Goal: Task Accomplishment & Management: Complete application form

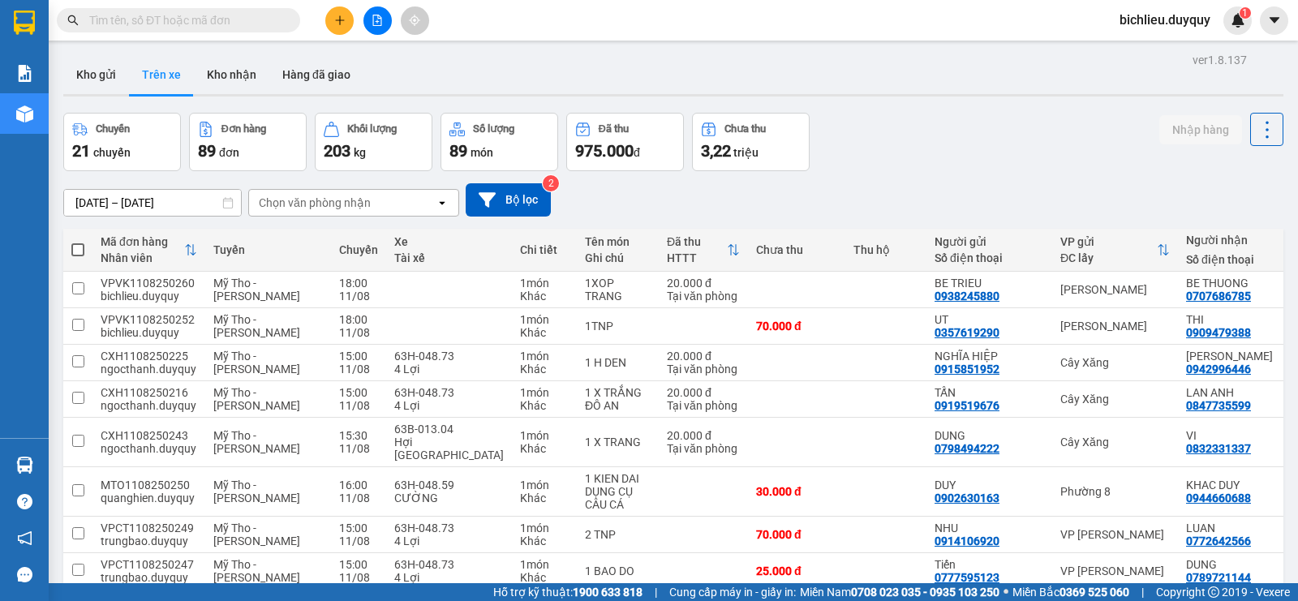
click at [316, 37] on div "Kết quả tìm kiếm ( 0 ) Bộ lọc No Data bichlieu.duyquy 1" at bounding box center [649, 20] width 1298 height 41
click at [334, 19] on icon "plus" at bounding box center [339, 20] width 11 height 11
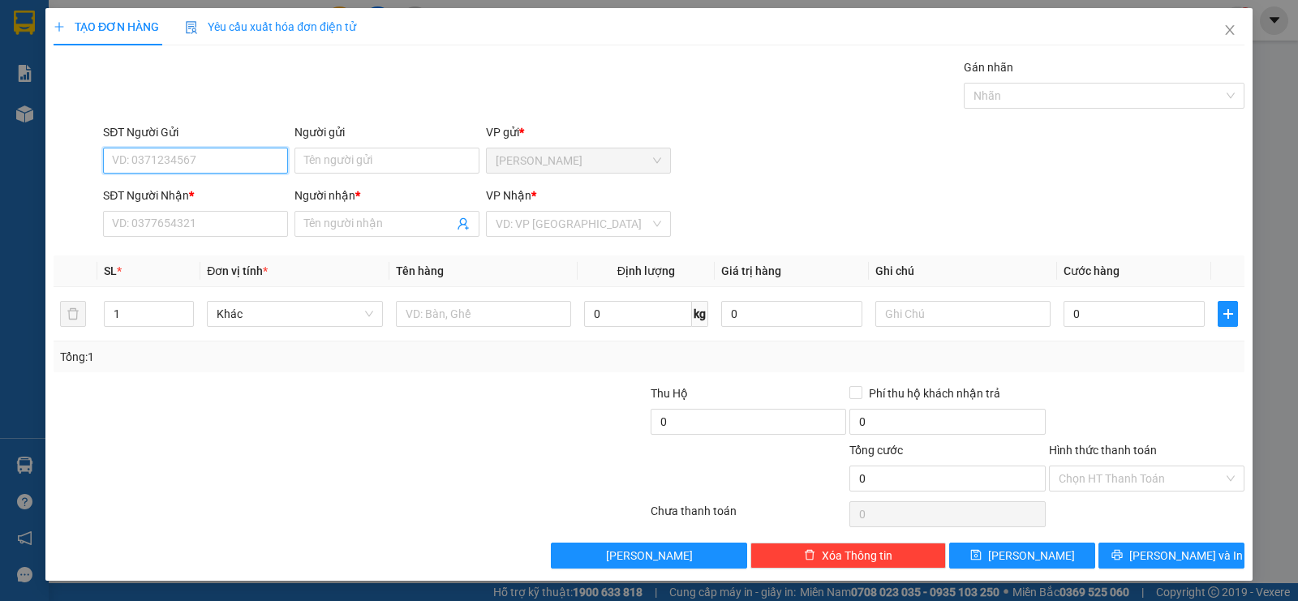
drag, startPoint x: 216, startPoint y: 161, endPoint x: 1297, endPoint y: 63, distance: 1085.8
click at [320, 142] on div "SĐT Người Gửi VD: 0371234567 Người gửi Tên người gửi VP gửi * [PERSON_NAME]" at bounding box center [674, 151] width 1148 height 57
type input "0907330969"
click at [320, 163] on input "Người gửi" at bounding box center [386, 161] width 185 height 26
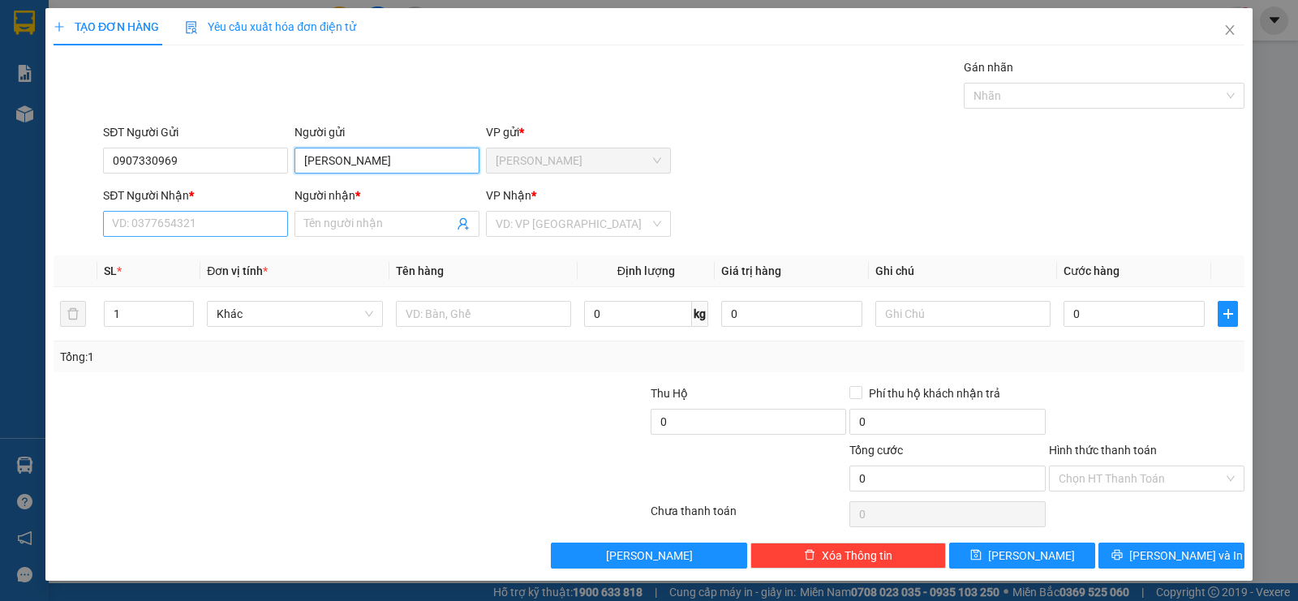
type input "[PERSON_NAME]"
click at [181, 213] on input "SĐT Người Nhận *" at bounding box center [195, 224] width 185 height 26
type input "0933171646"
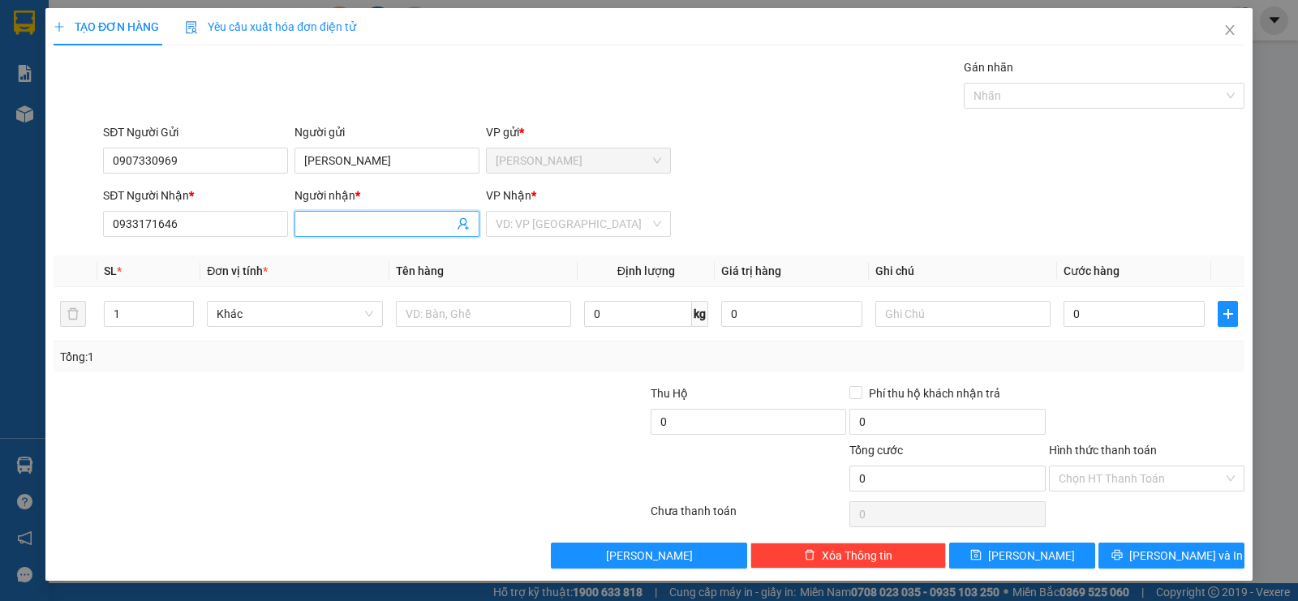
click at [330, 220] on input "Người nhận *" at bounding box center [378, 224] width 149 height 18
type input "CONG [PERSON_NAME] LO"
drag, startPoint x: 568, startPoint y: 219, endPoint x: 572, endPoint y: 230, distance: 11.3
click at [570, 220] on input "search" at bounding box center [573, 224] width 154 height 24
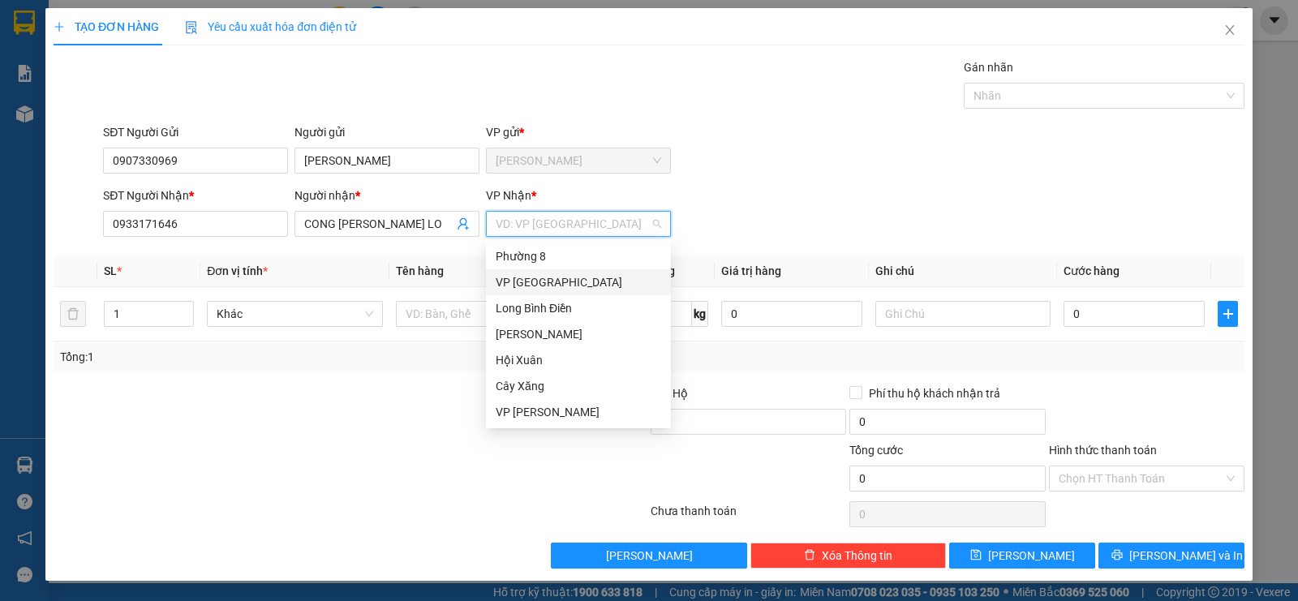
click at [559, 286] on div "VP [GEOGRAPHIC_DATA]" at bounding box center [578, 282] width 165 height 18
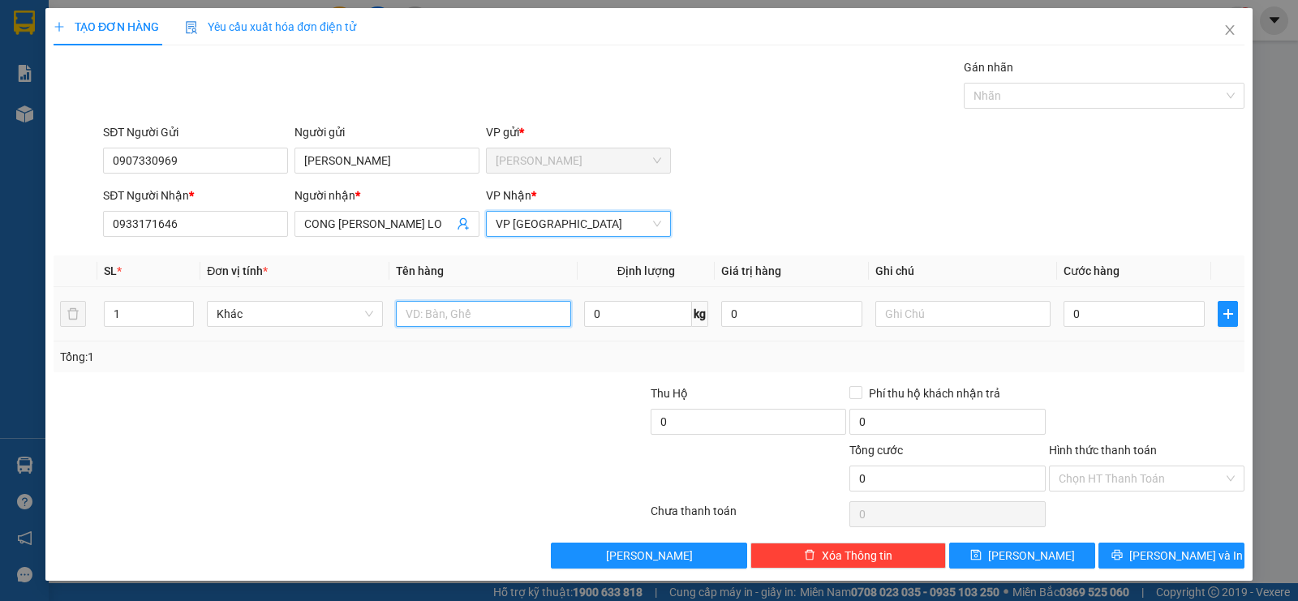
click at [487, 314] on input "text" at bounding box center [483, 314] width 175 height 26
type input "1TNP"
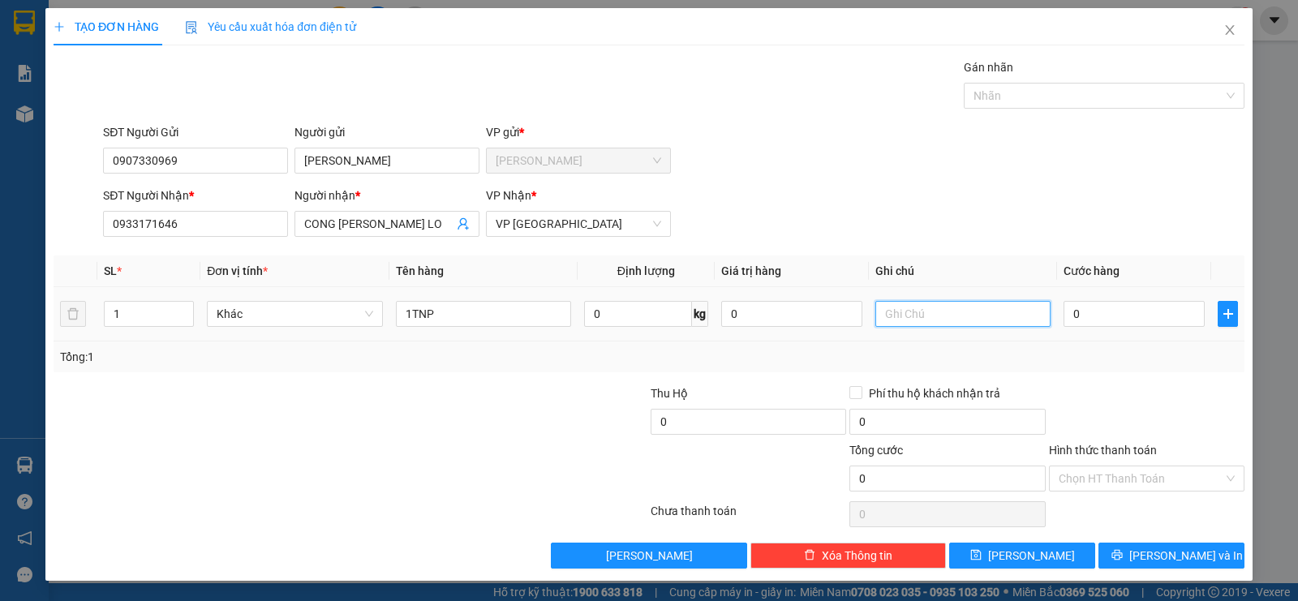
click at [892, 322] on input "text" at bounding box center [962, 314] width 175 height 26
click at [895, 310] on input "text" at bounding box center [962, 314] width 175 height 26
type input "HANG DE VO"
click at [1163, 313] on input "0" at bounding box center [1134, 314] width 141 height 26
type input "3"
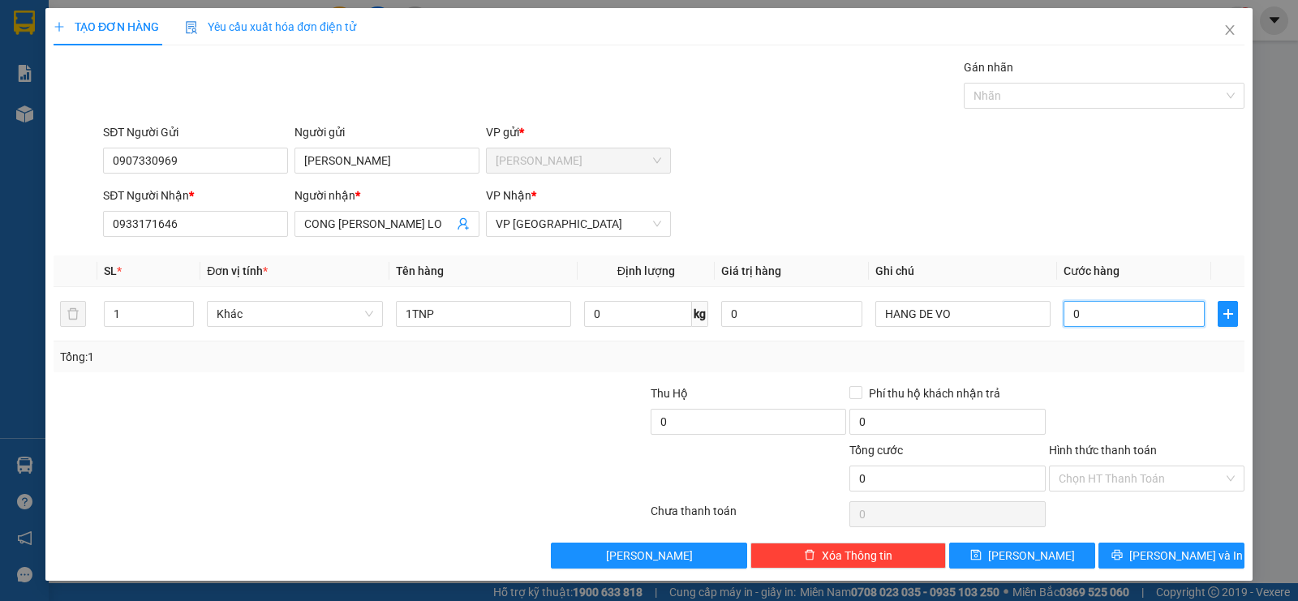
type input "3"
type input "30"
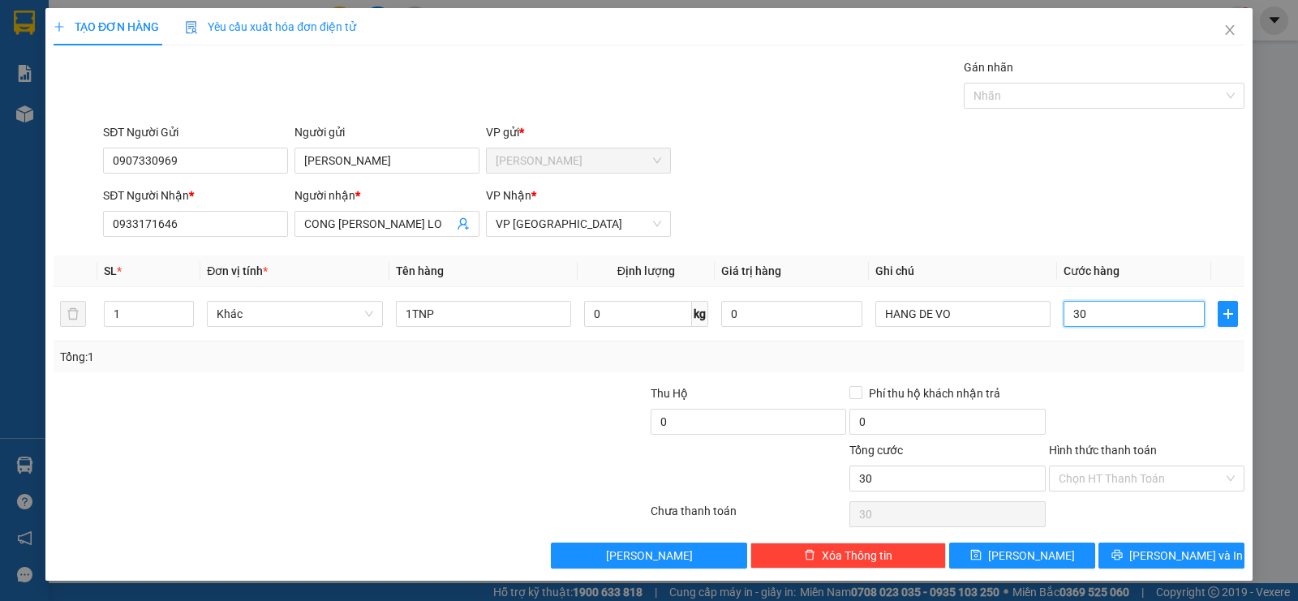
type input "300"
type input "3.000"
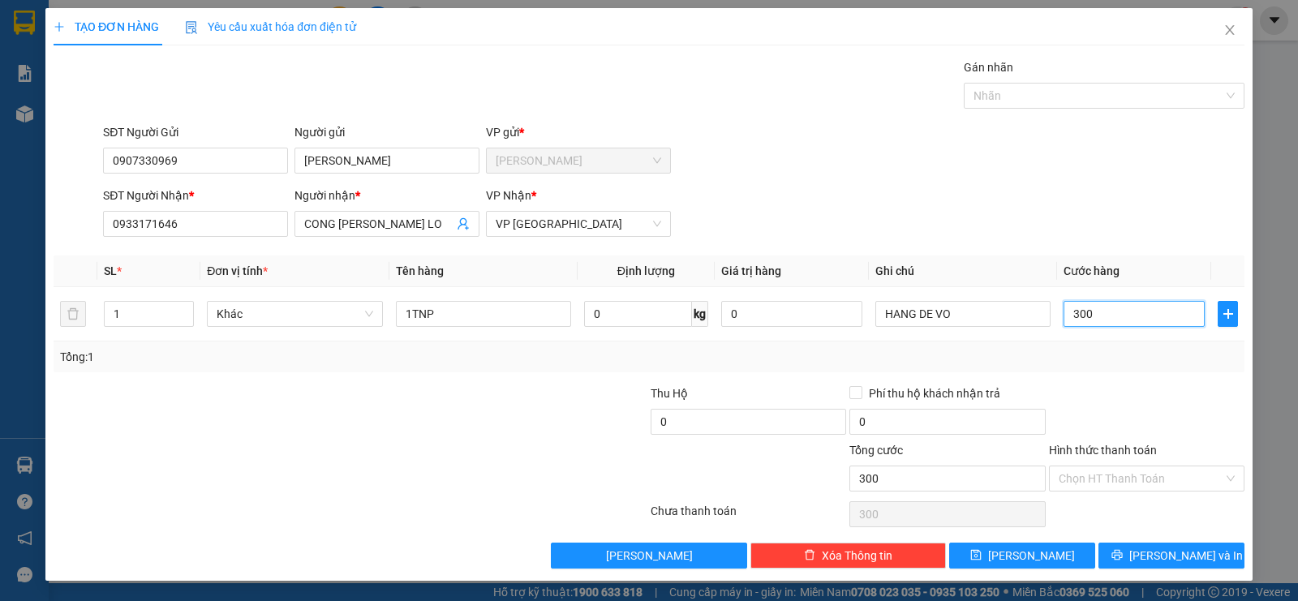
type input "3.000"
type input "30.000"
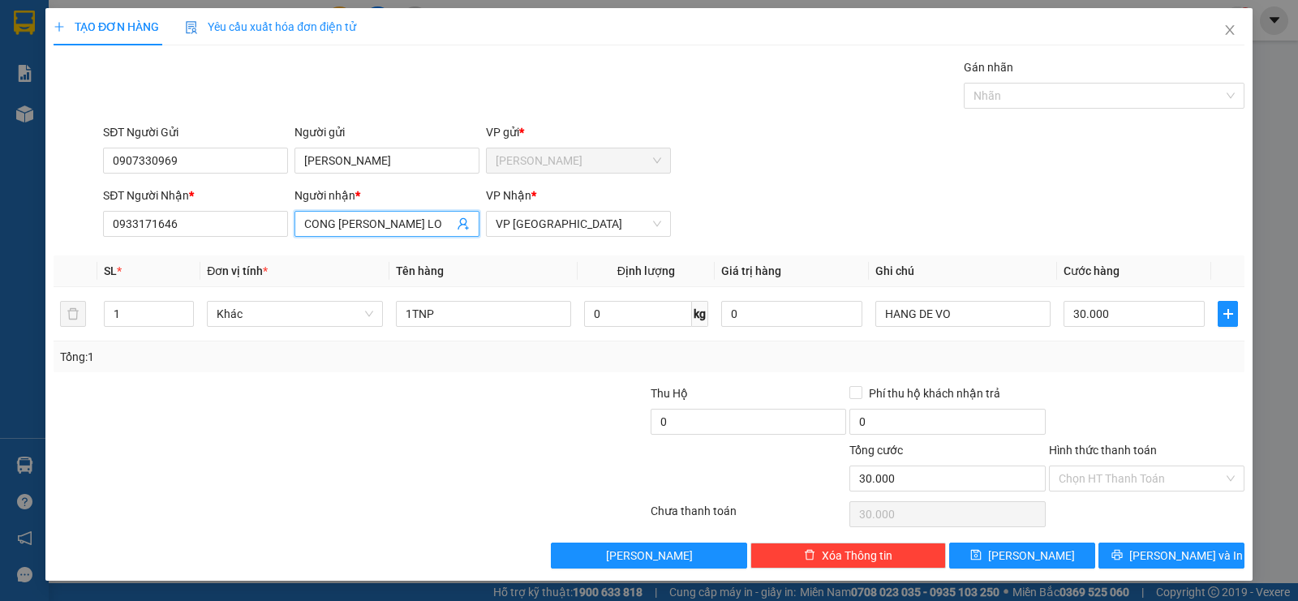
click at [424, 218] on input "CONG [PERSON_NAME] LO" at bounding box center [378, 224] width 149 height 18
type input "CONG [PERSON_NAME]"
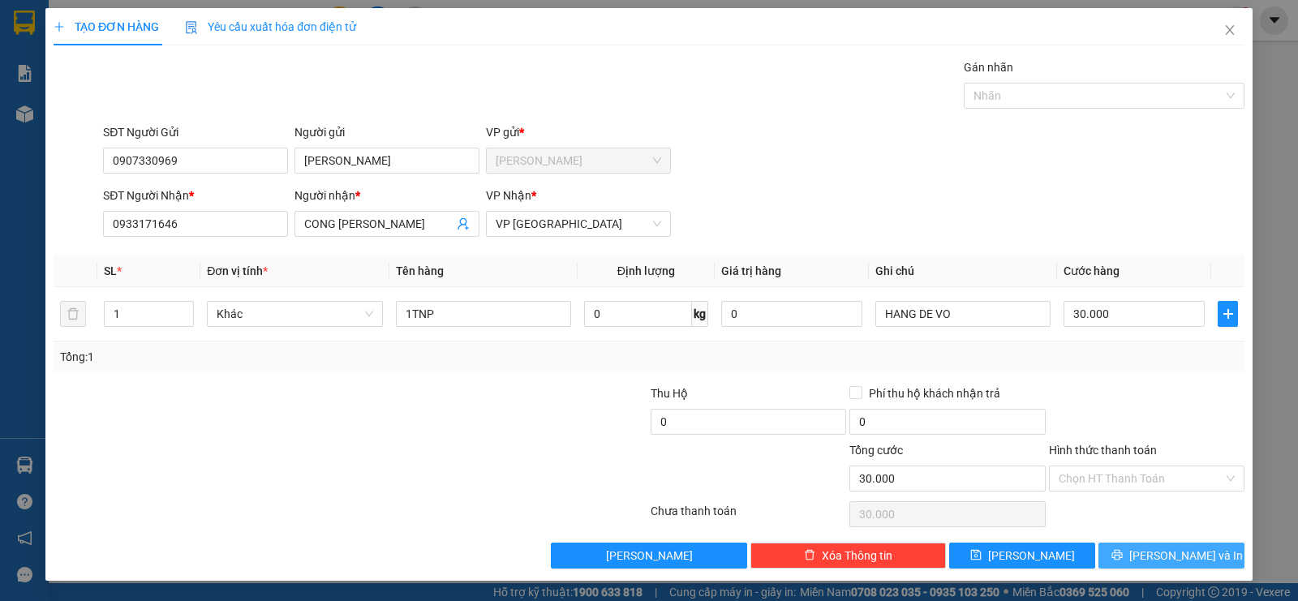
click at [1158, 557] on span "[PERSON_NAME] và In" at bounding box center [1186, 556] width 114 height 18
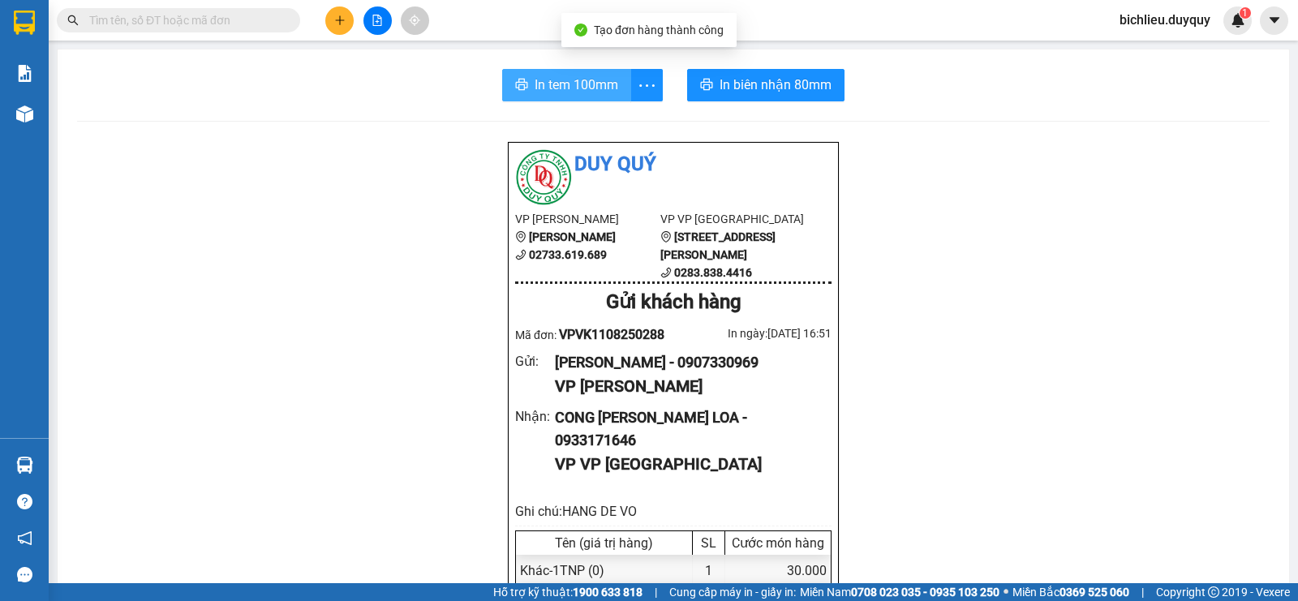
click at [551, 90] on span "In tem 100mm" at bounding box center [577, 85] width 84 height 20
click at [552, 97] on button "In tem 100mm" at bounding box center [566, 85] width 129 height 32
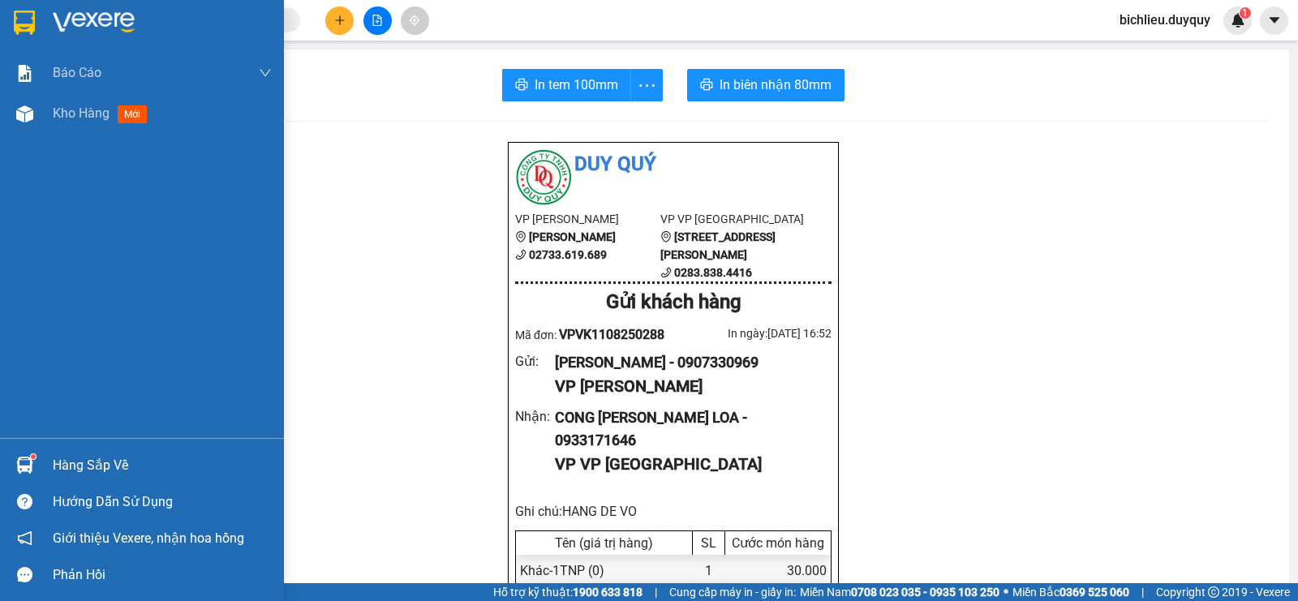
click at [11, 34] on div at bounding box center [25, 22] width 28 height 28
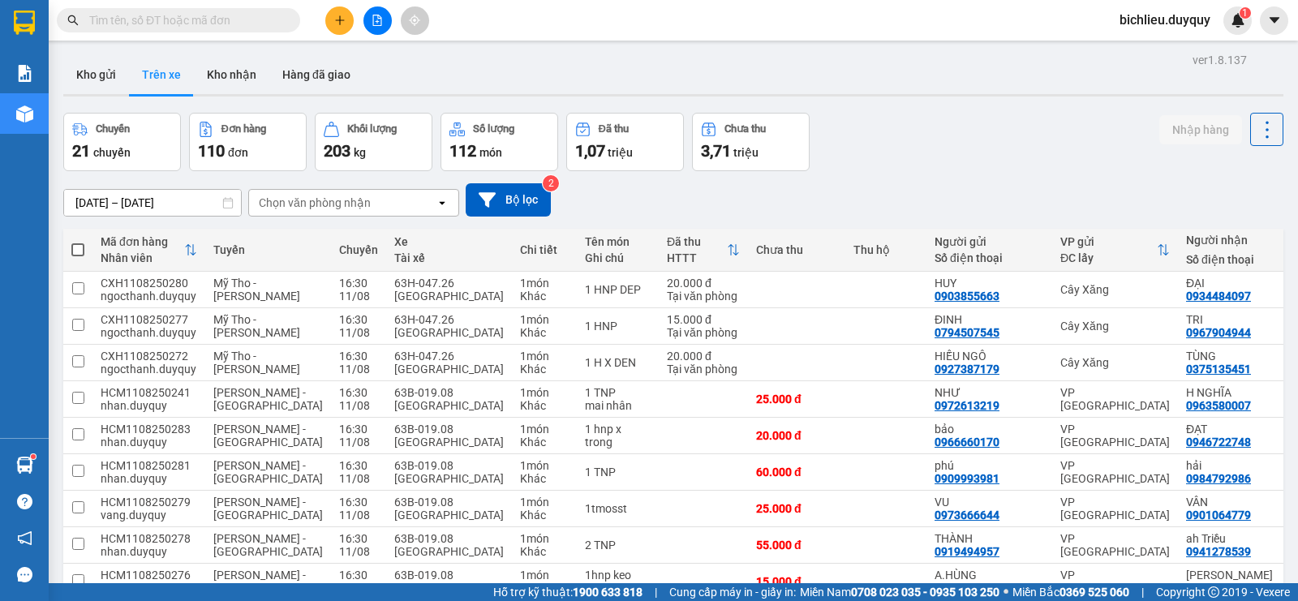
click at [397, 203] on div "Chọn văn phòng nhận" at bounding box center [342, 203] width 187 height 26
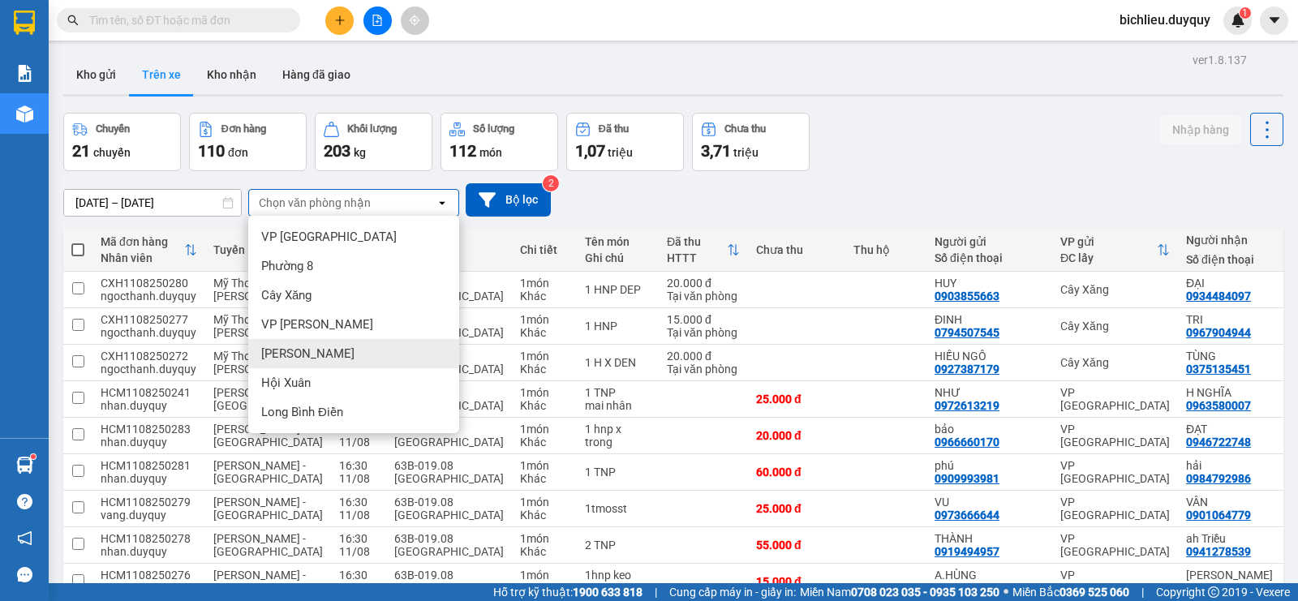
click at [314, 348] on div "[PERSON_NAME]" at bounding box center [353, 353] width 211 height 29
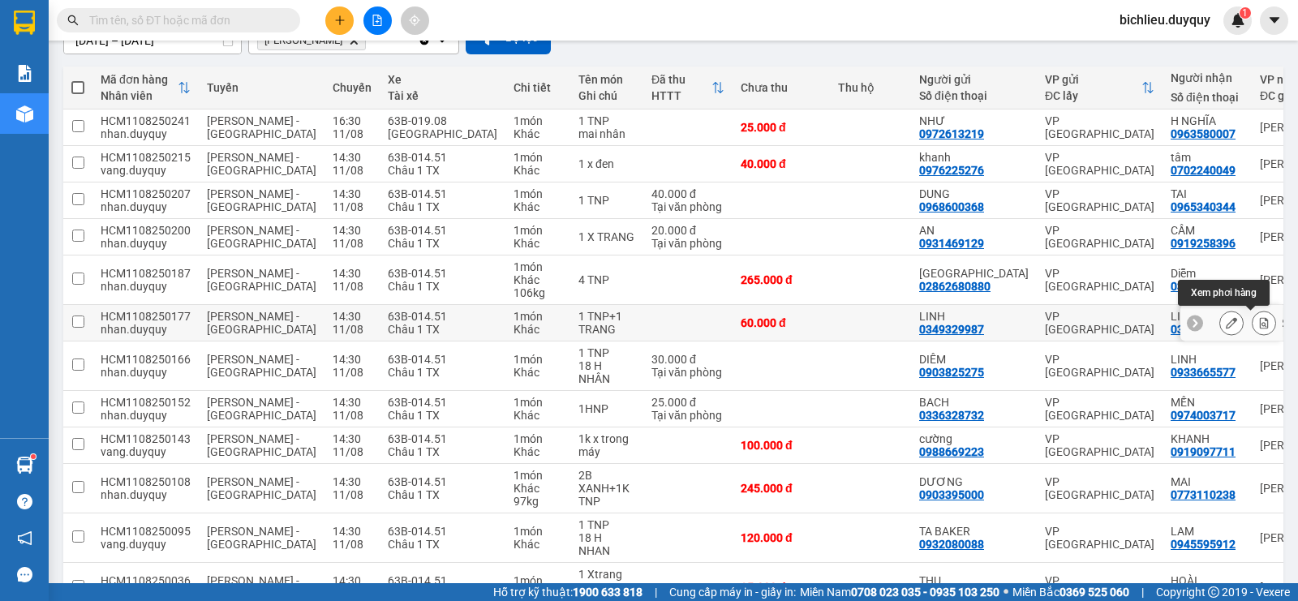
scroll to position [243, 0]
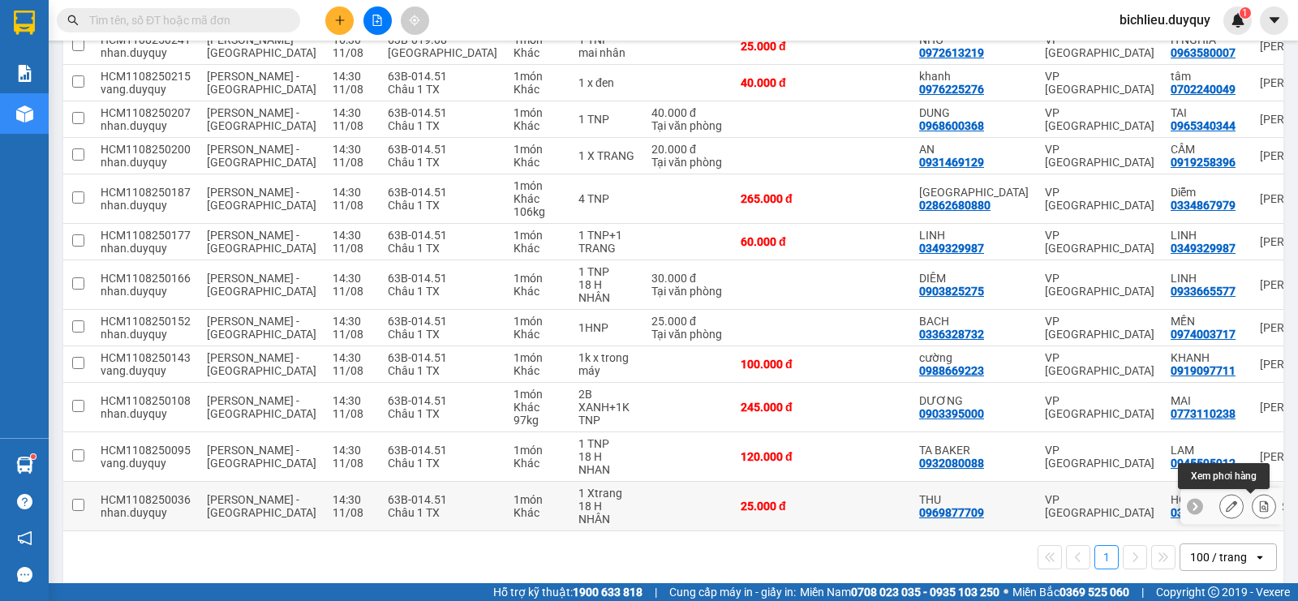
click at [1258, 504] on icon at bounding box center [1263, 506] width 11 height 11
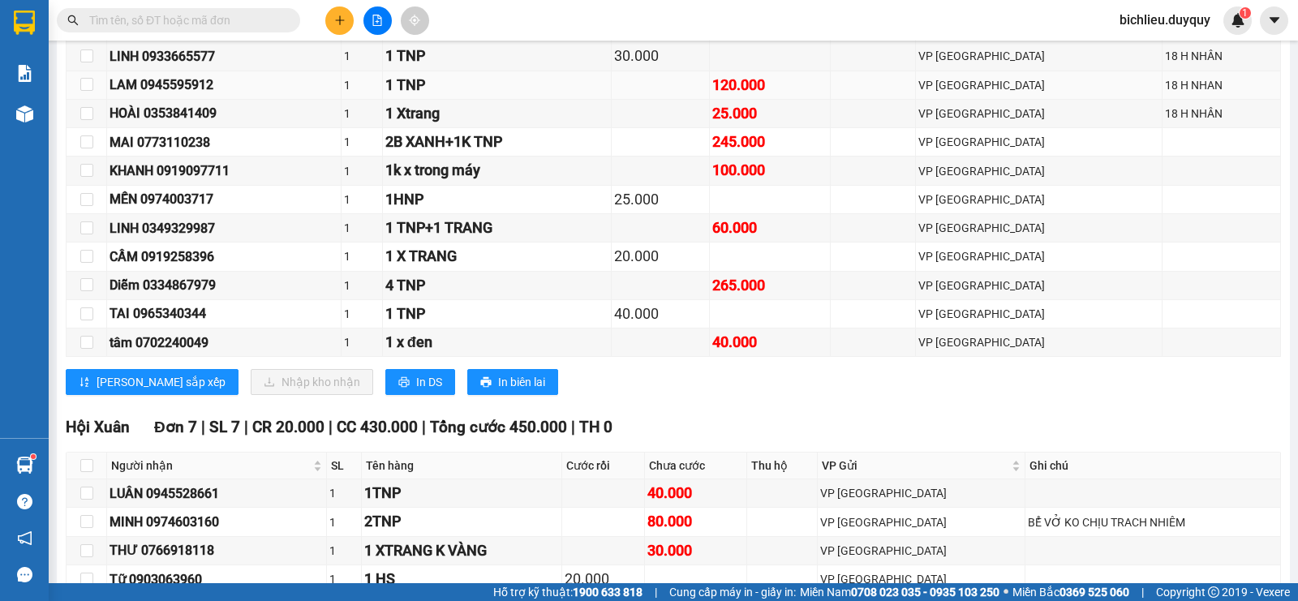
scroll to position [162, 0]
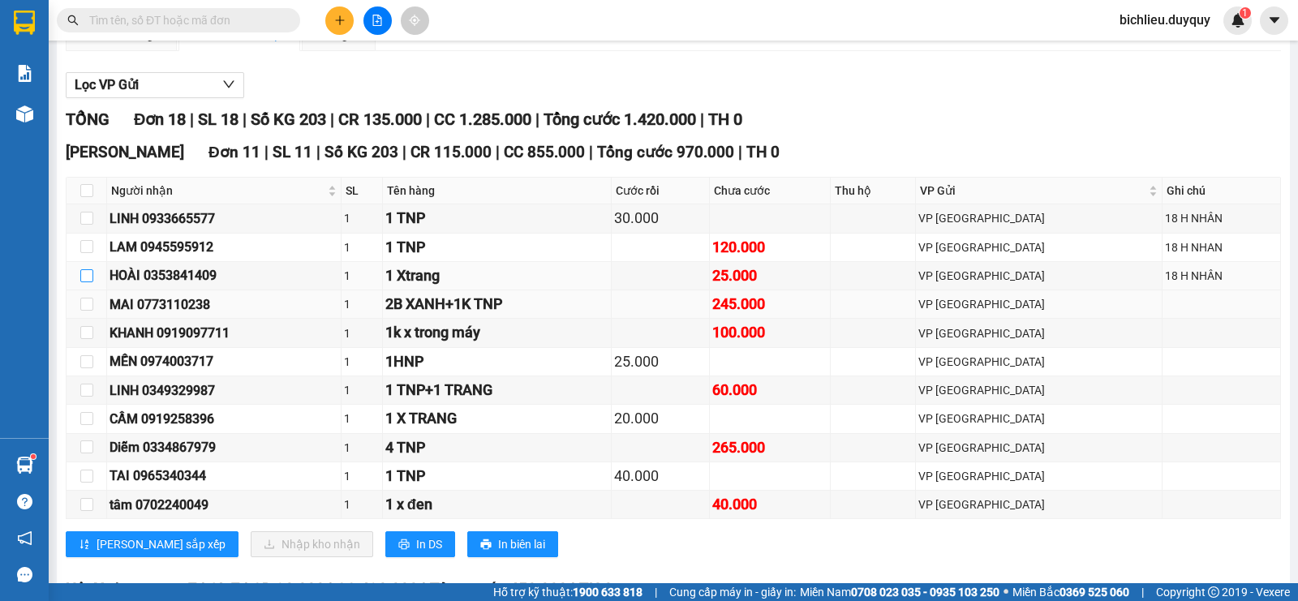
drag, startPoint x: 85, startPoint y: 294, endPoint x: 137, endPoint y: 335, distance: 66.4
click at [85, 282] on input "checkbox" at bounding box center [86, 275] width 13 height 13
checkbox input "true"
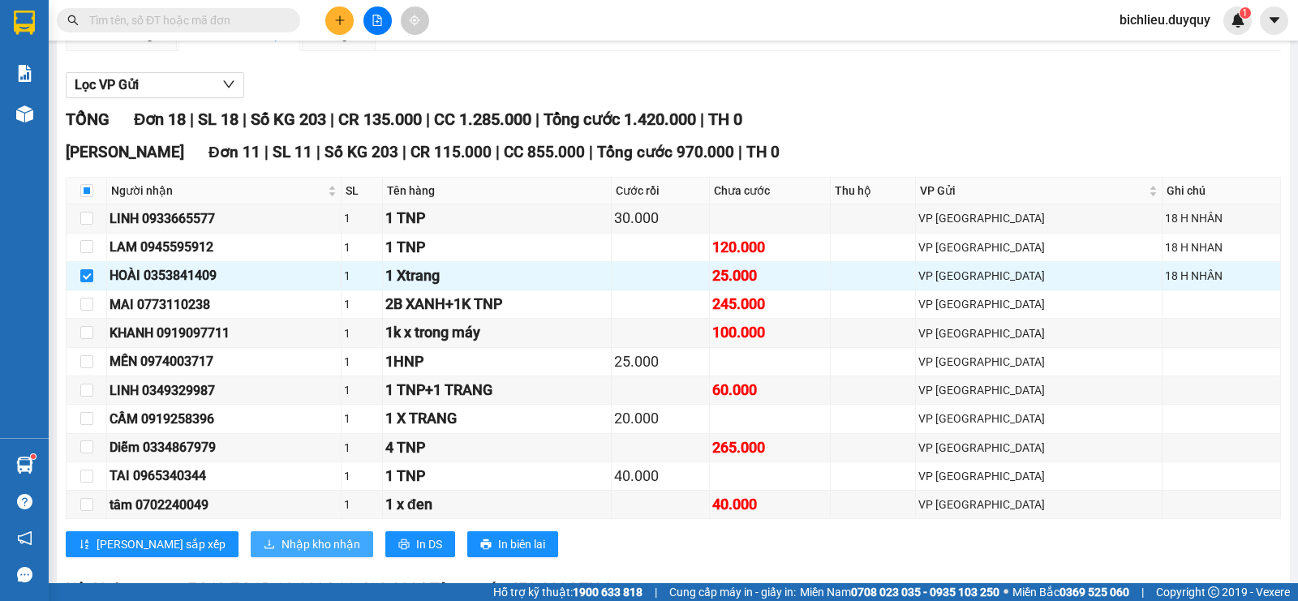
click at [282, 553] on span "Nhập kho nhận" at bounding box center [321, 544] width 79 height 18
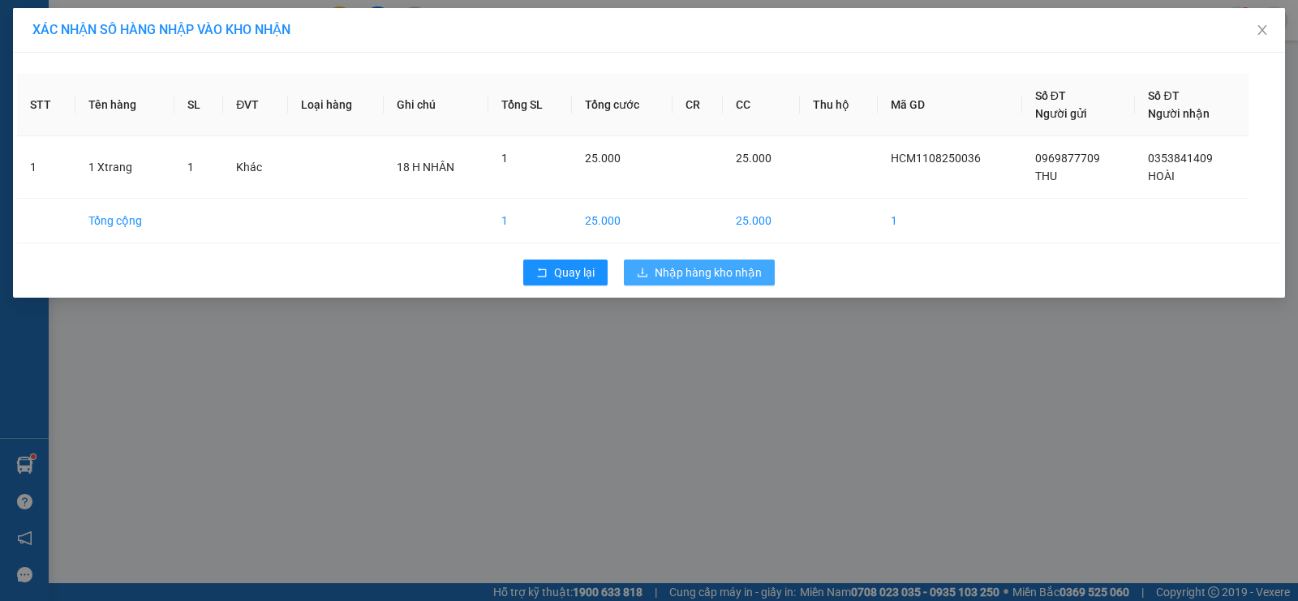
click at [746, 272] on span "Nhập hàng kho nhận" at bounding box center [708, 273] width 107 height 18
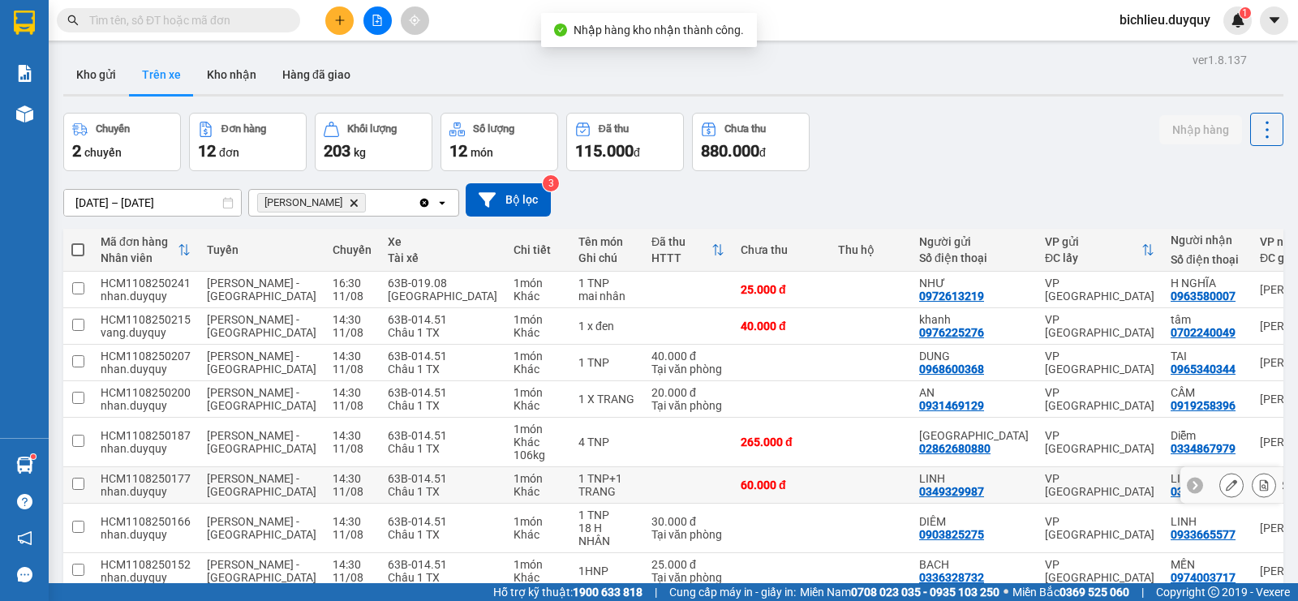
scroll to position [215, 0]
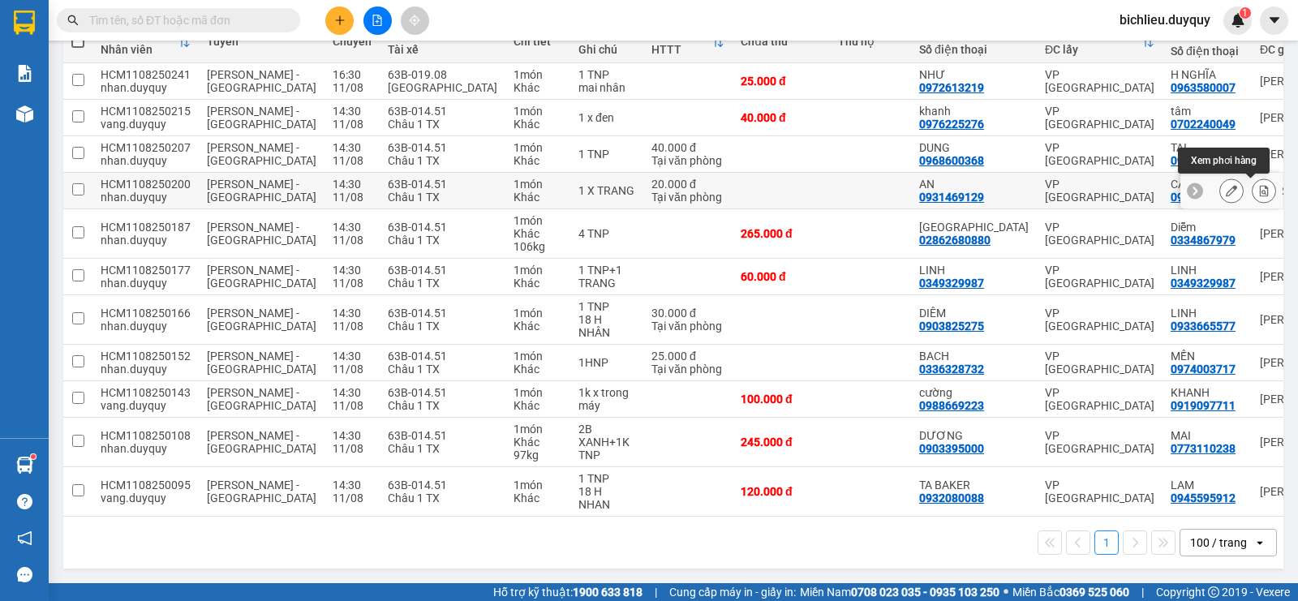
click at [1260, 185] on icon at bounding box center [1264, 190] width 9 height 11
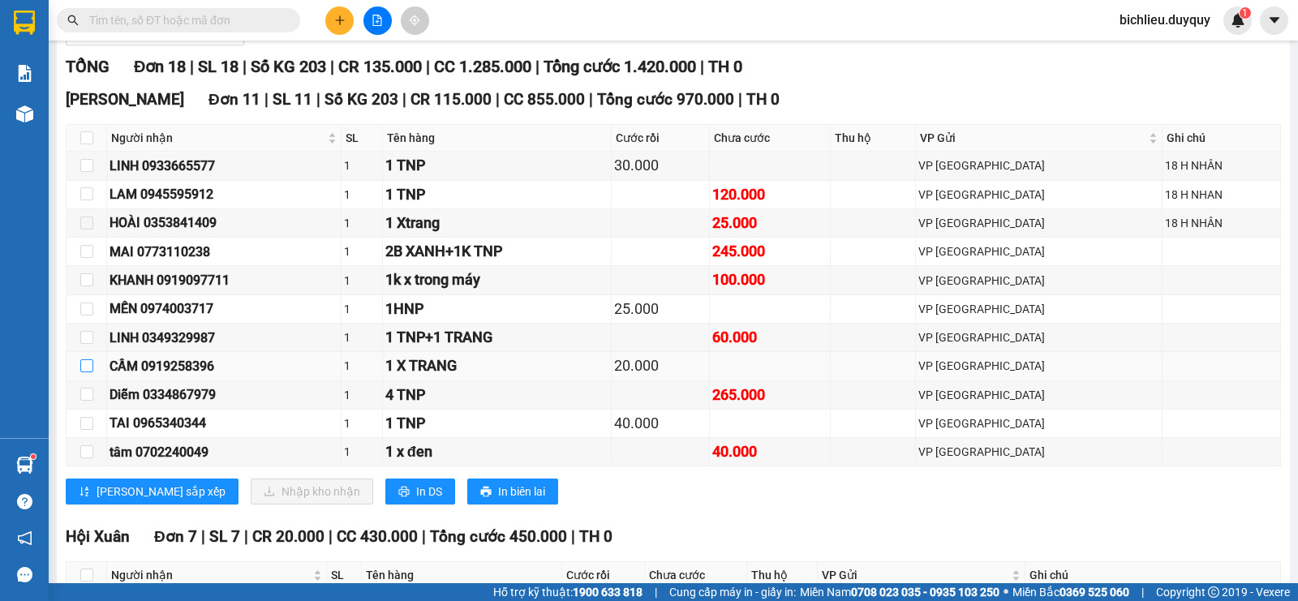
click at [88, 372] on input "checkbox" at bounding box center [86, 365] width 13 height 13
checkbox input "true"
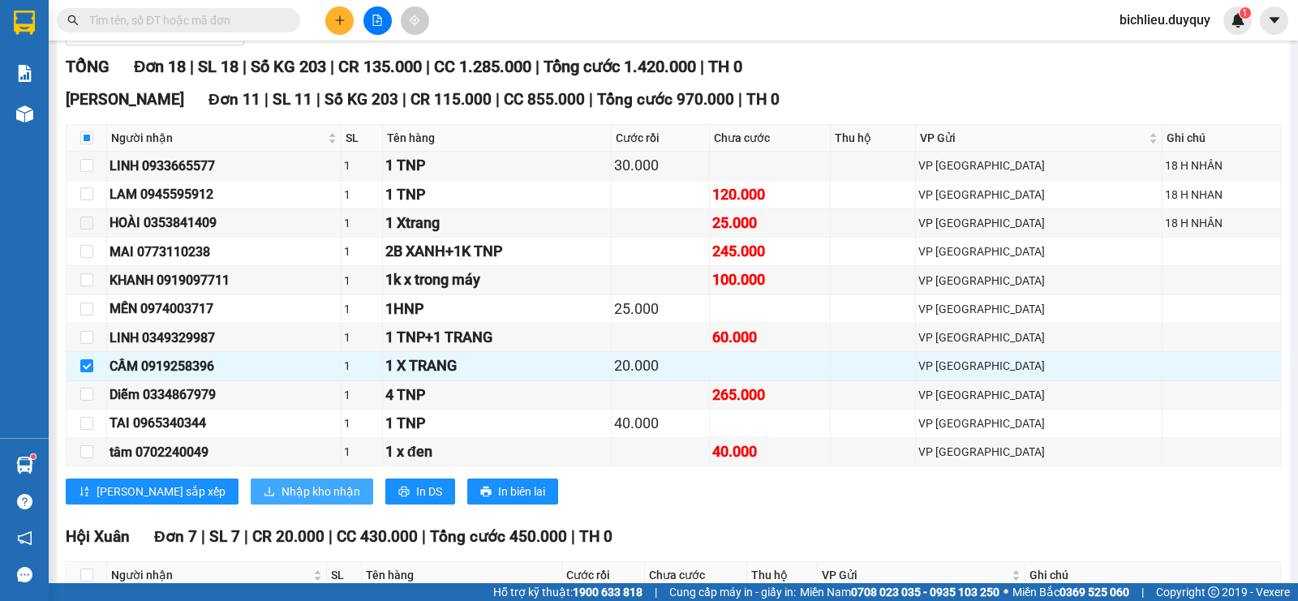
click at [282, 501] on span "Nhập kho nhận" at bounding box center [321, 492] width 79 height 18
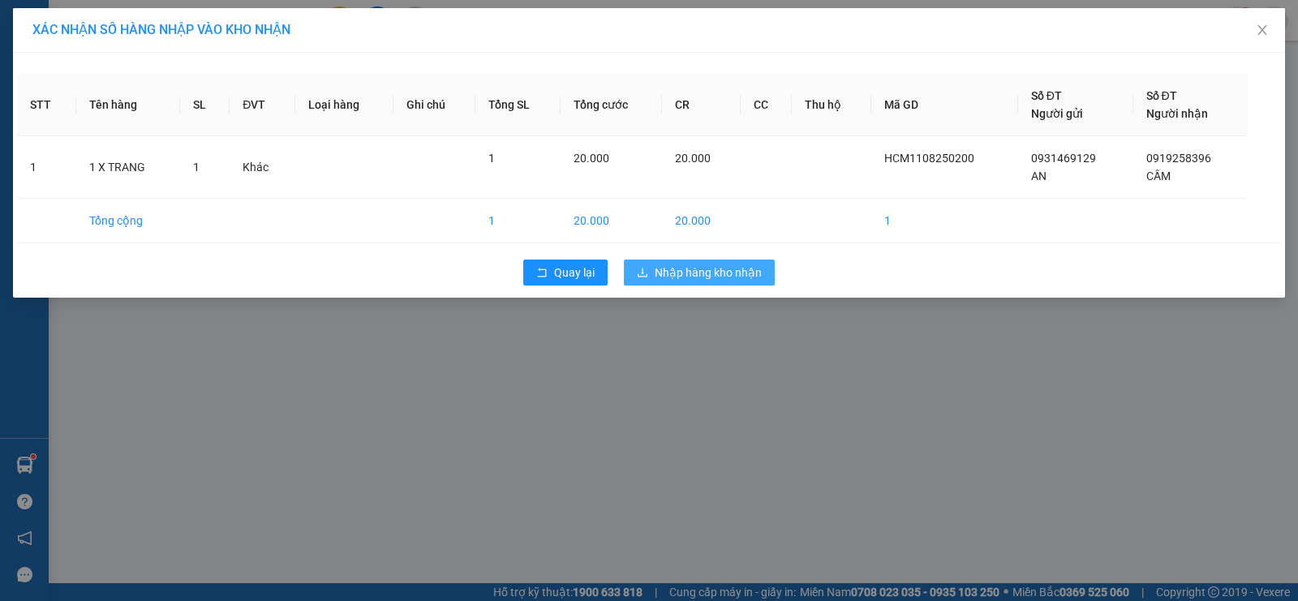
click at [729, 266] on span "Nhập hàng kho nhận" at bounding box center [708, 273] width 107 height 18
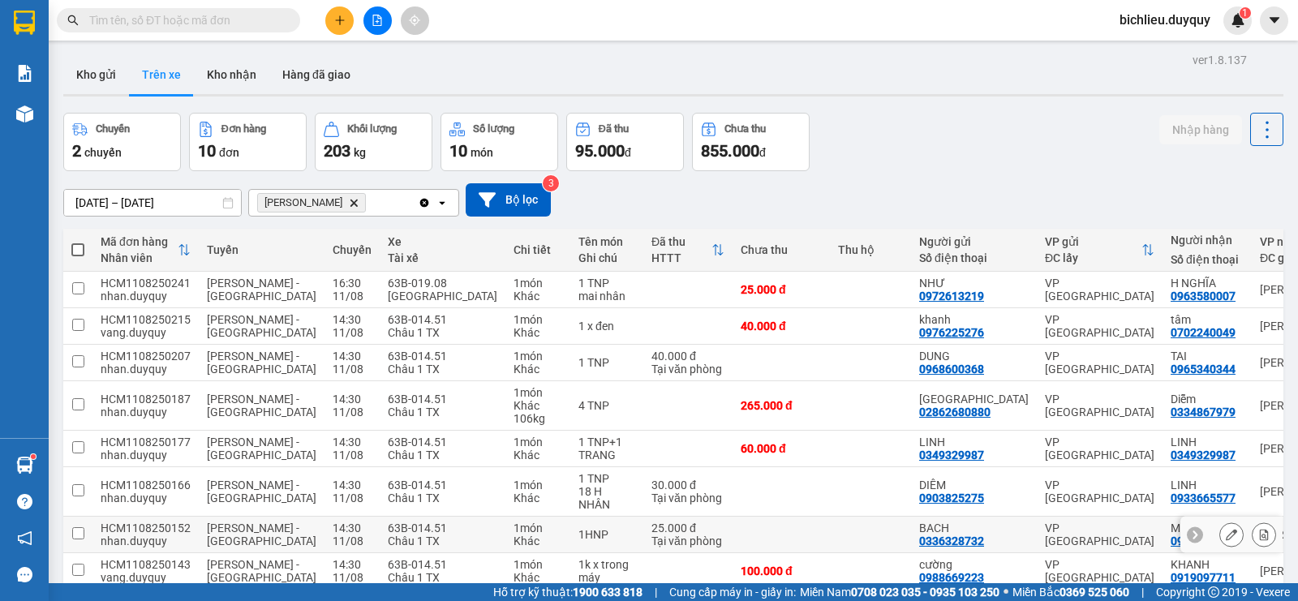
scroll to position [178, 0]
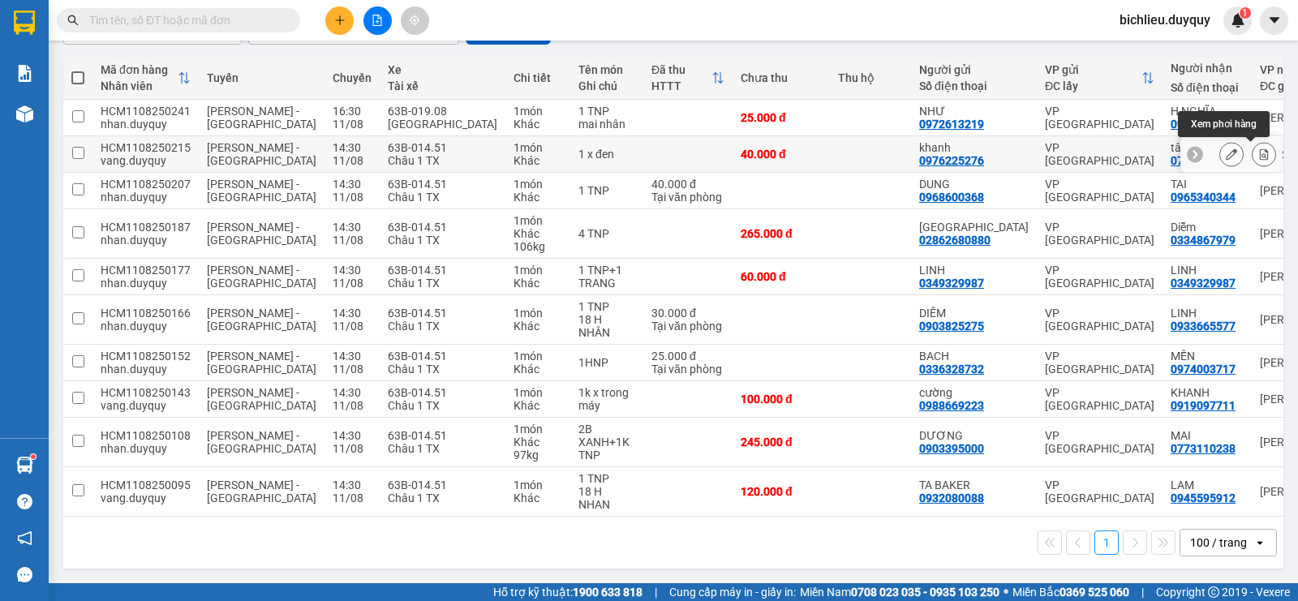
click at [1258, 151] on icon at bounding box center [1263, 153] width 11 height 11
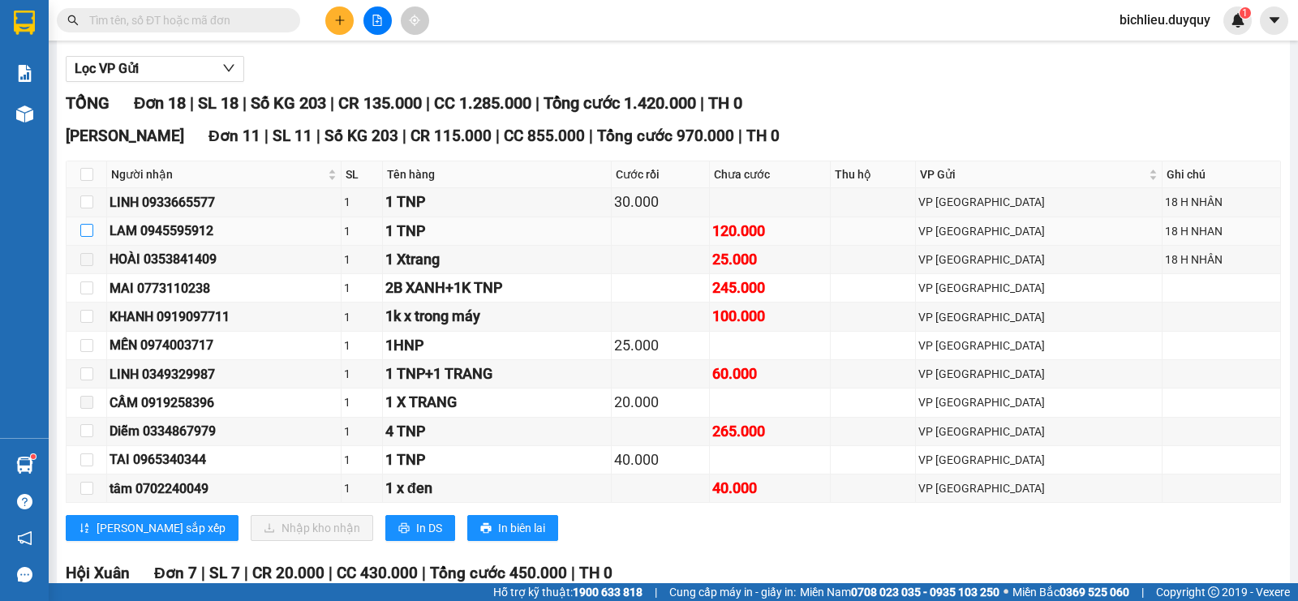
click at [84, 237] on input "checkbox" at bounding box center [86, 230] width 13 height 13
checkbox input "true"
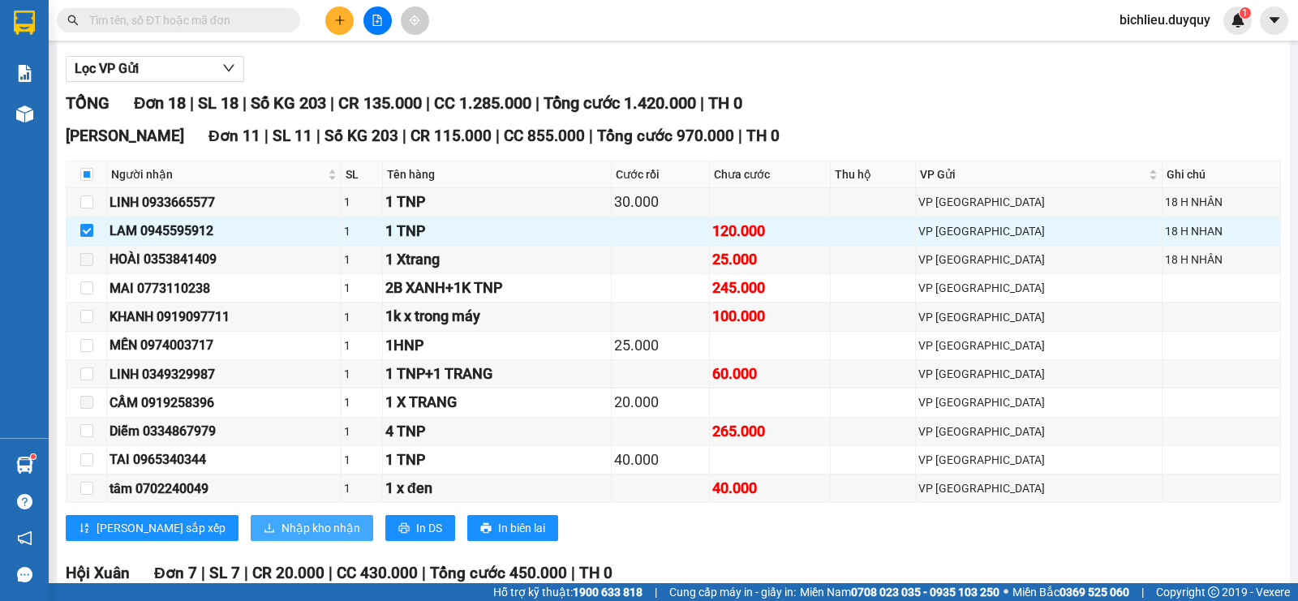
click at [282, 537] on span "Nhập kho nhận" at bounding box center [321, 528] width 79 height 18
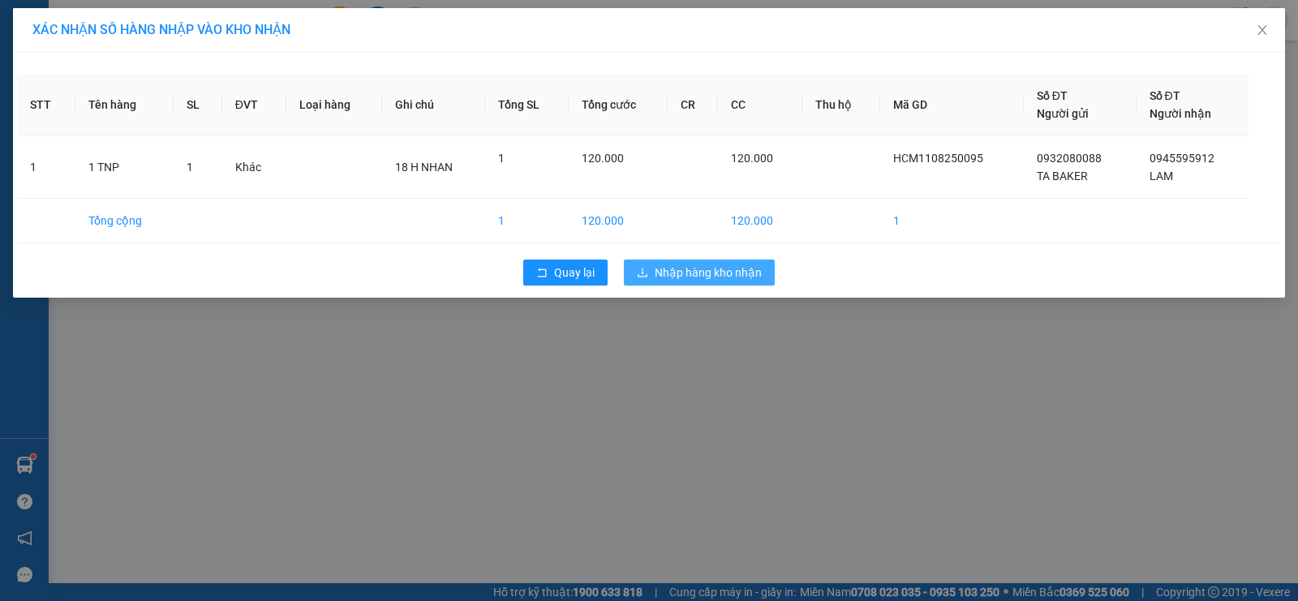
click at [736, 269] on span "Nhập hàng kho nhận" at bounding box center [708, 273] width 107 height 18
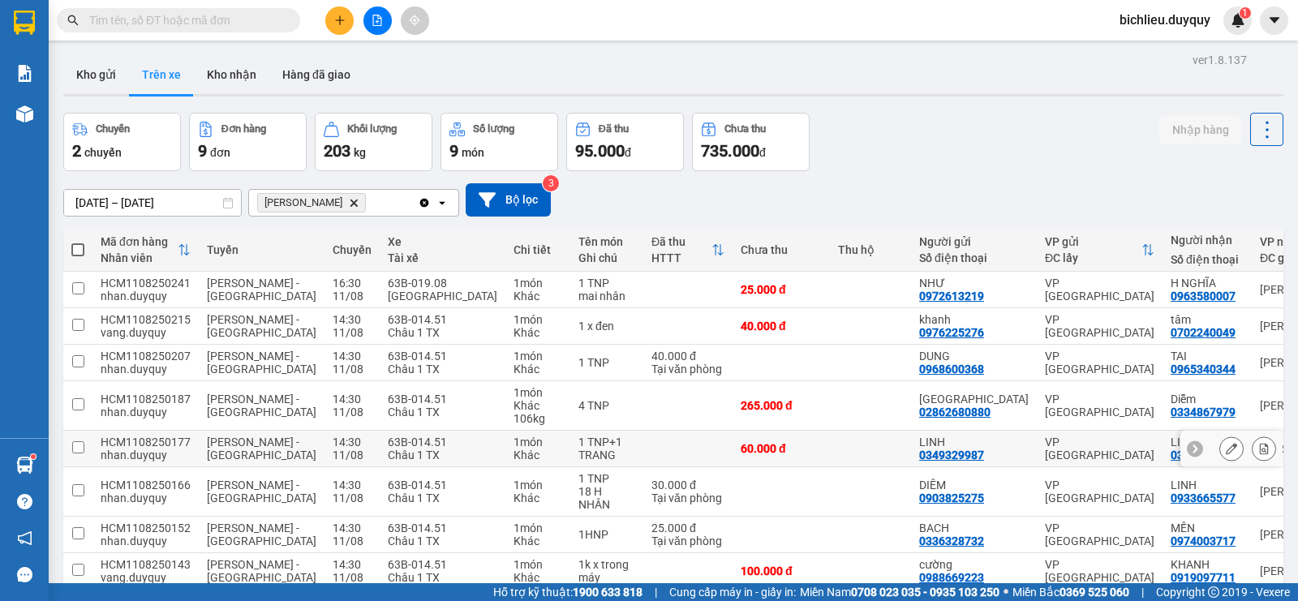
scroll to position [129, 0]
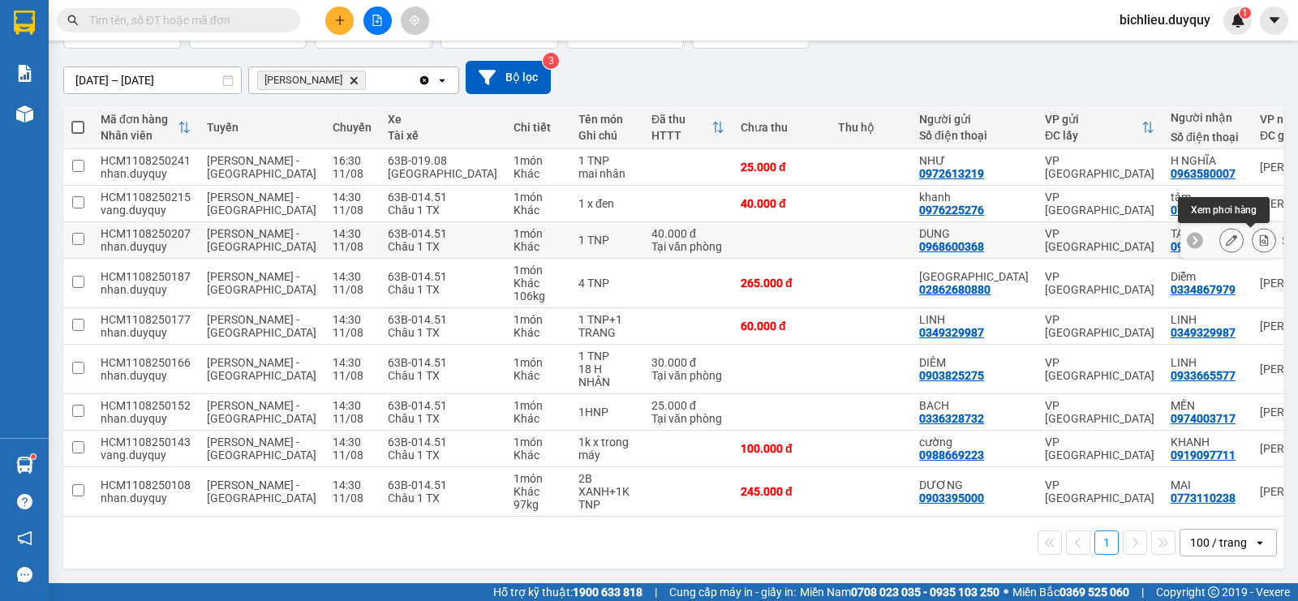
click at [1258, 234] on icon at bounding box center [1263, 239] width 11 height 11
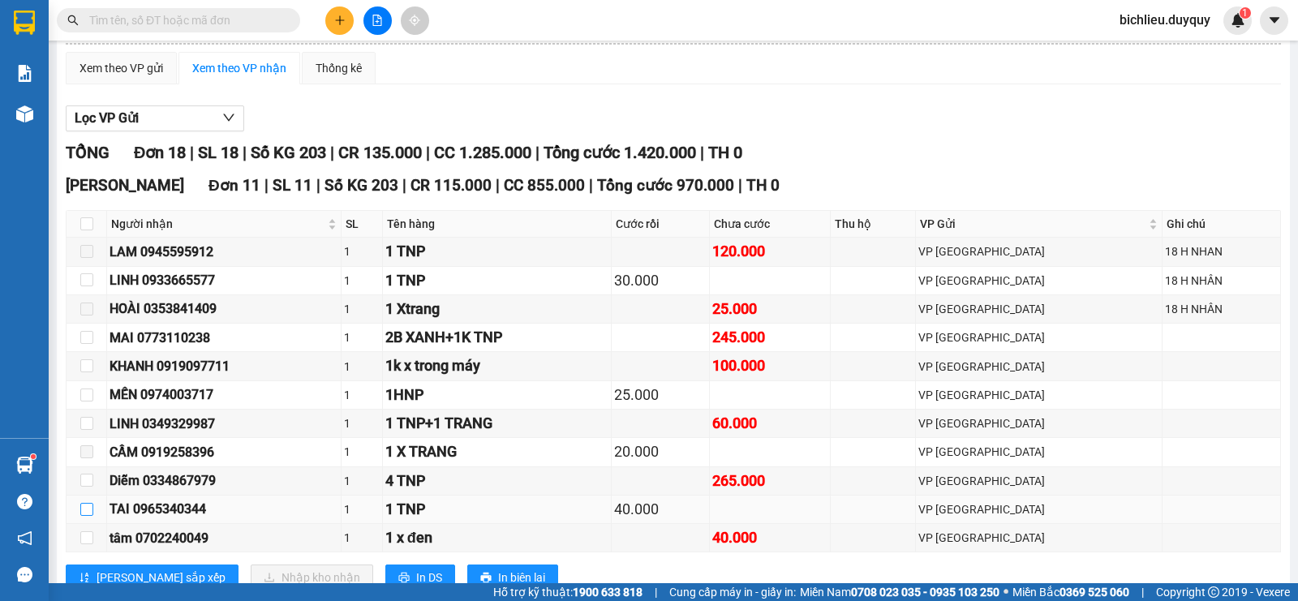
click at [90, 516] on input "checkbox" at bounding box center [86, 509] width 13 height 13
checkbox input "true"
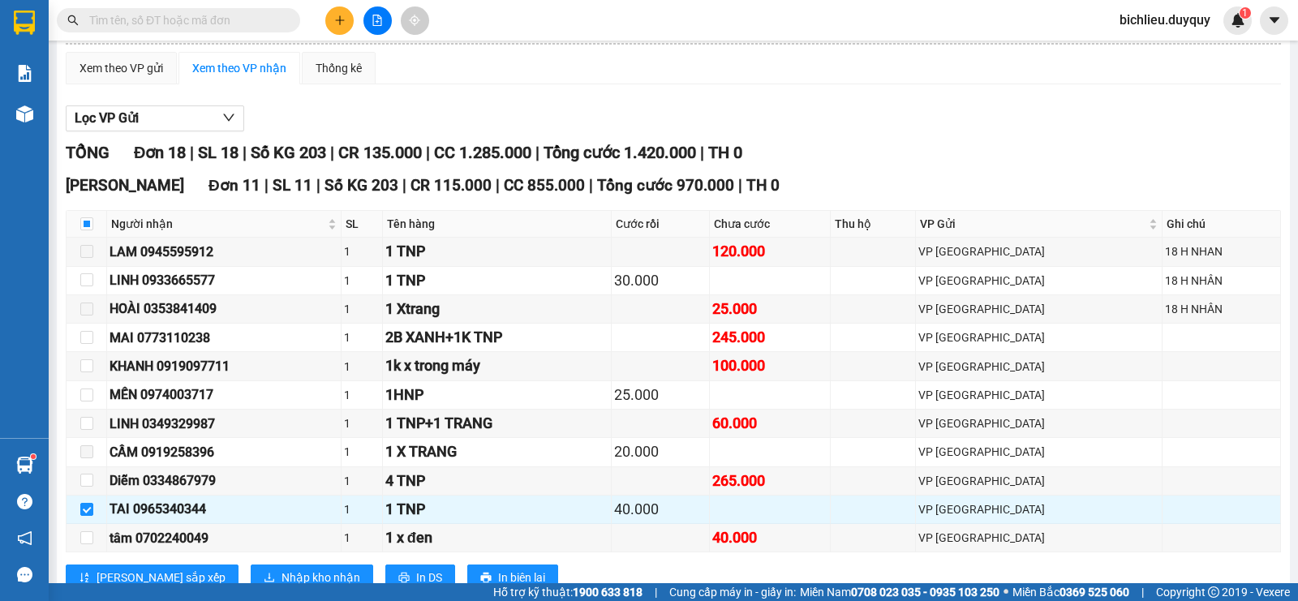
scroll to position [210, 0]
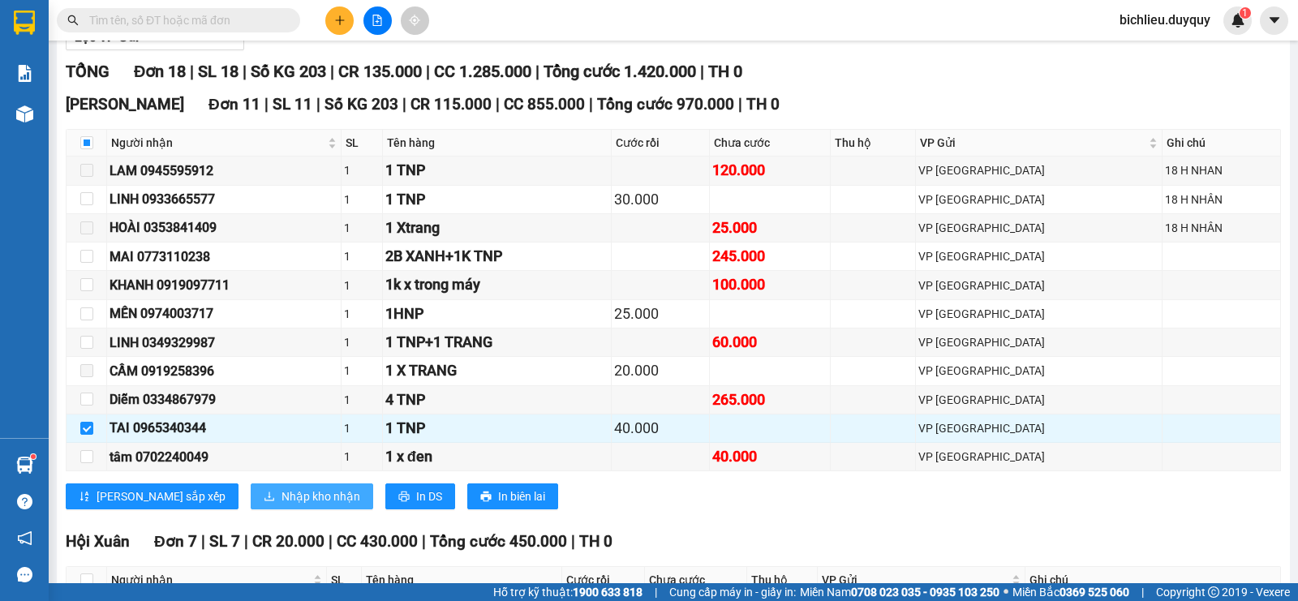
click at [282, 505] on span "Nhập kho nhận" at bounding box center [321, 497] width 79 height 18
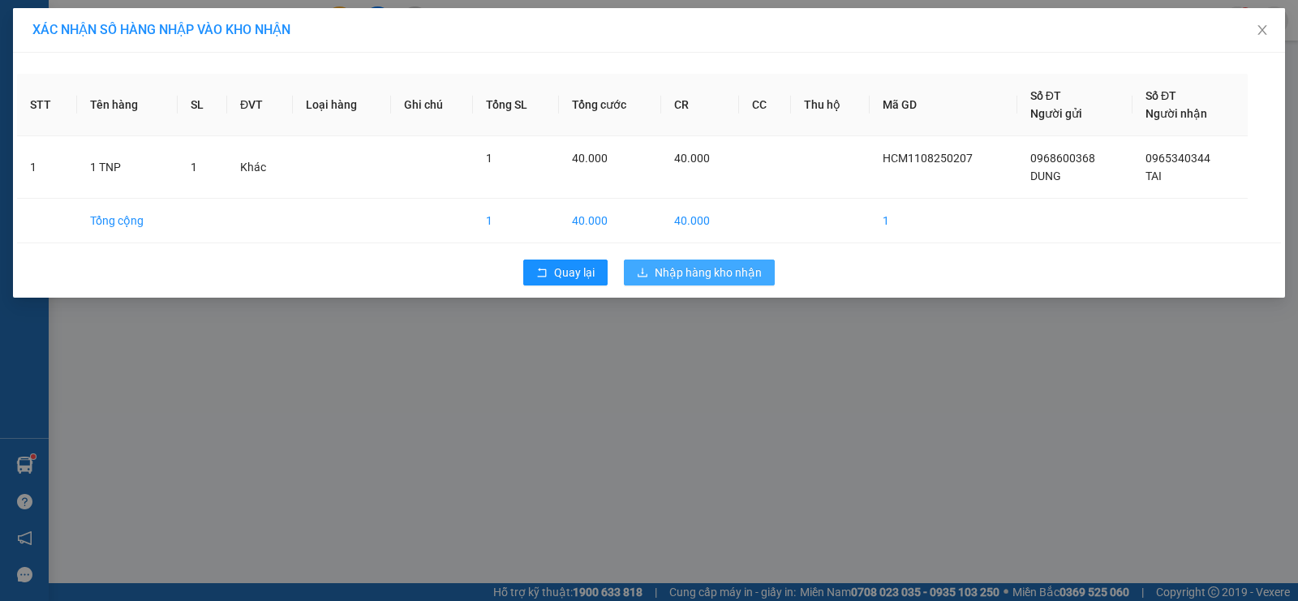
click at [695, 270] on span "Nhập hàng kho nhận" at bounding box center [708, 273] width 107 height 18
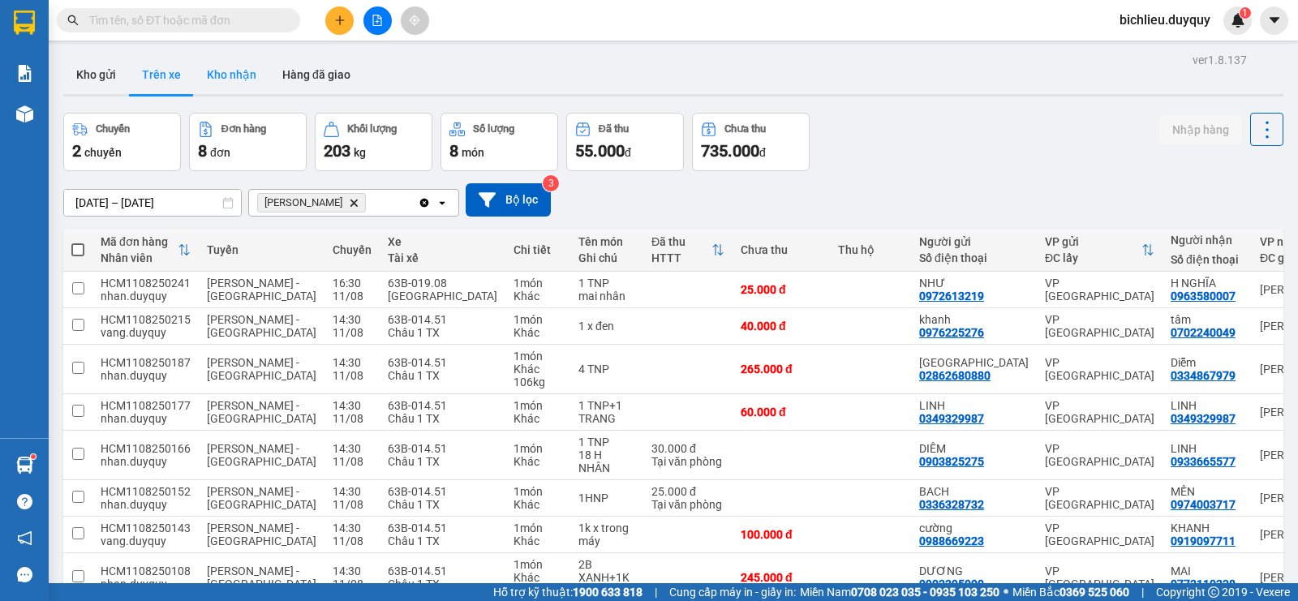
click at [246, 80] on button "Kho nhận" at bounding box center [231, 74] width 75 height 39
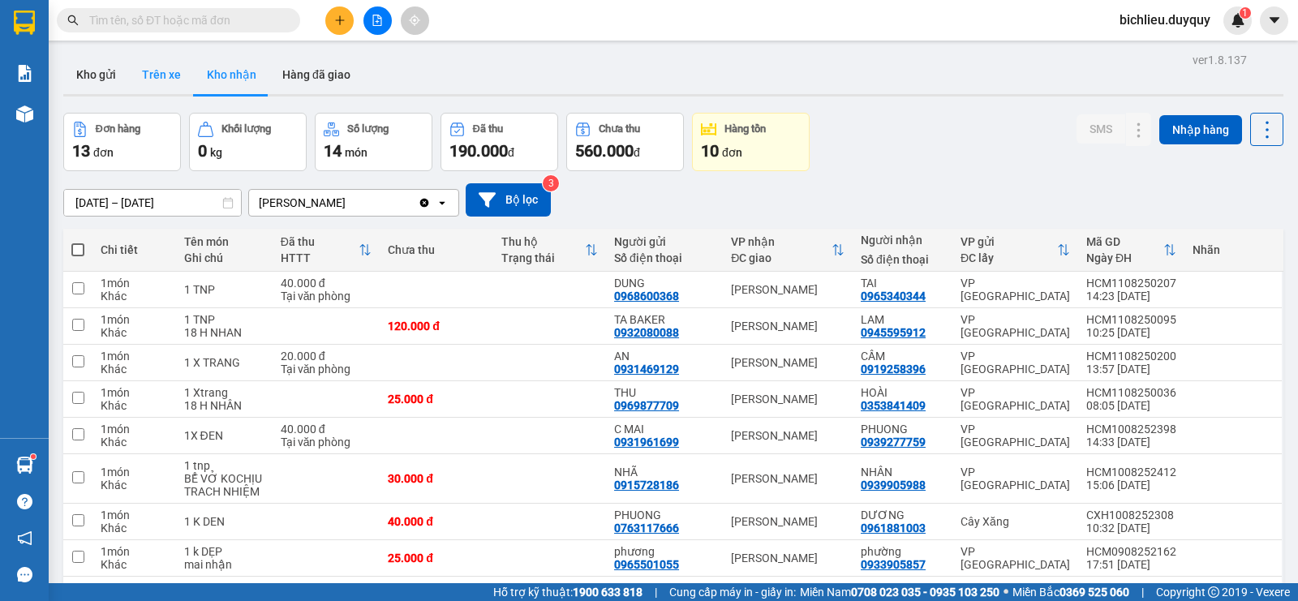
click at [140, 86] on button "Trên xe" at bounding box center [161, 74] width 65 height 39
type input "[DATE] – [DATE]"
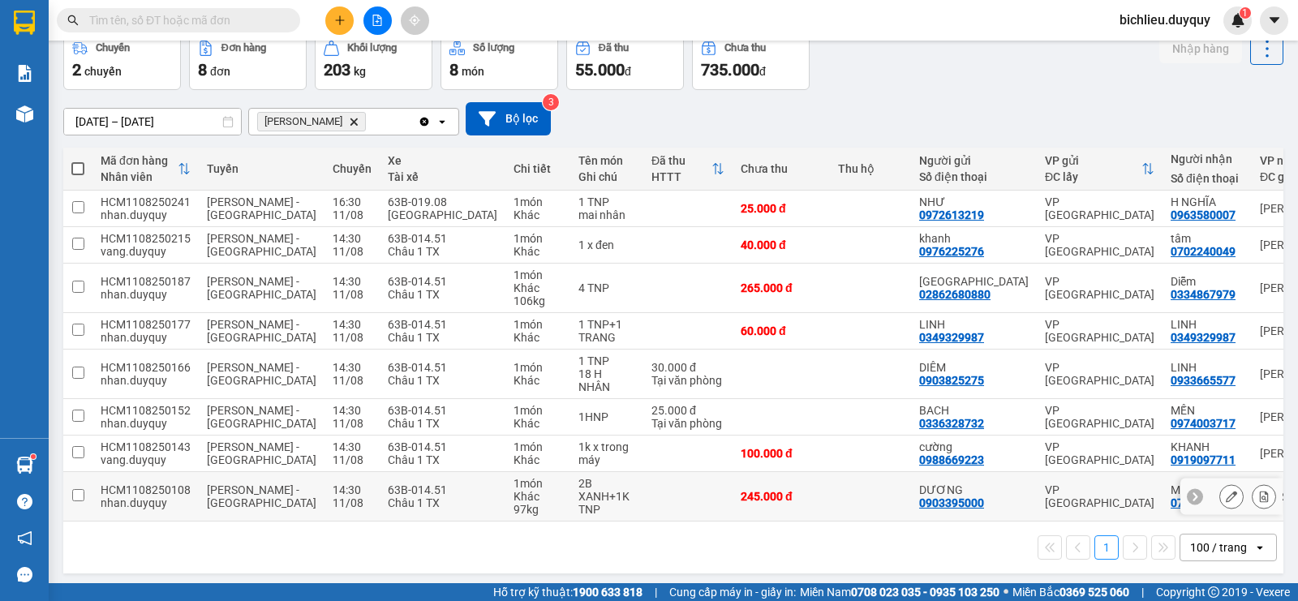
scroll to position [92, 0]
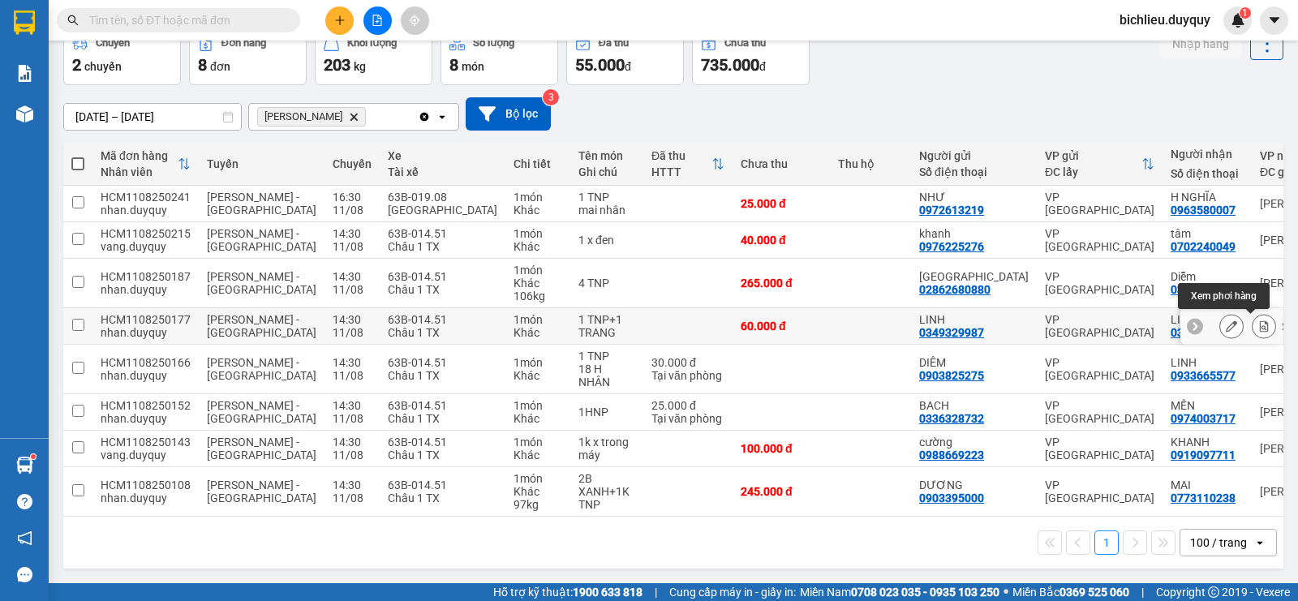
click at [1258, 320] on icon at bounding box center [1263, 325] width 11 height 11
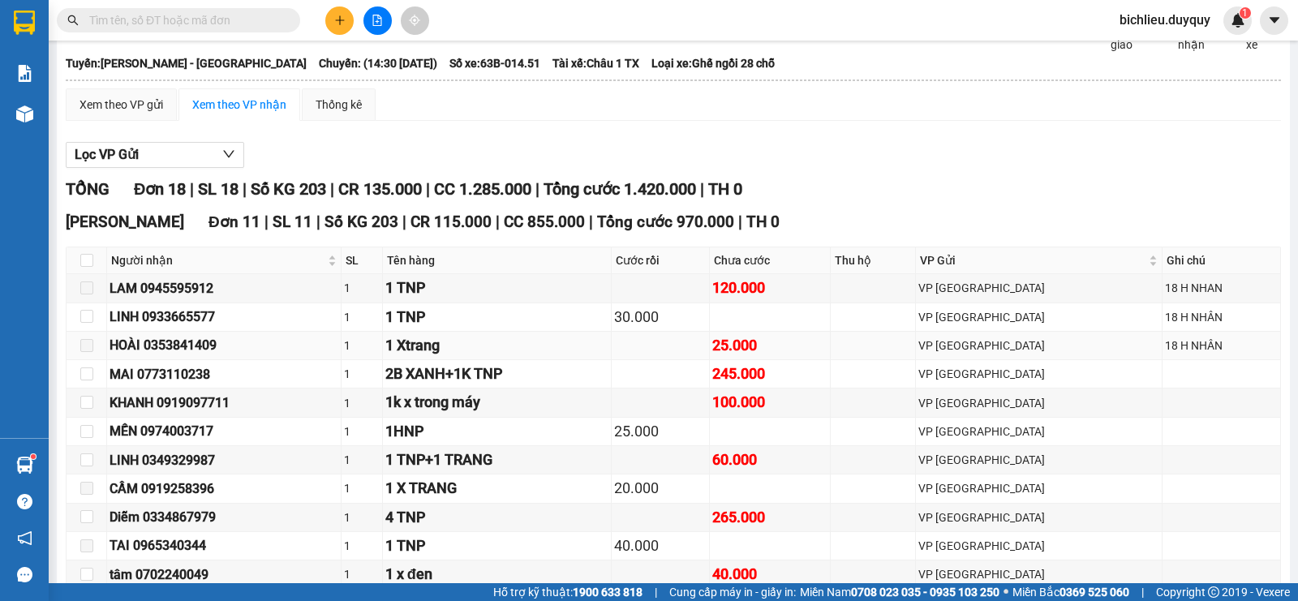
scroll to position [336, 0]
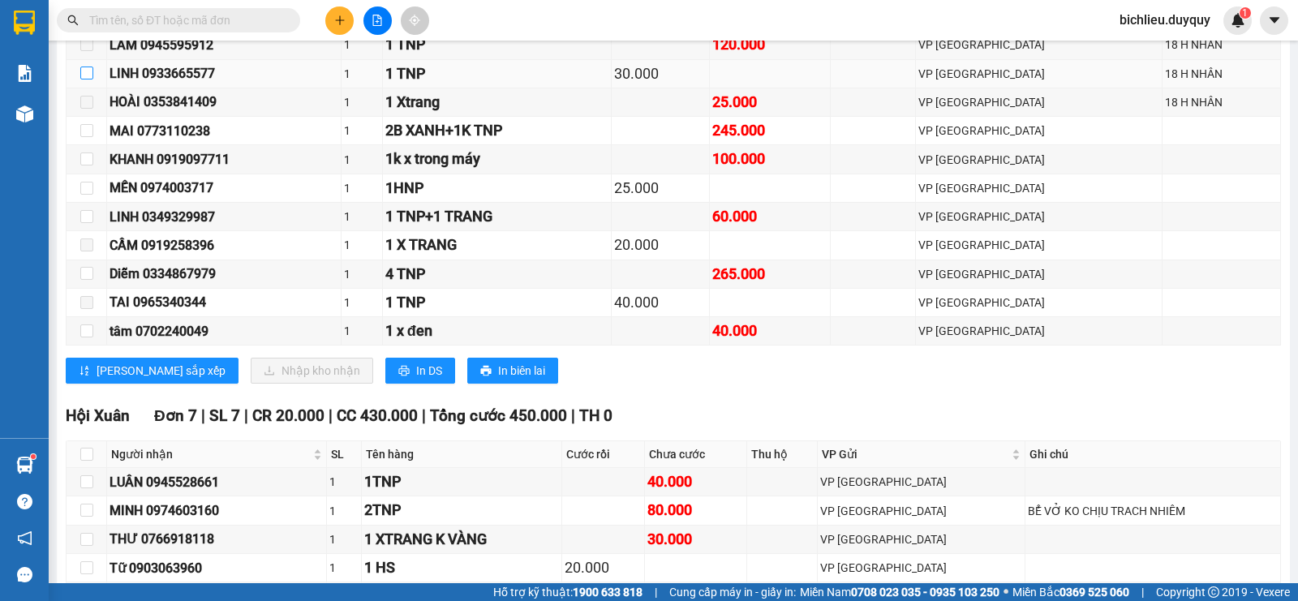
click at [82, 80] on input "checkbox" at bounding box center [86, 73] width 13 height 13
checkbox input "true"
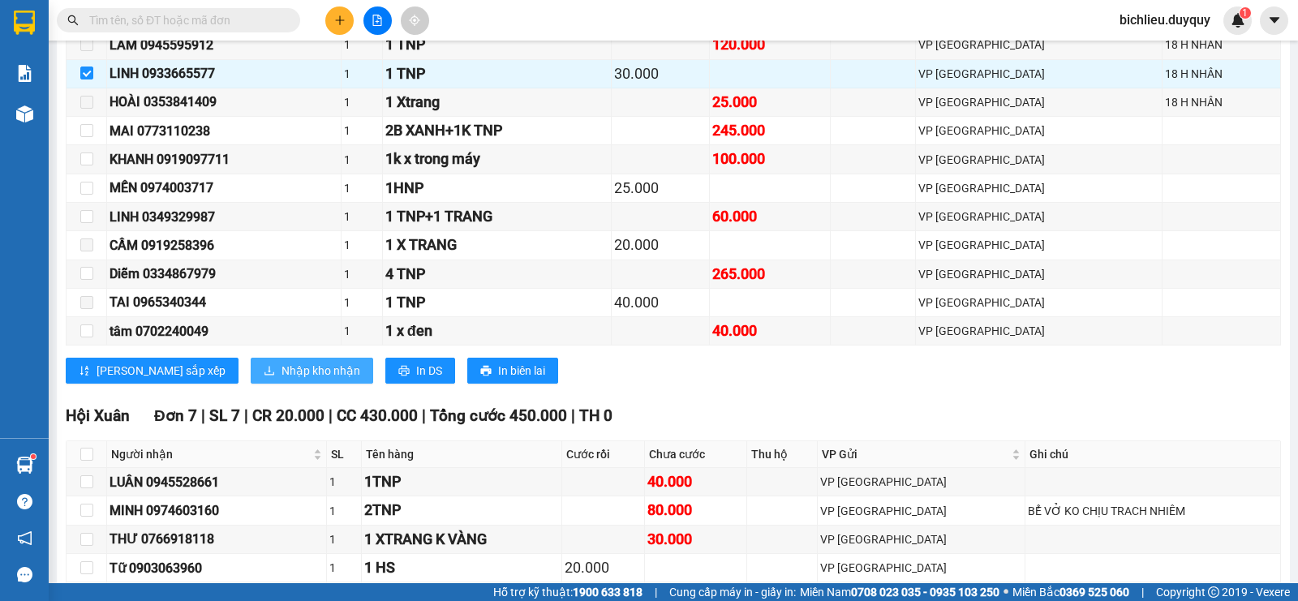
click at [282, 380] on span "Nhập kho nhận" at bounding box center [321, 371] width 79 height 18
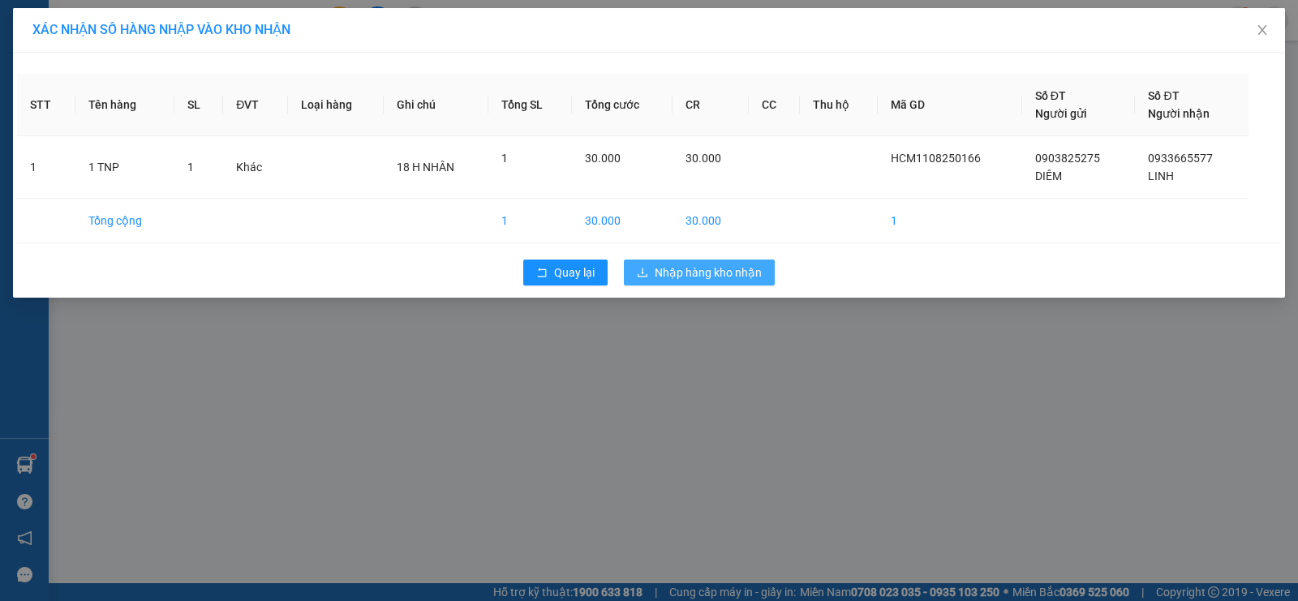
click at [719, 274] on span "Nhập hàng kho nhận" at bounding box center [708, 273] width 107 height 18
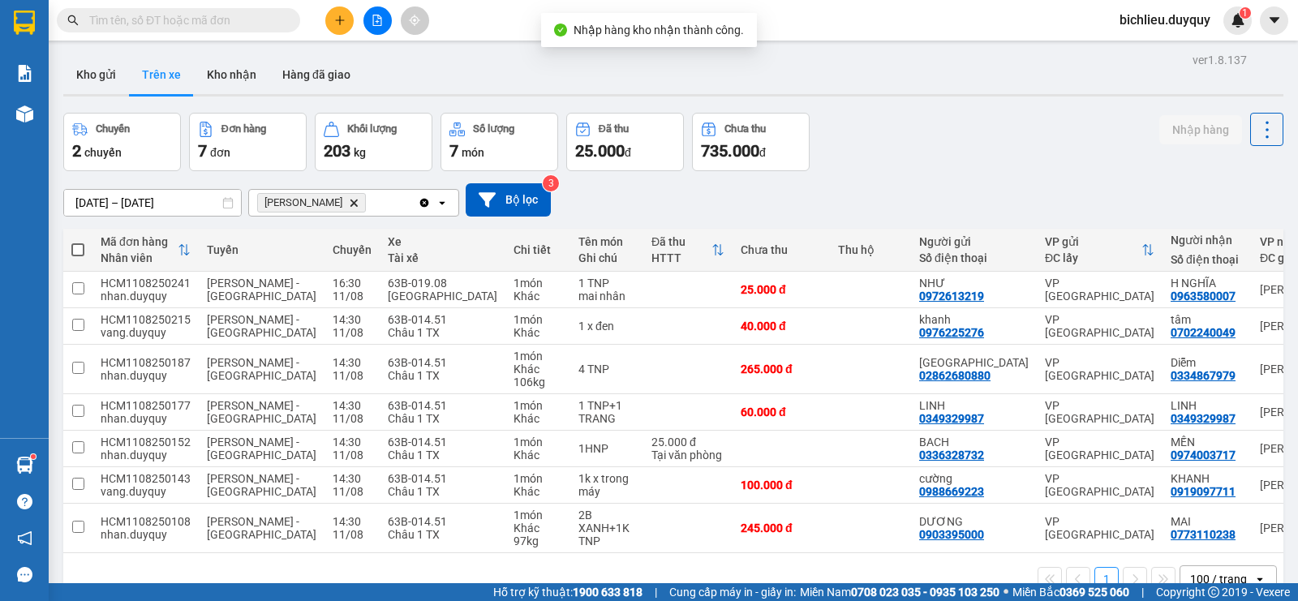
scroll to position [75, 0]
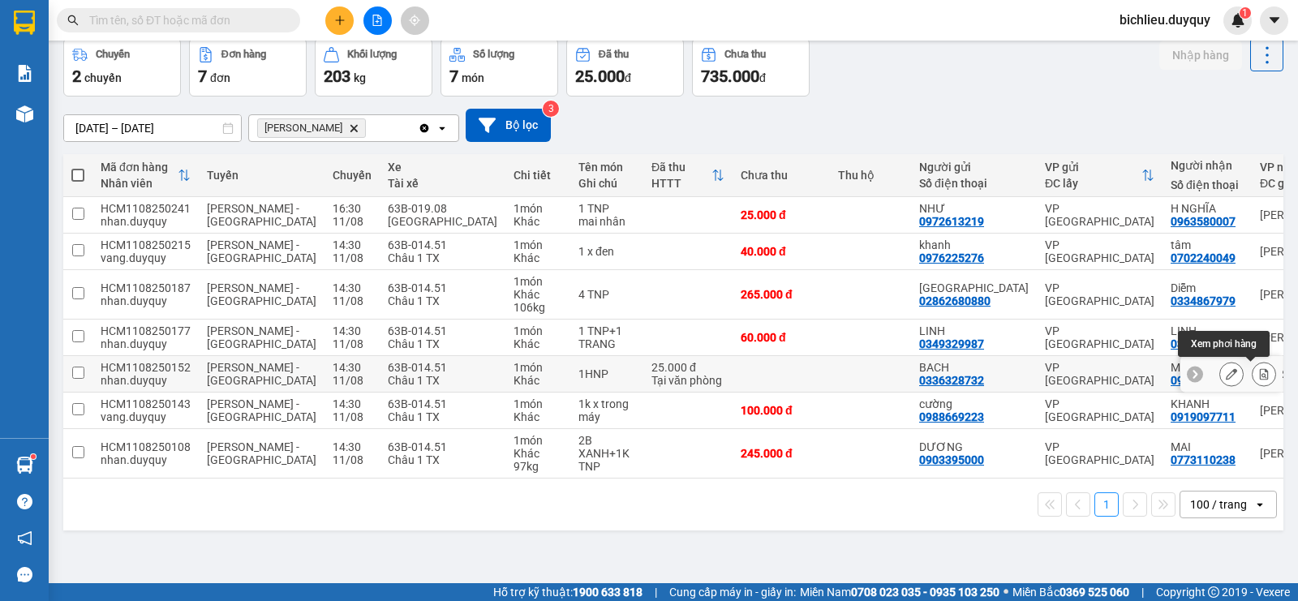
click at [1258, 376] on icon at bounding box center [1263, 373] width 11 height 11
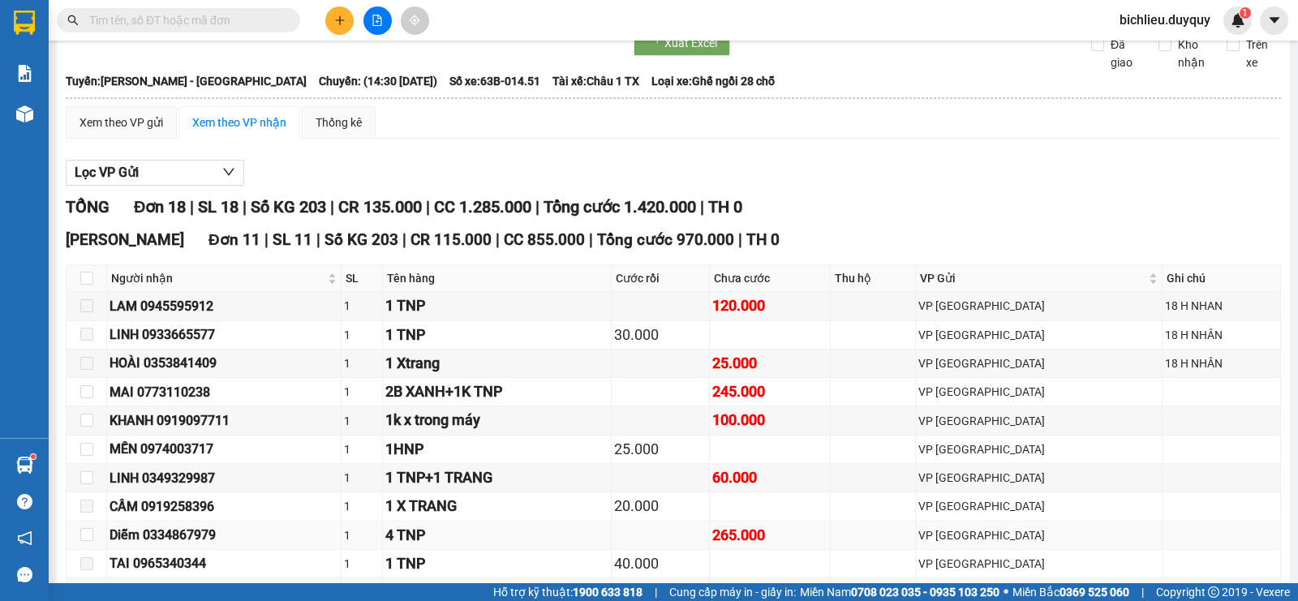
scroll to position [237, 0]
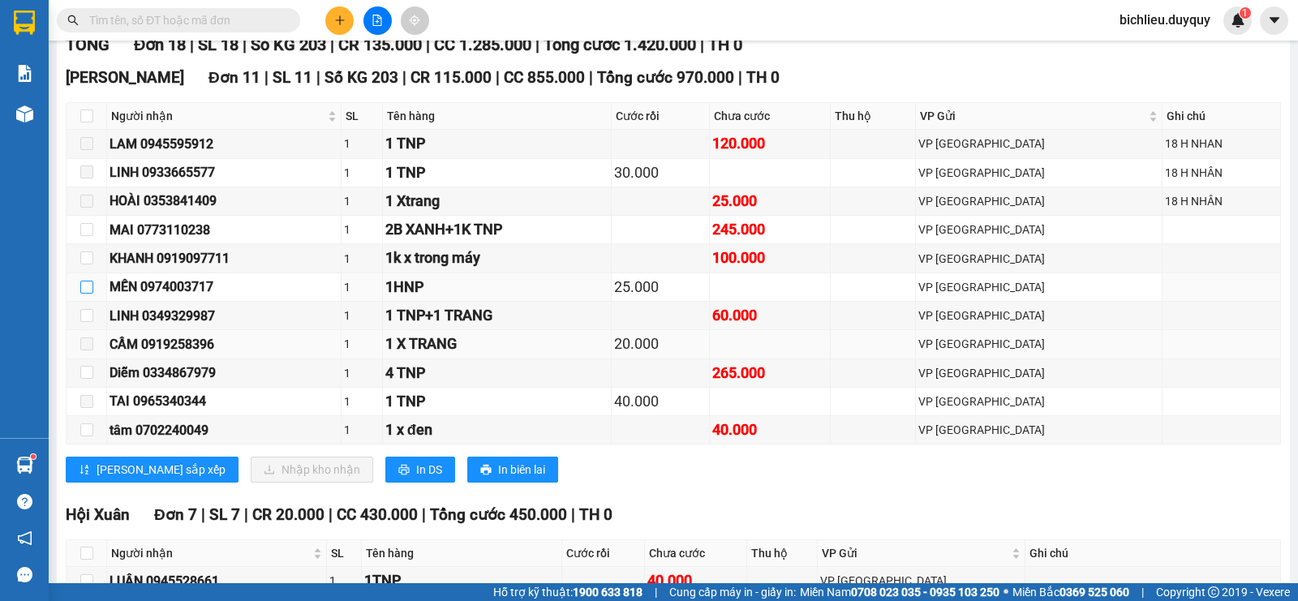
drag, startPoint x: 87, startPoint y: 307, endPoint x: 131, endPoint y: 360, distance: 69.7
click at [88, 294] on input "checkbox" at bounding box center [86, 287] width 13 height 13
checkbox input "true"
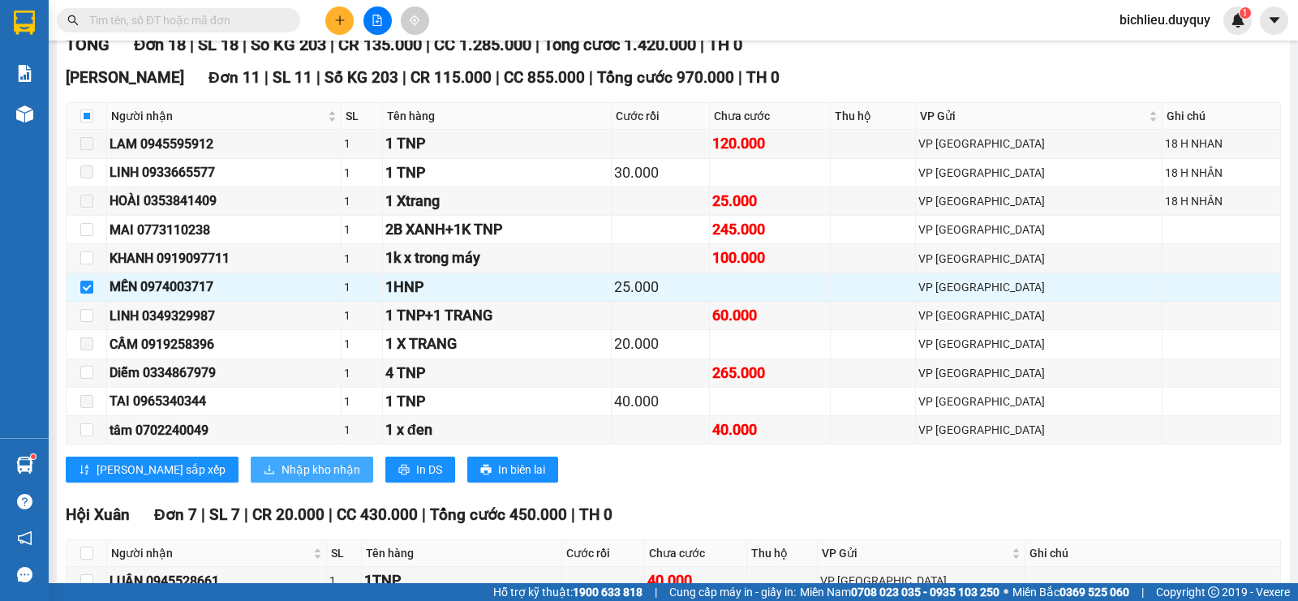
click at [282, 479] on span "Nhập kho nhận" at bounding box center [321, 470] width 79 height 18
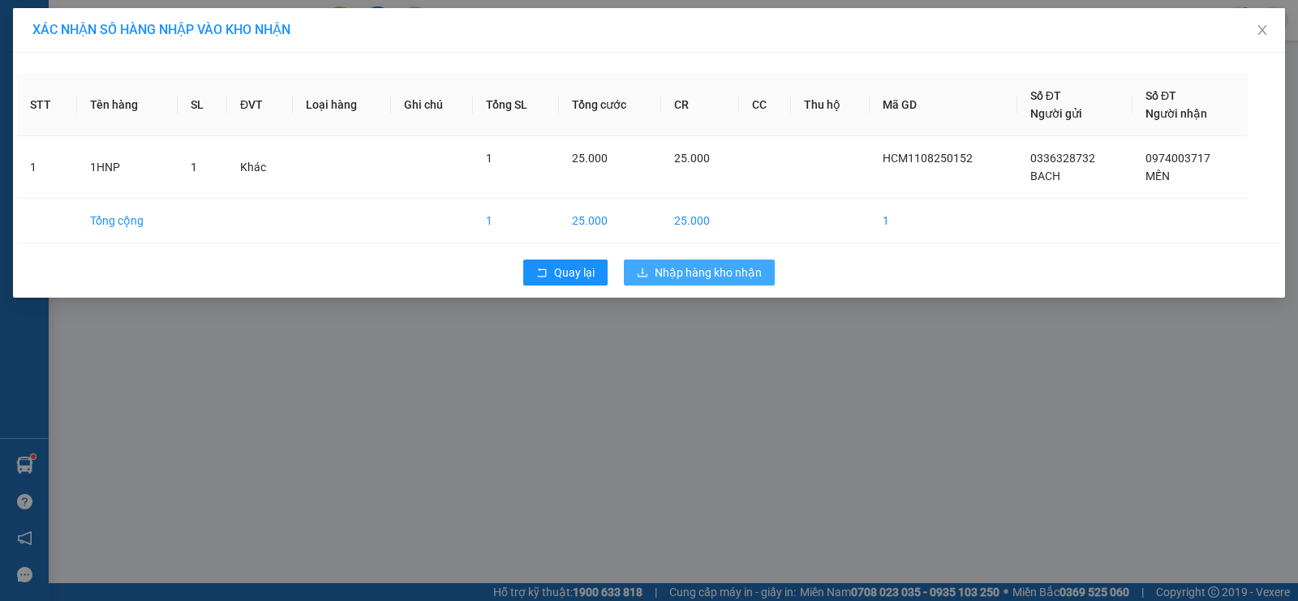
click at [673, 269] on span "Nhập hàng kho nhận" at bounding box center [708, 273] width 107 height 18
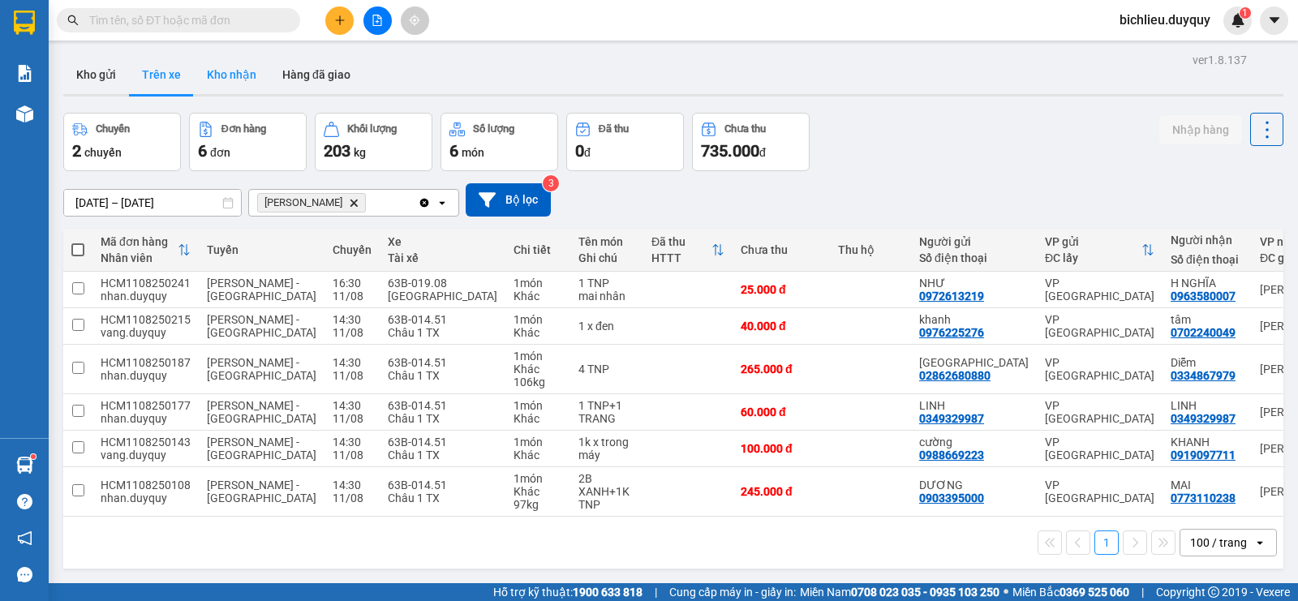
click at [237, 77] on button "Kho nhận" at bounding box center [231, 74] width 75 height 39
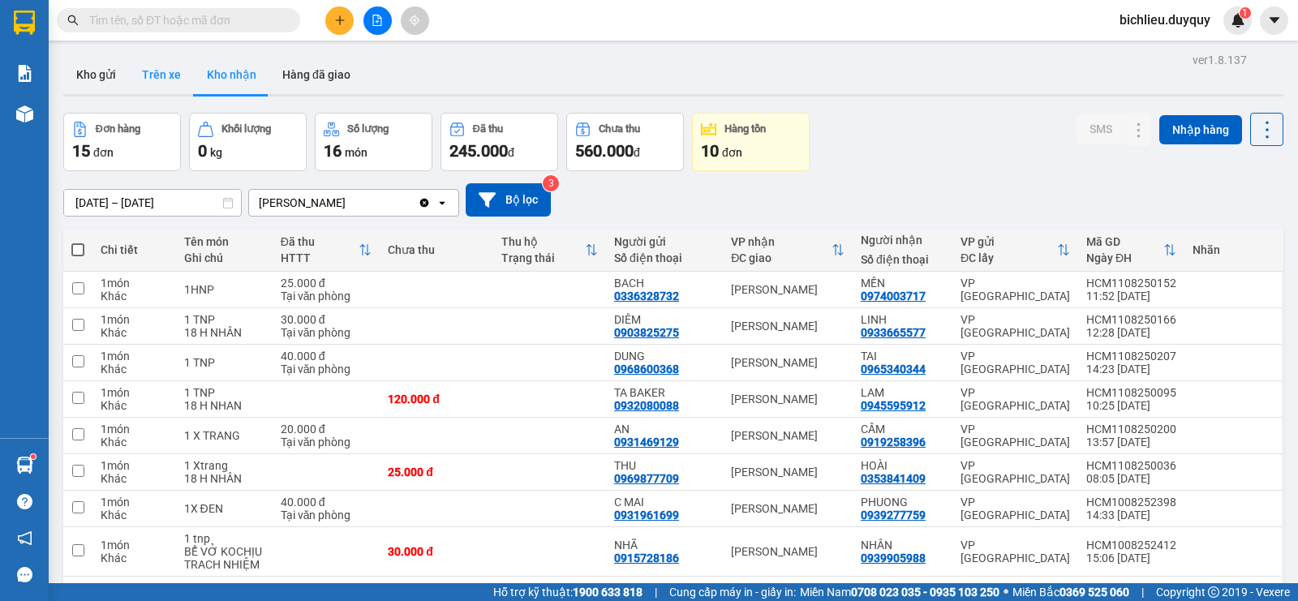
click at [146, 75] on button "Trên xe" at bounding box center [161, 74] width 65 height 39
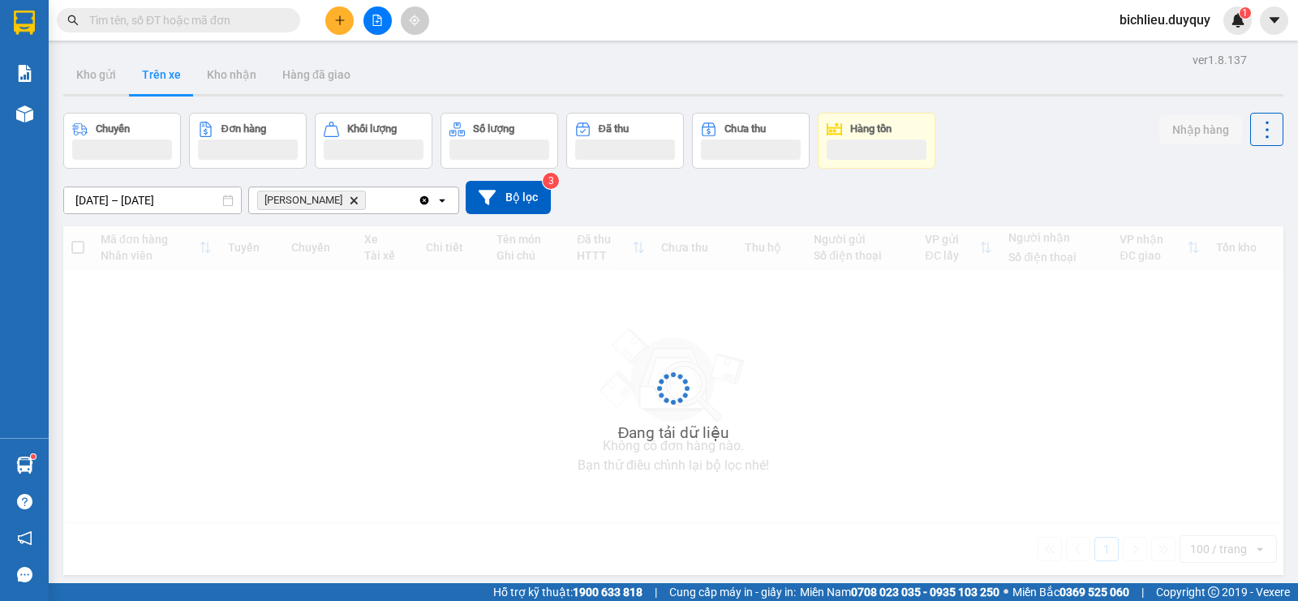
type input "[DATE] – [DATE]"
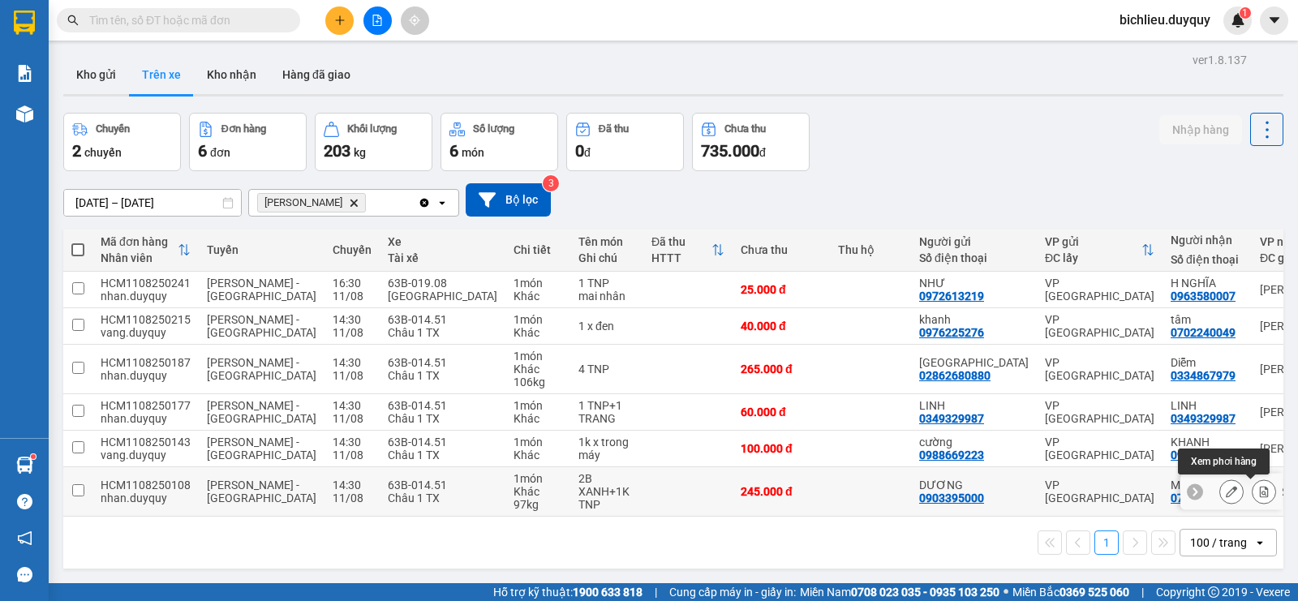
click at [1258, 491] on icon at bounding box center [1263, 491] width 11 height 11
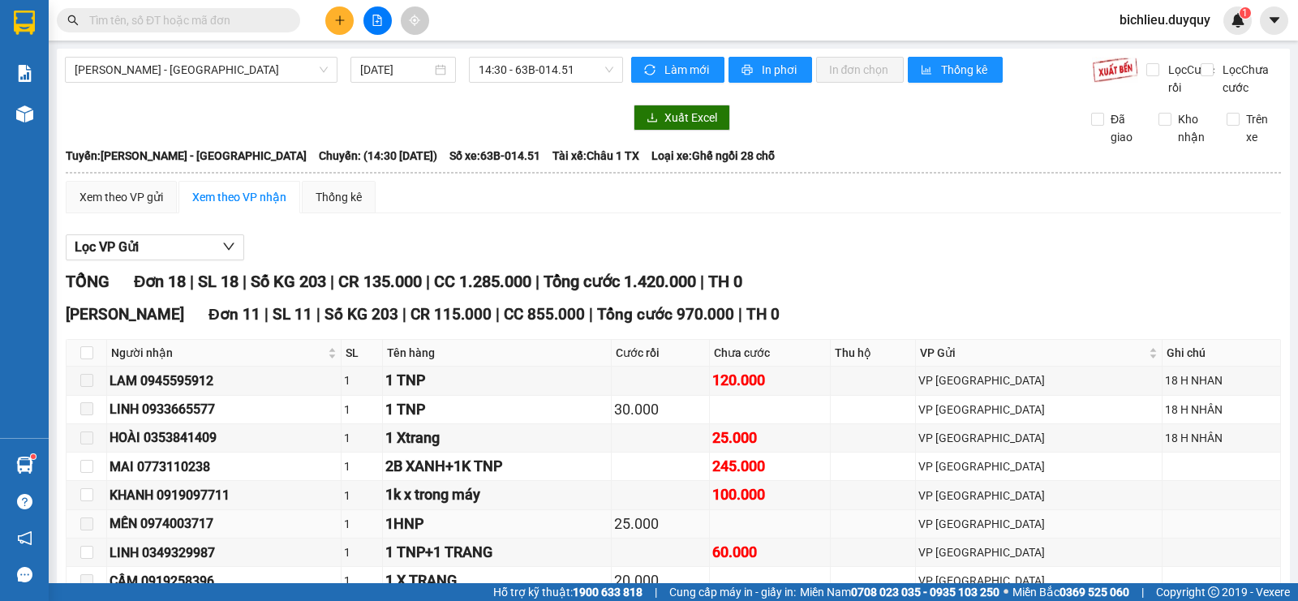
scroll to position [325, 0]
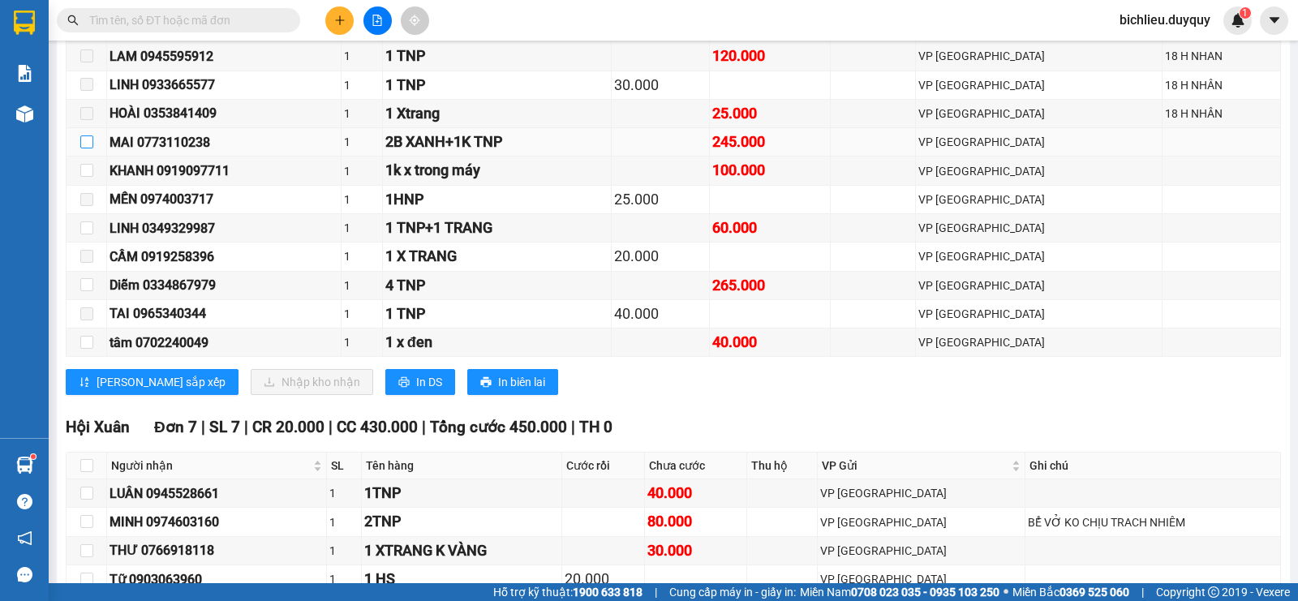
click at [84, 148] on input "checkbox" at bounding box center [86, 141] width 13 height 13
checkbox input "true"
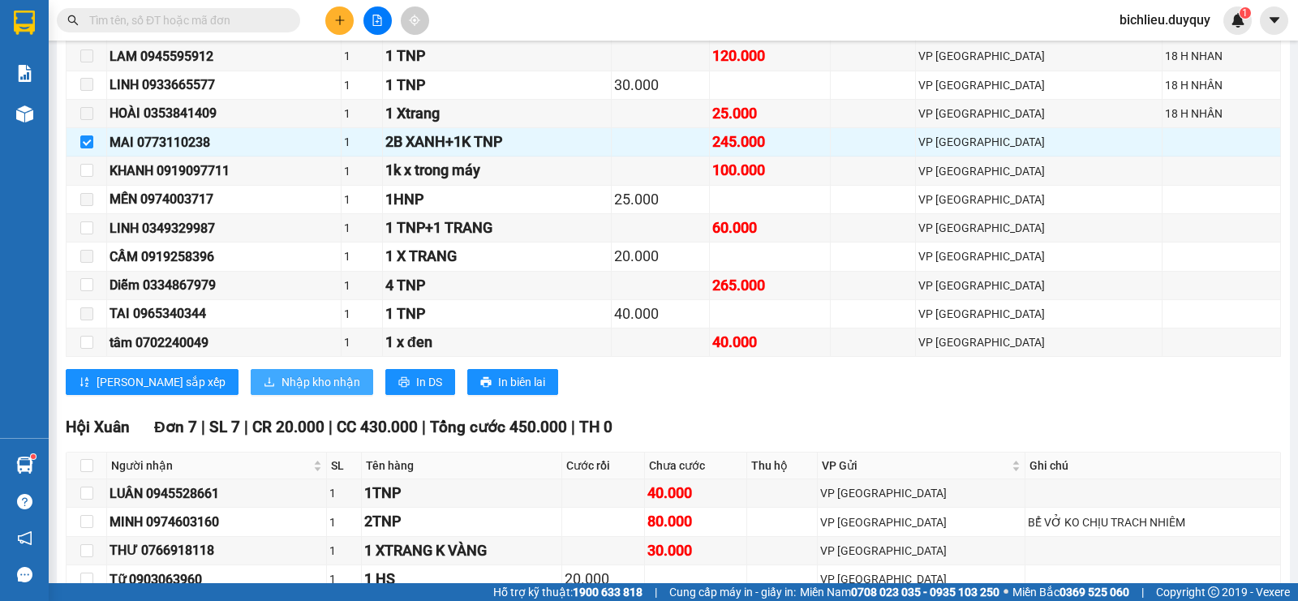
click at [282, 391] on span "Nhập kho nhận" at bounding box center [321, 382] width 79 height 18
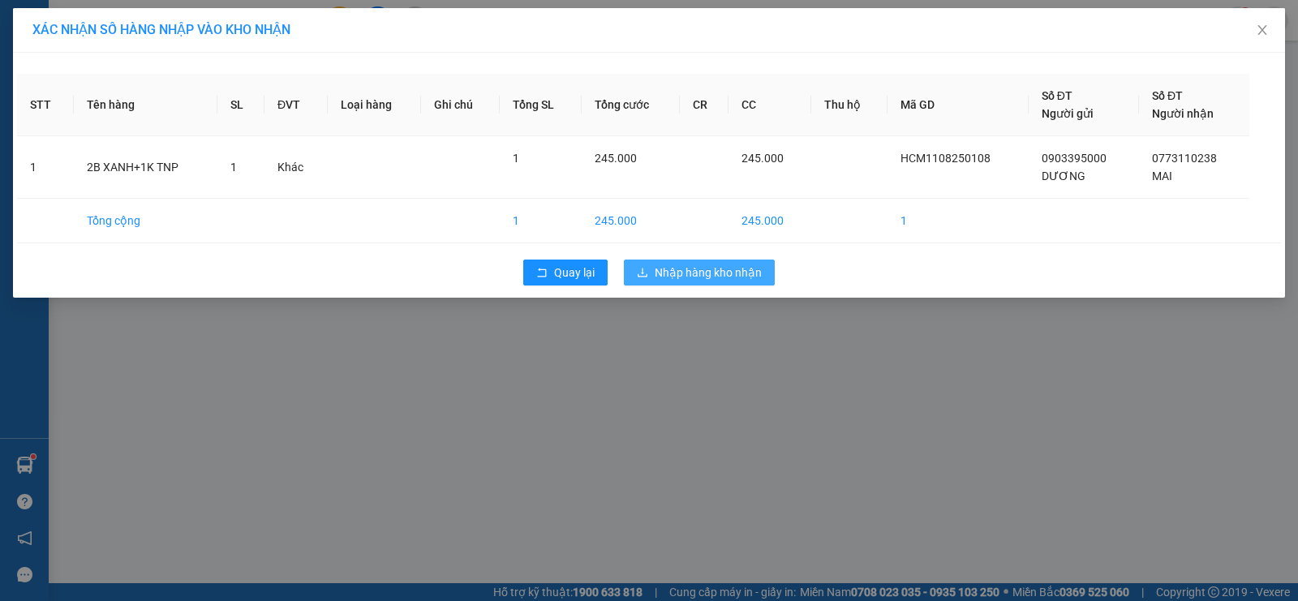
click at [694, 273] on span "Nhập hàng kho nhận" at bounding box center [708, 273] width 107 height 18
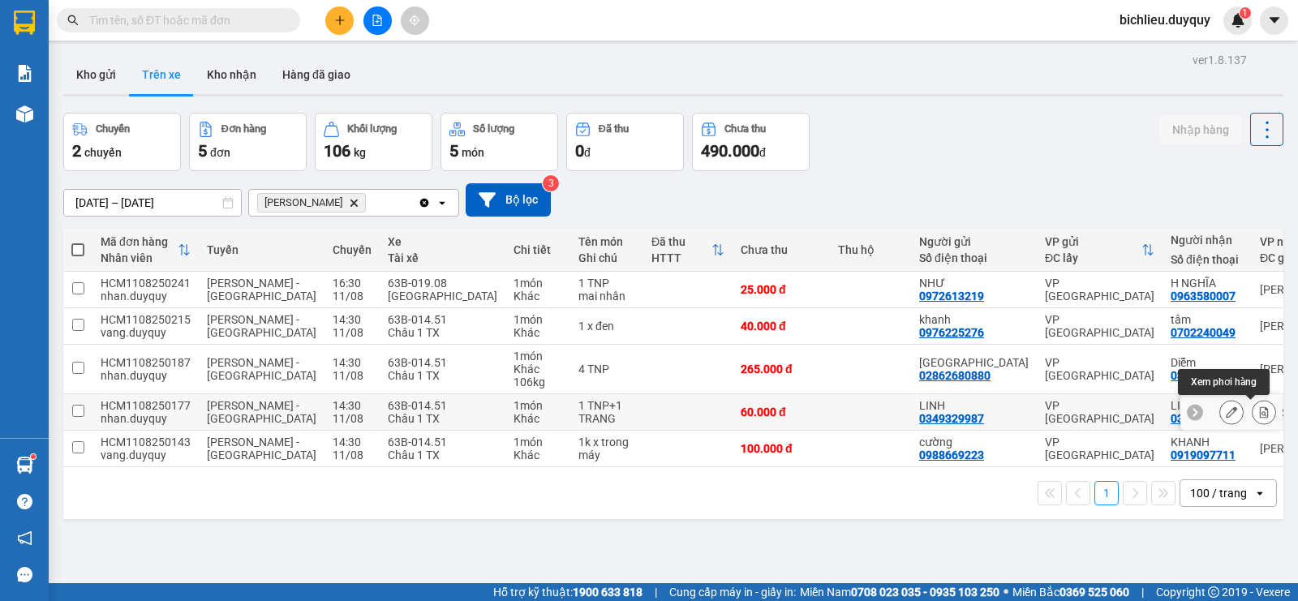
click at [1260, 412] on icon at bounding box center [1264, 411] width 9 height 11
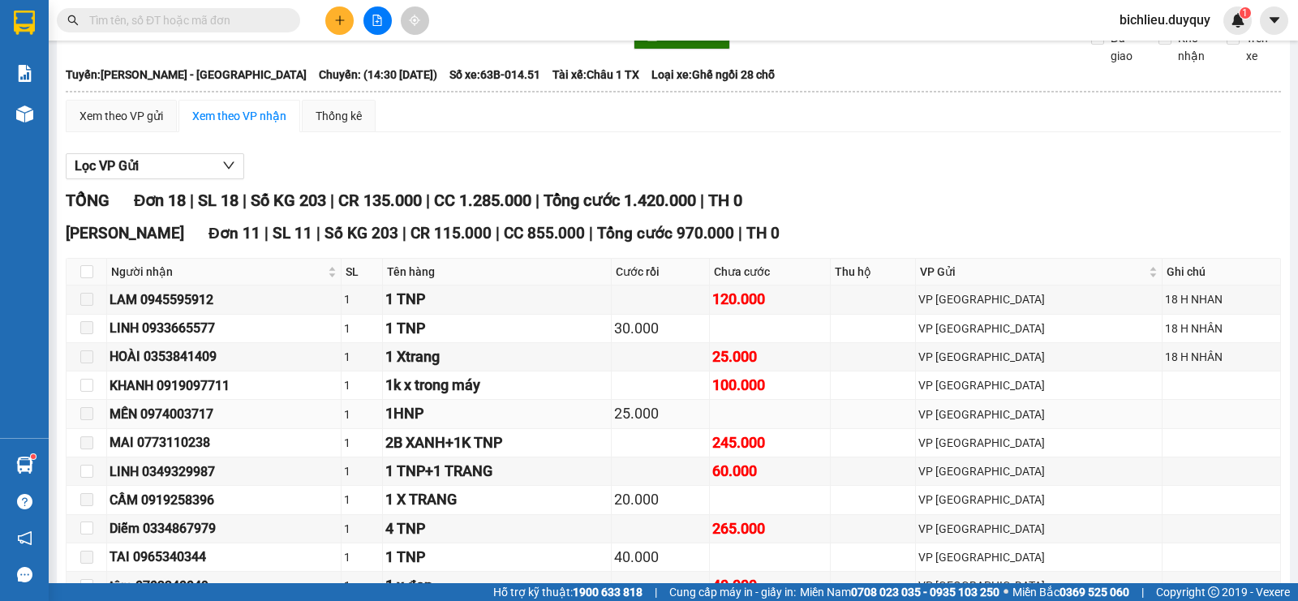
scroll to position [243, 0]
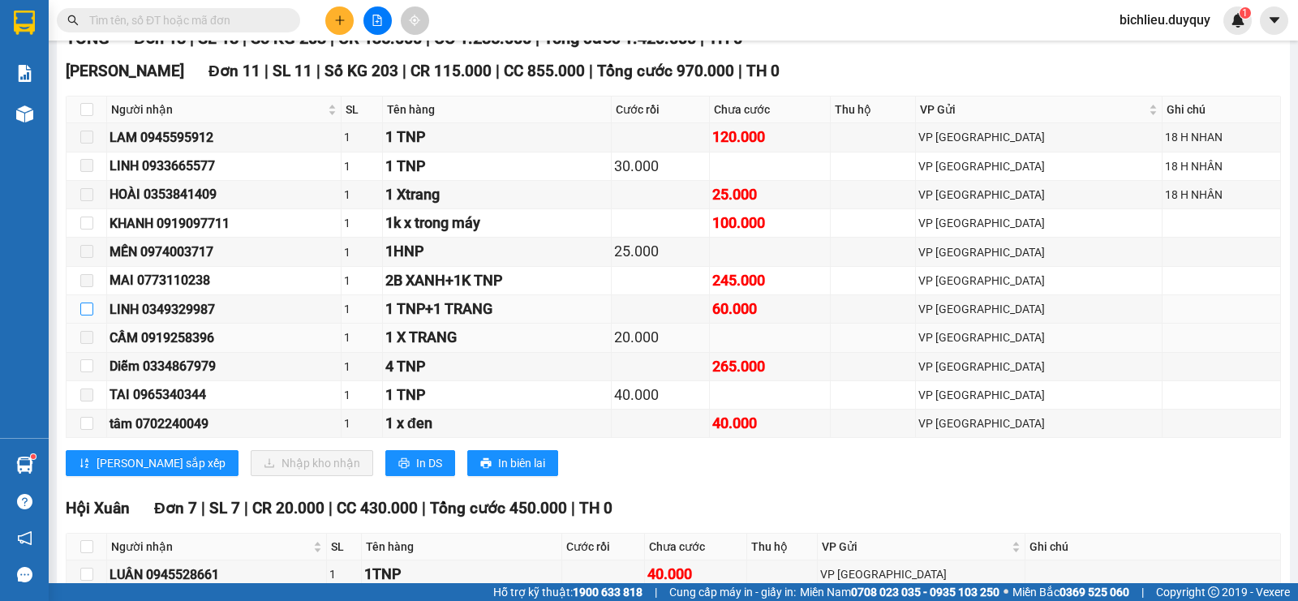
drag, startPoint x: 84, startPoint y: 327, endPoint x: 114, endPoint y: 366, distance: 49.2
click at [84, 316] on input "checkbox" at bounding box center [86, 309] width 13 height 13
checkbox input "true"
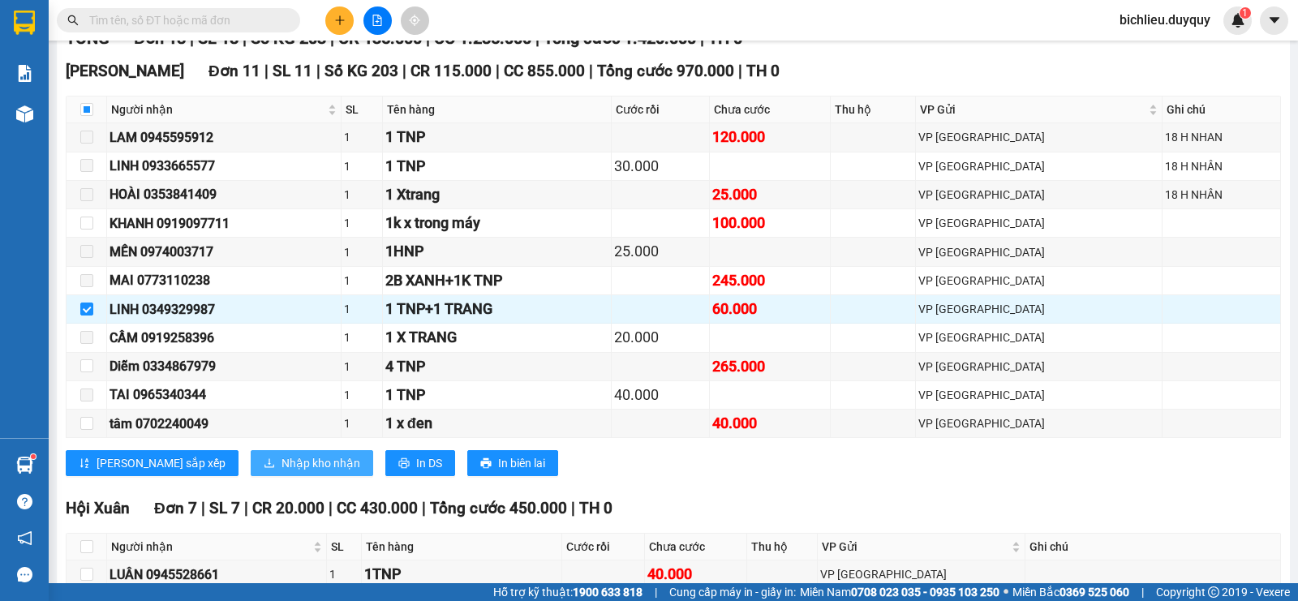
click at [282, 472] on span "Nhập kho nhận" at bounding box center [321, 463] width 79 height 18
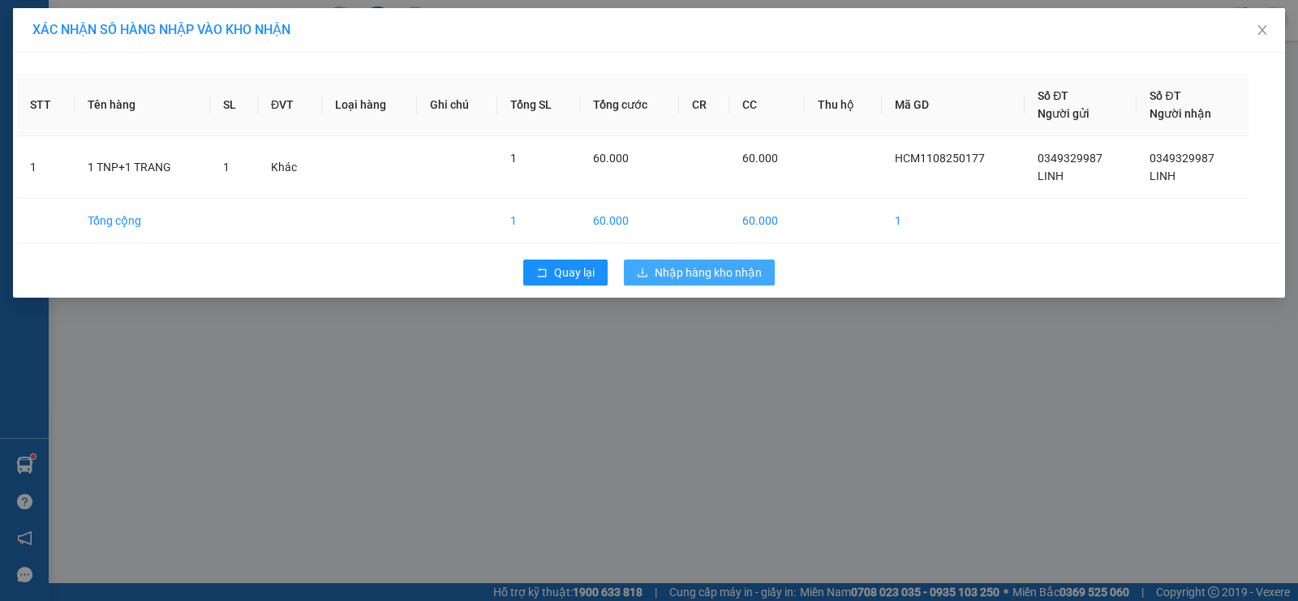
click at [725, 273] on span "Nhập hàng kho nhận" at bounding box center [708, 273] width 107 height 18
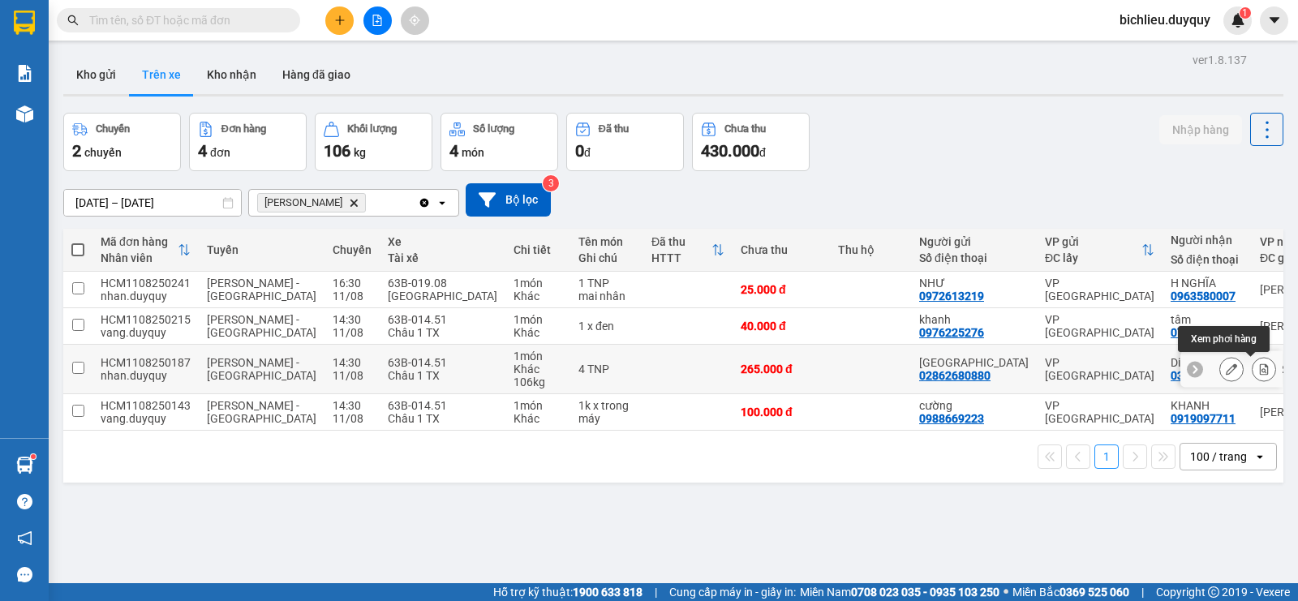
click at [1260, 367] on icon at bounding box center [1264, 368] width 9 height 11
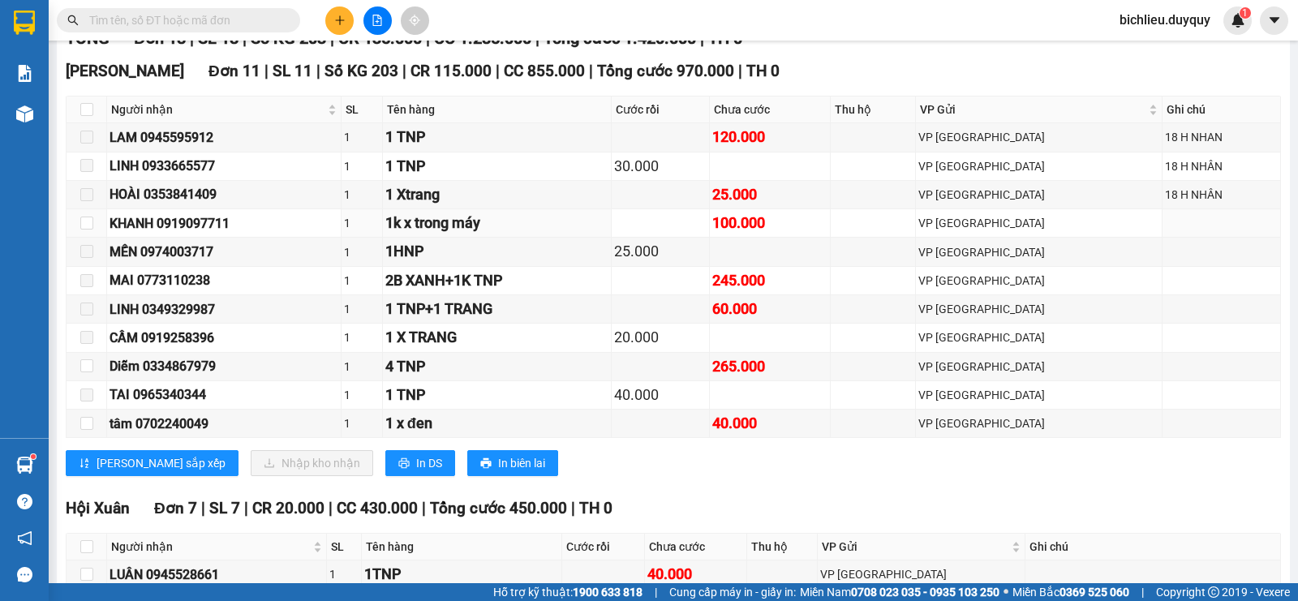
scroll to position [325, 0]
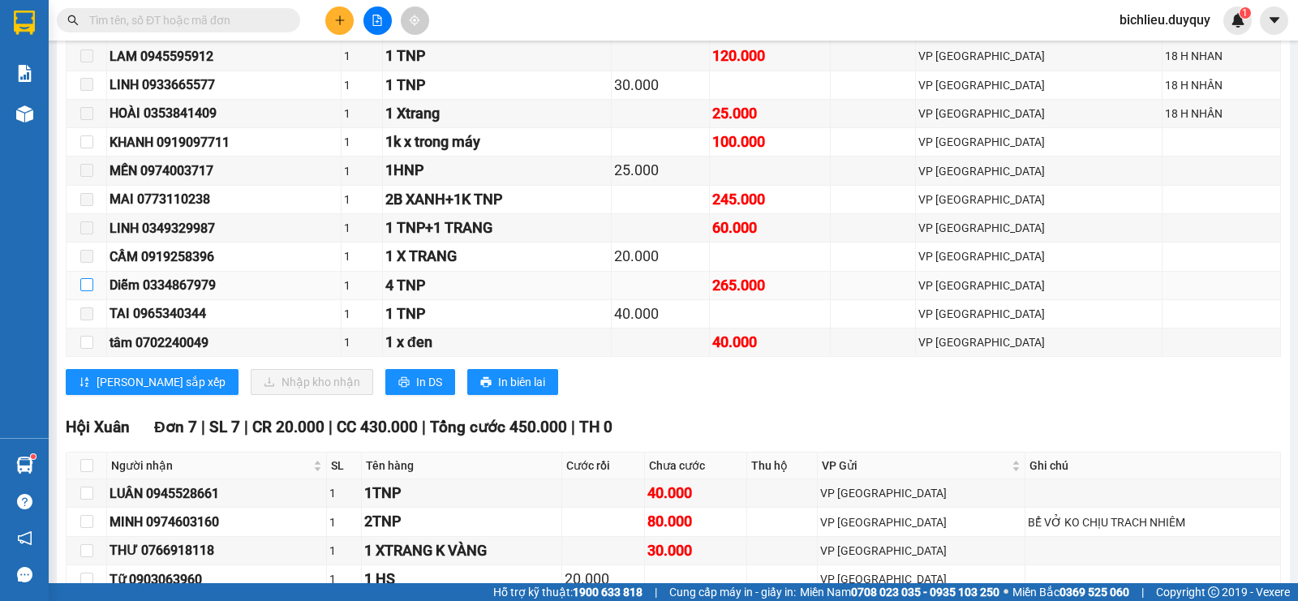
click at [90, 291] on input "checkbox" at bounding box center [86, 284] width 13 height 13
checkbox input "true"
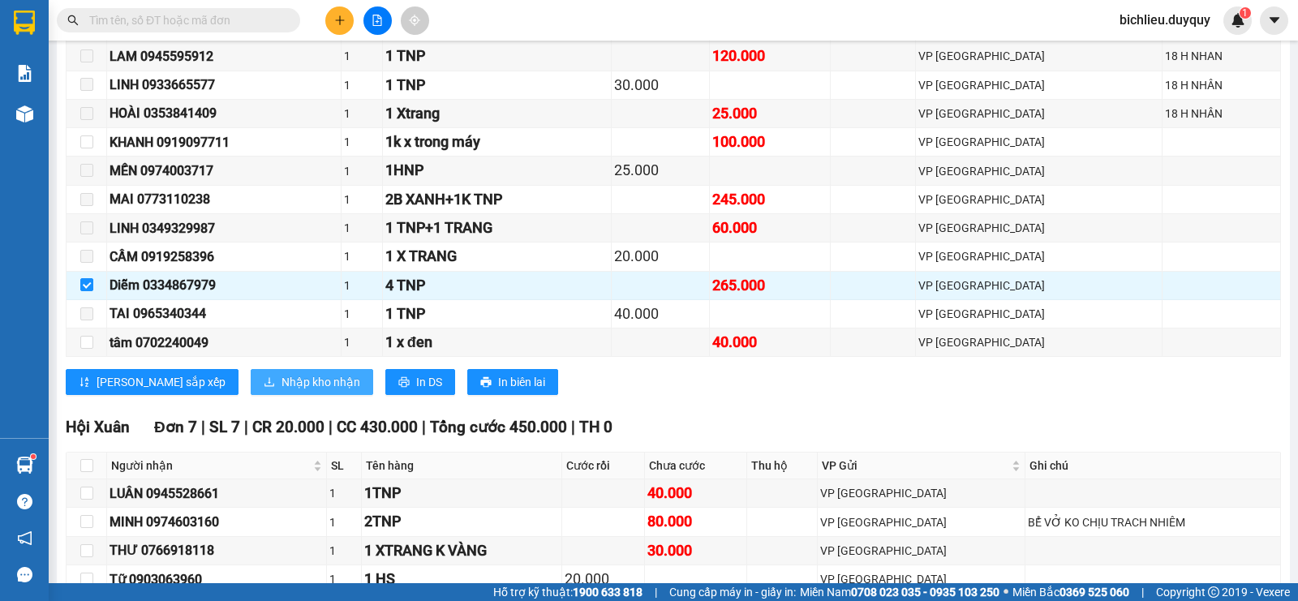
click at [282, 391] on span "Nhập kho nhận" at bounding box center [321, 382] width 79 height 18
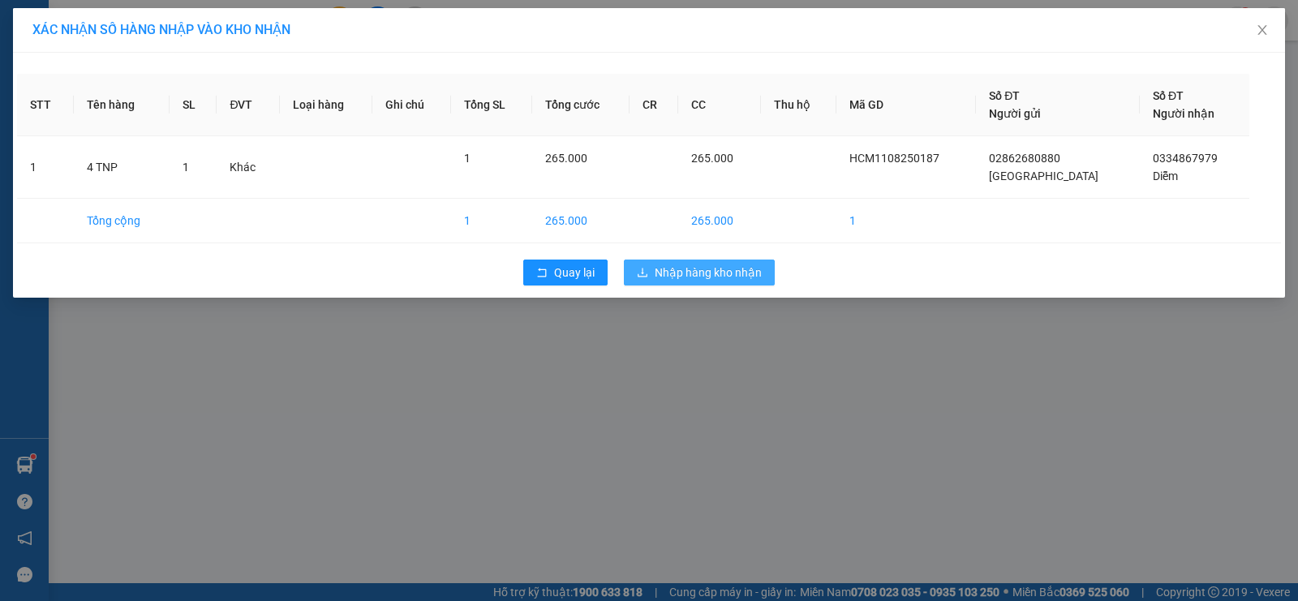
click at [694, 274] on span "Nhập hàng kho nhận" at bounding box center [708, 273] width 107 height 18
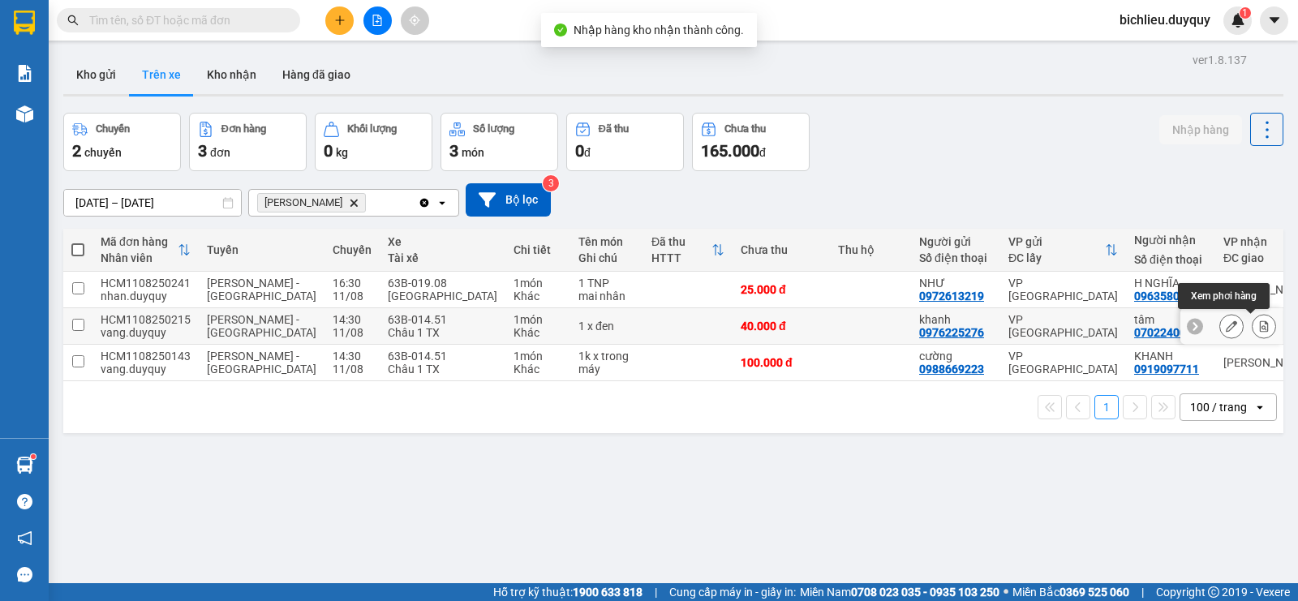
click at [1258, 327] on icon at bounding box center [1263, 325] width 11 height 11
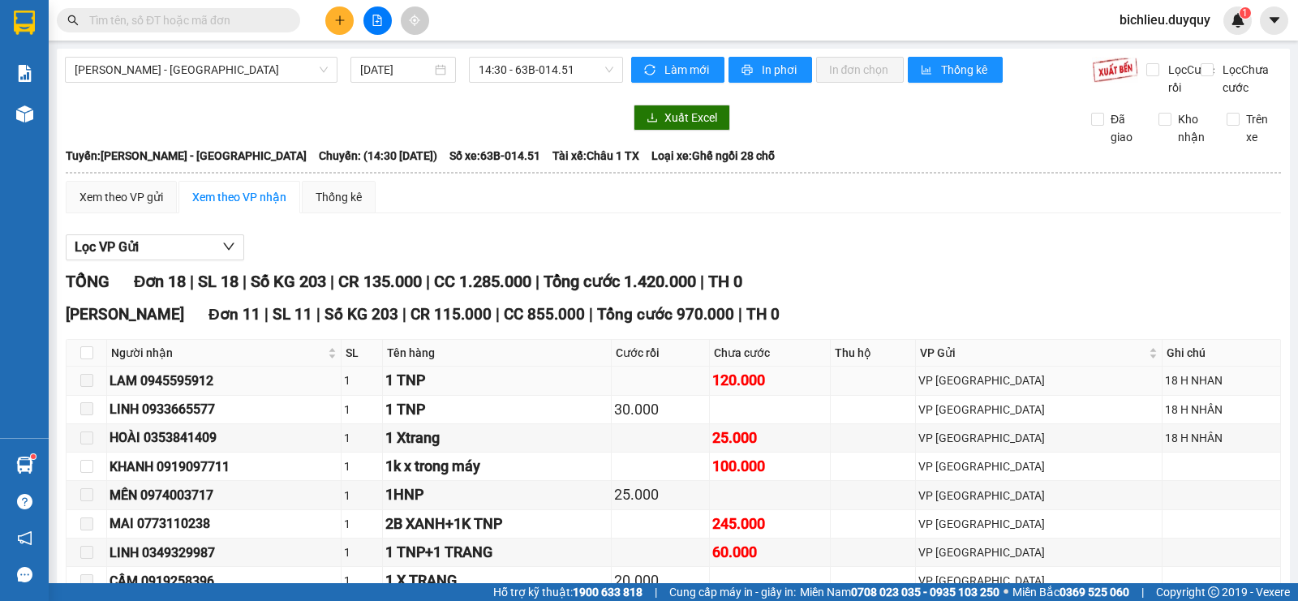
scroll to position [243, 0]
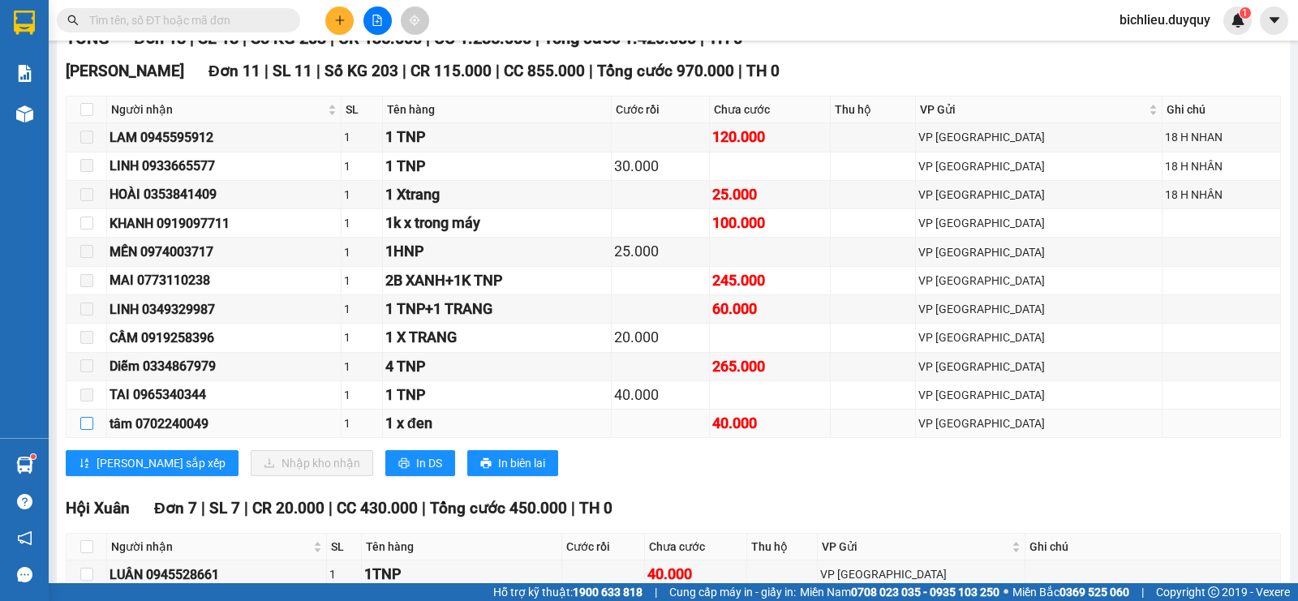
click at [89, 432] on label at bounding box center [86, 424] width 13 height 18
click at [89, 430] on input "checkbox" at bounding box center [86, 423] width 13 height 13
checkbox input "true"
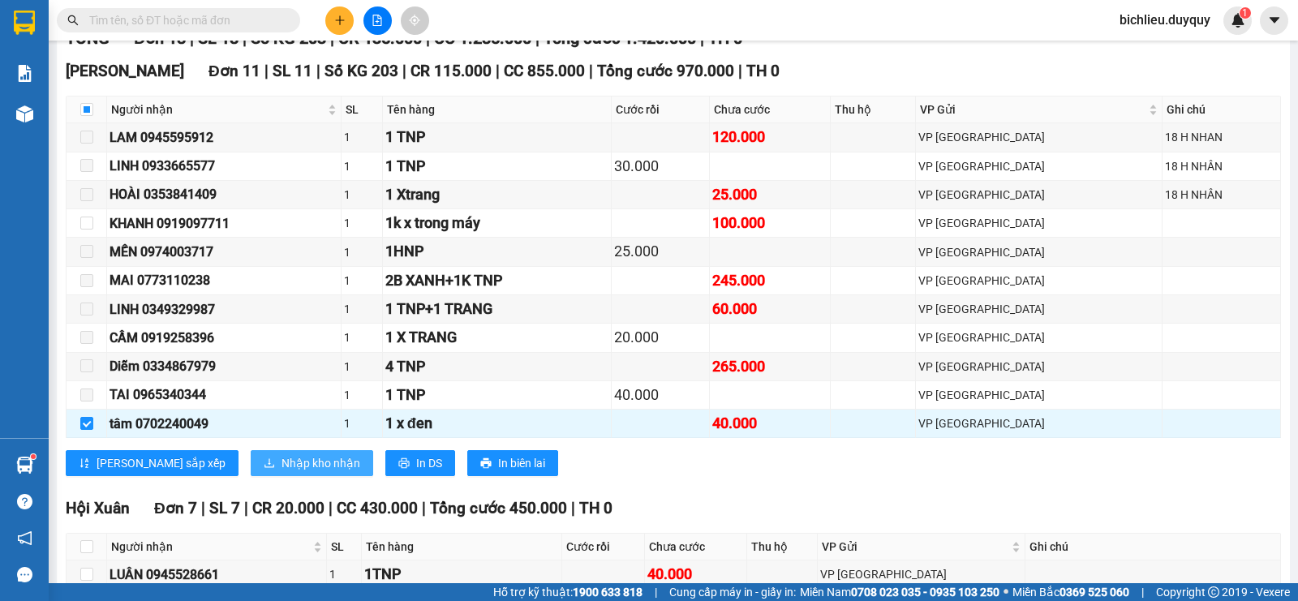
click at [282, 472] on span "Nhập kho nhận" at bounding box center [321, 463] width 79 height 18
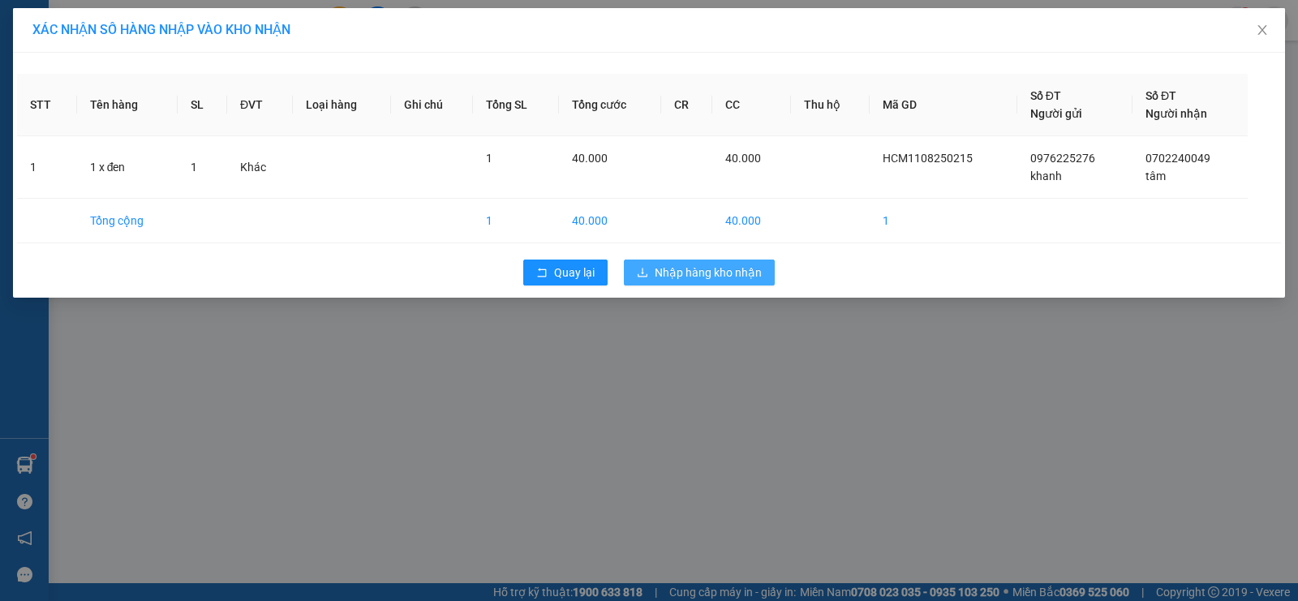
click at [698, 270] on span "Nhập hàng kho nhận" at bounding box center [708, 273] width 107 height 18
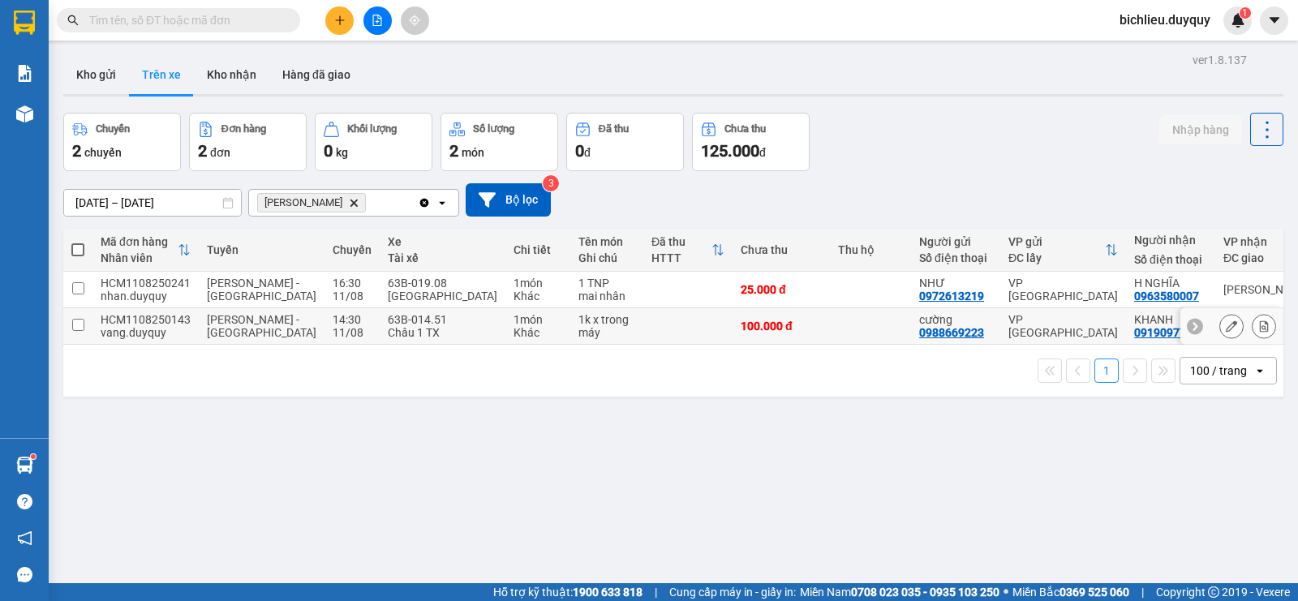
click at [1253, 326] on button at bounding box center [1264, 326] width 23 height 28
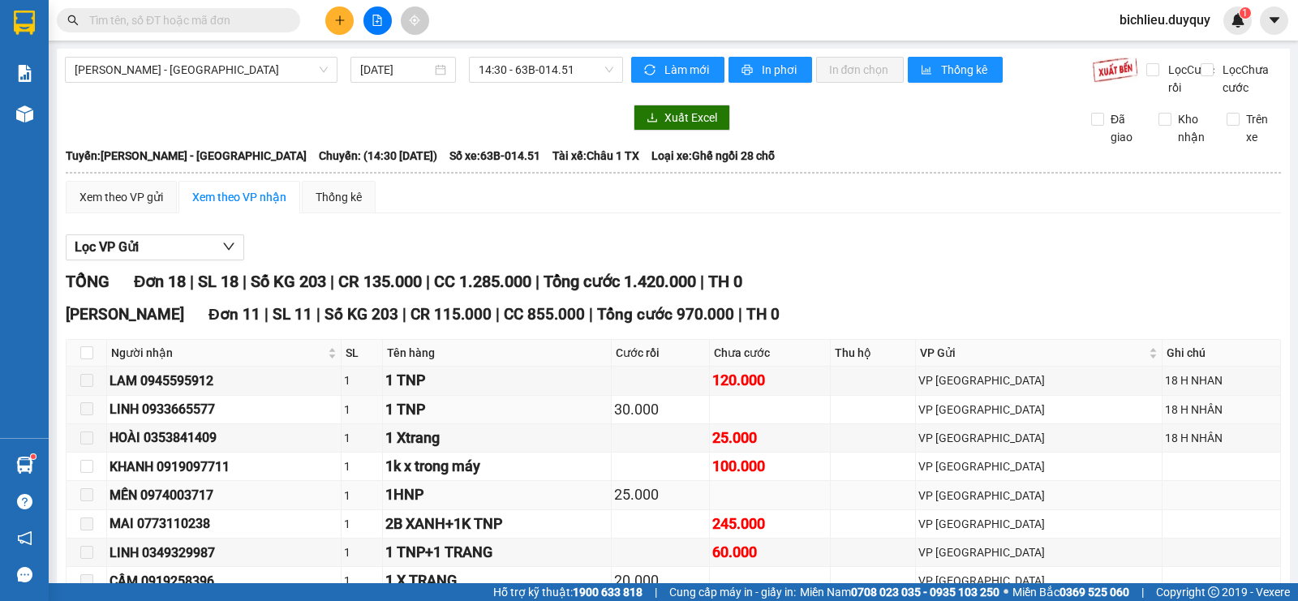
scroll to position [162, 0]
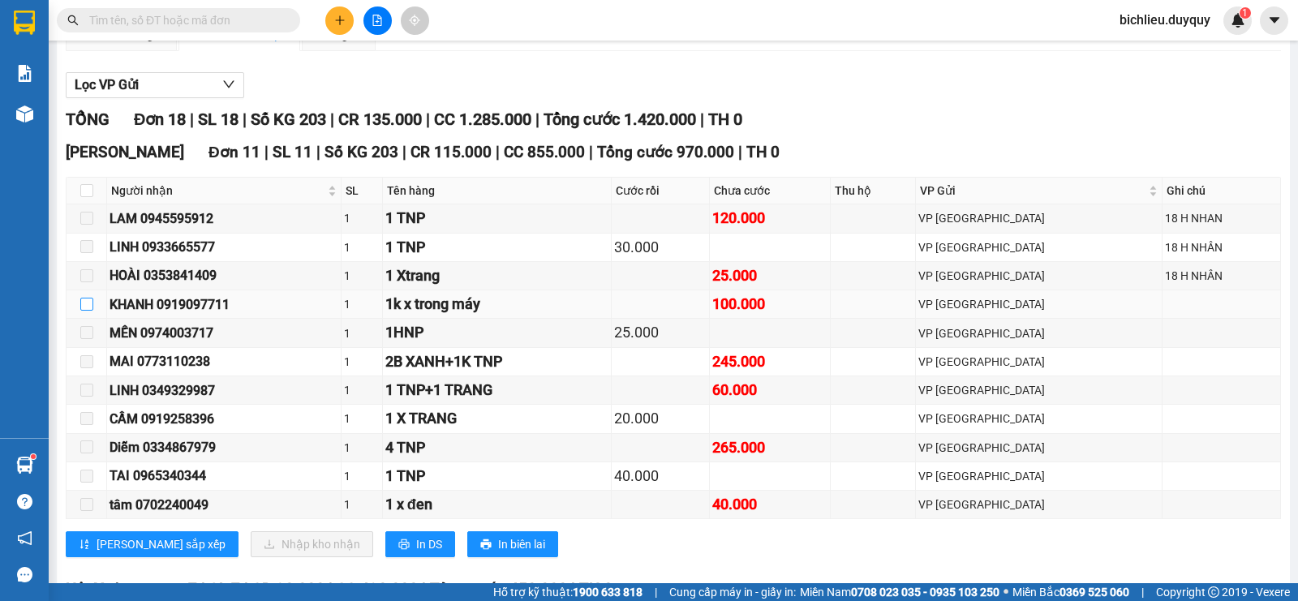
click at [88, 311] on input "checkbox" at bounding box center [86, 304] width 13 height 13
checkbox input "true"
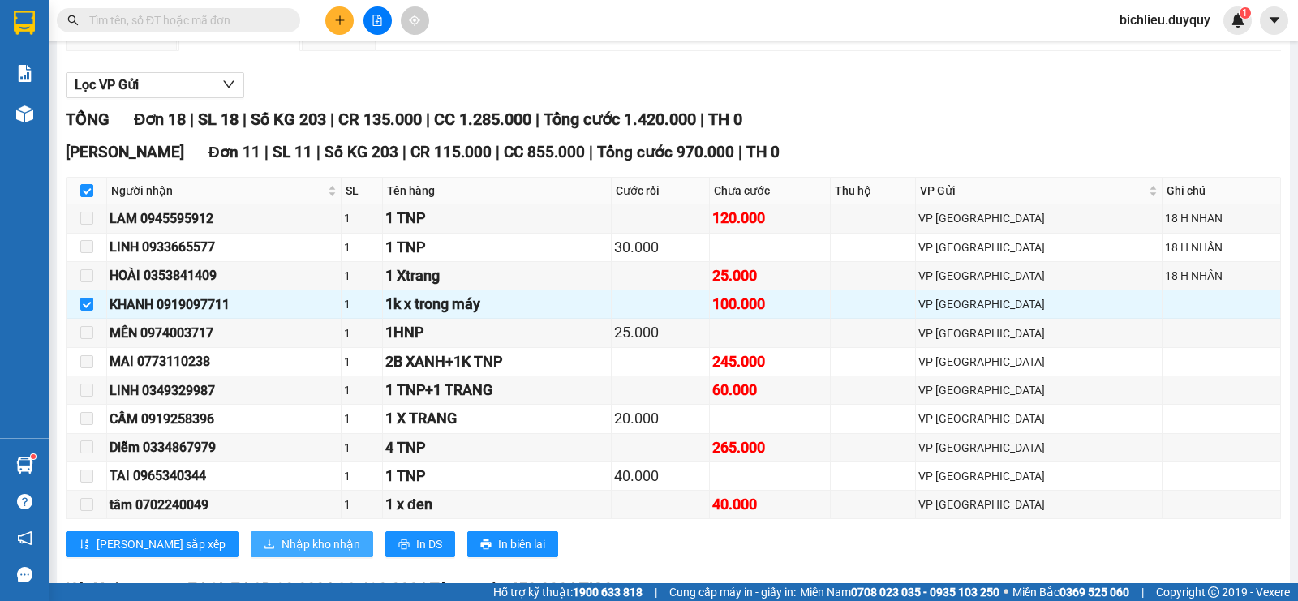
click at [282, 553] on span "Nhập kho nhận" at bounding box center [321, 544] width 79 height 18
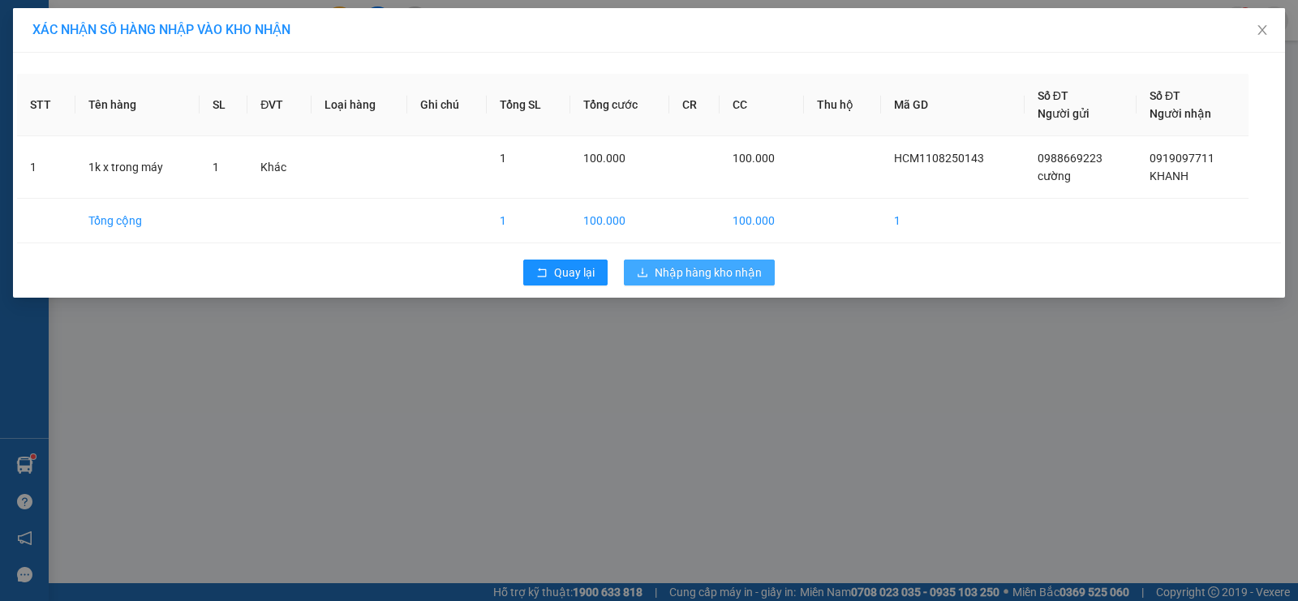
click at [692, 272] on span "Nhập hàng kho nhận" at bounding box center [708, 273] width 107 height 18
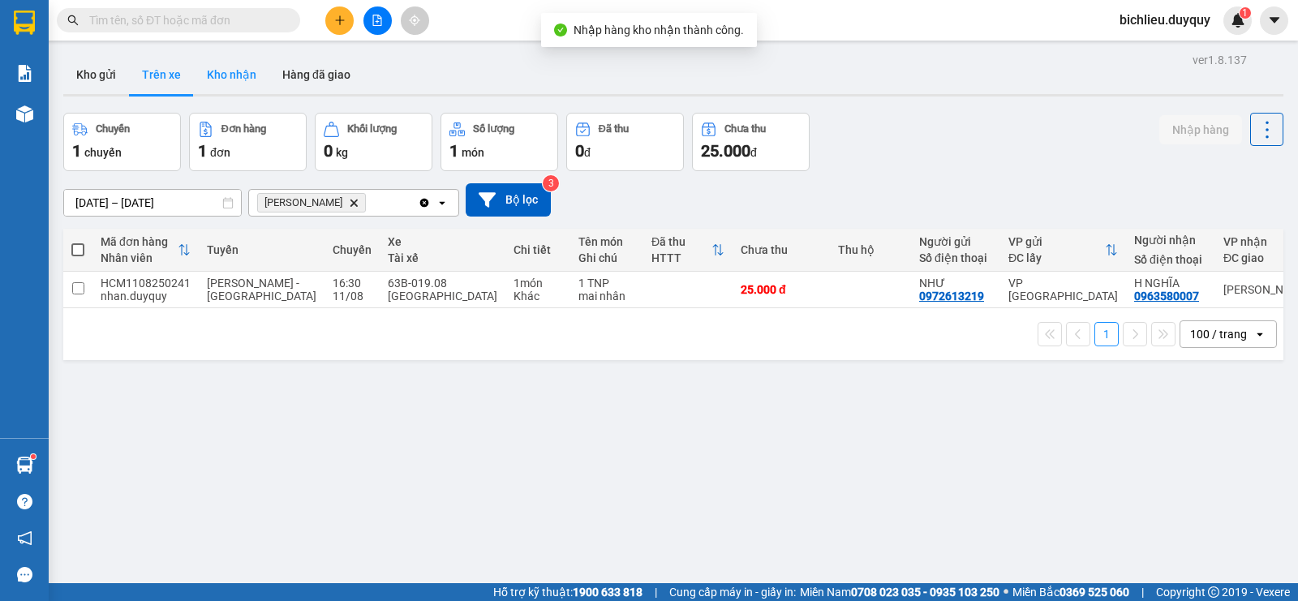
click at [230, 75] on button "Kho nhận" at bounding box center [231, 74] width 75 height 39
type input "[DATE] – [DATE]"
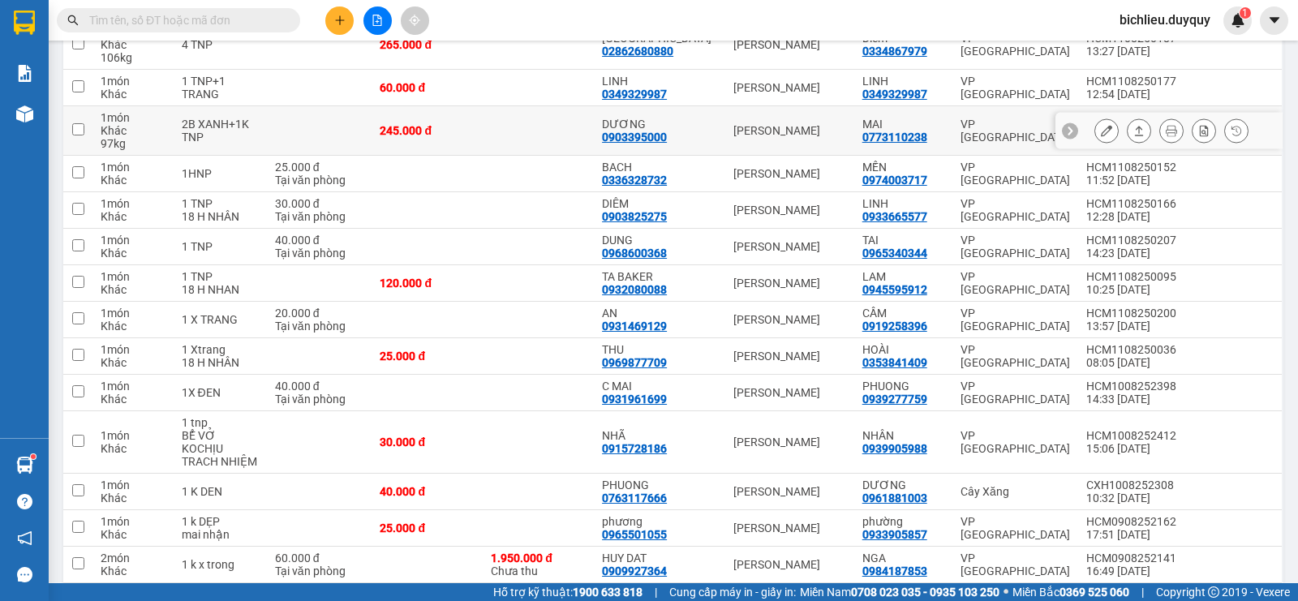
scroll to position [406, 0]
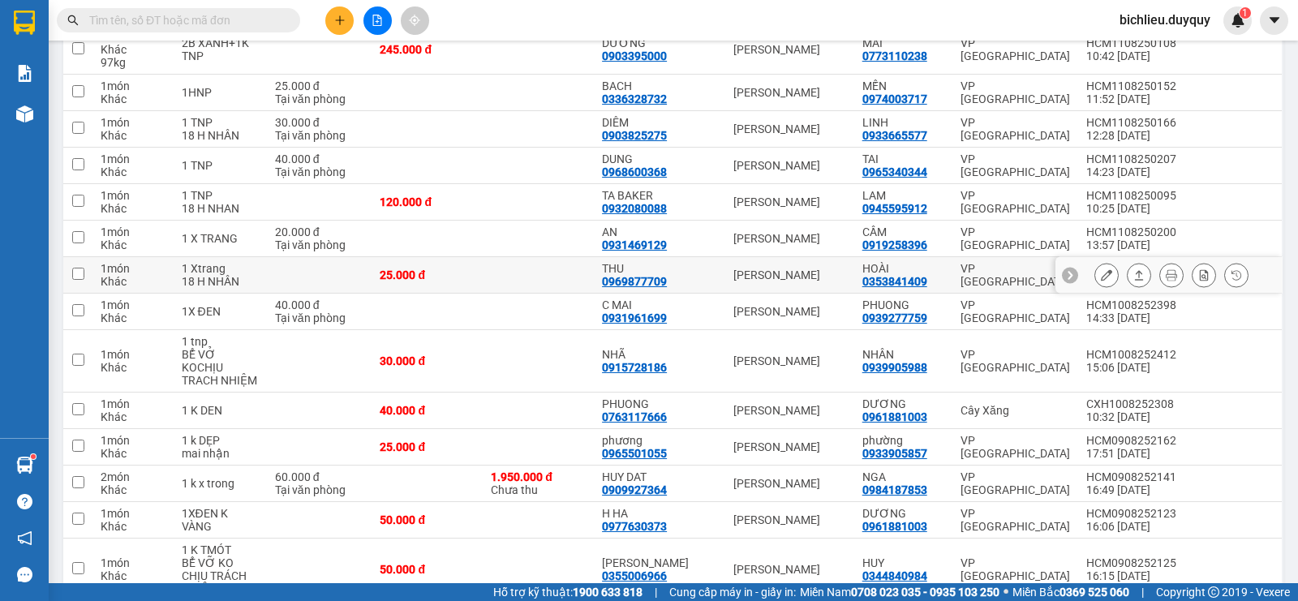
click at [1101, 278] on icon at bounding box center [1106, 274] width 11 height 11
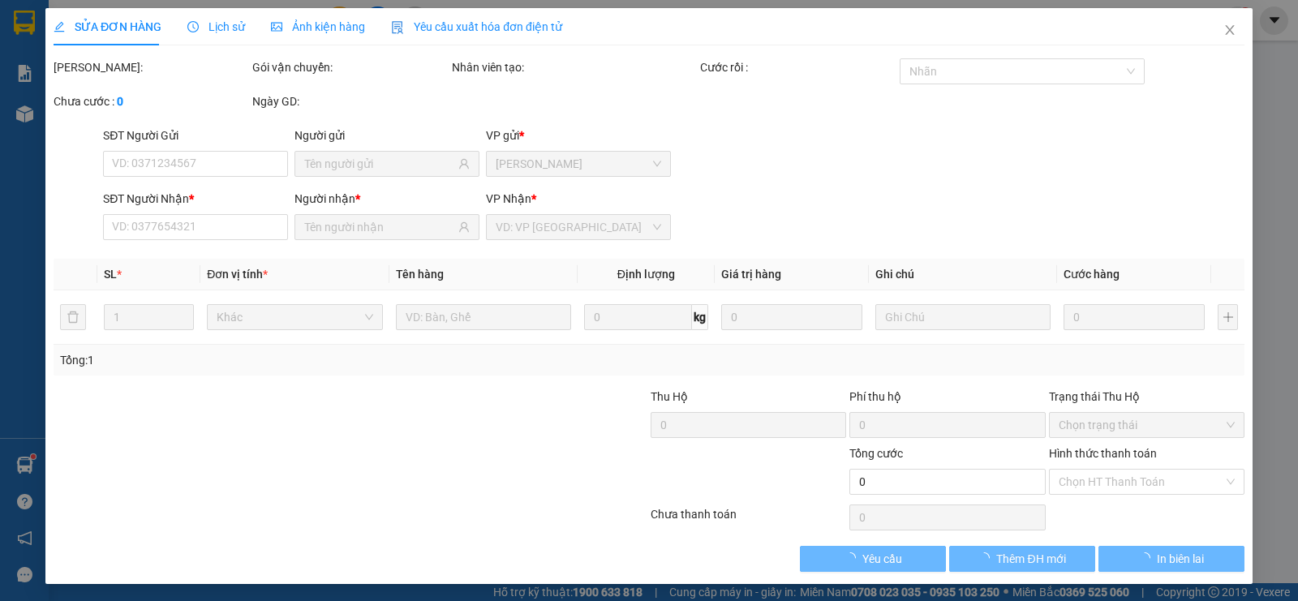
type input "0969877709"
type input "THU"
type input "0353841409"
type input "HOÀI"
type input "25.000"
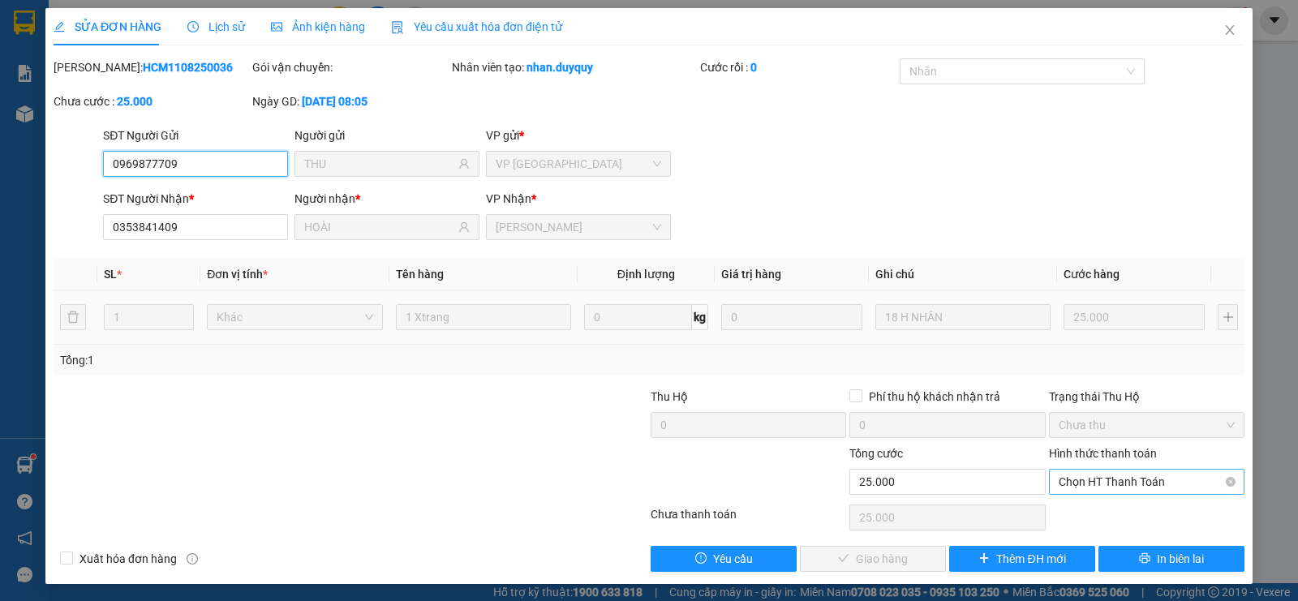
click at [1088, 479] on span "Chọn HT Thanh Toán" at bounding box center [1147, 482] width 176 height 24
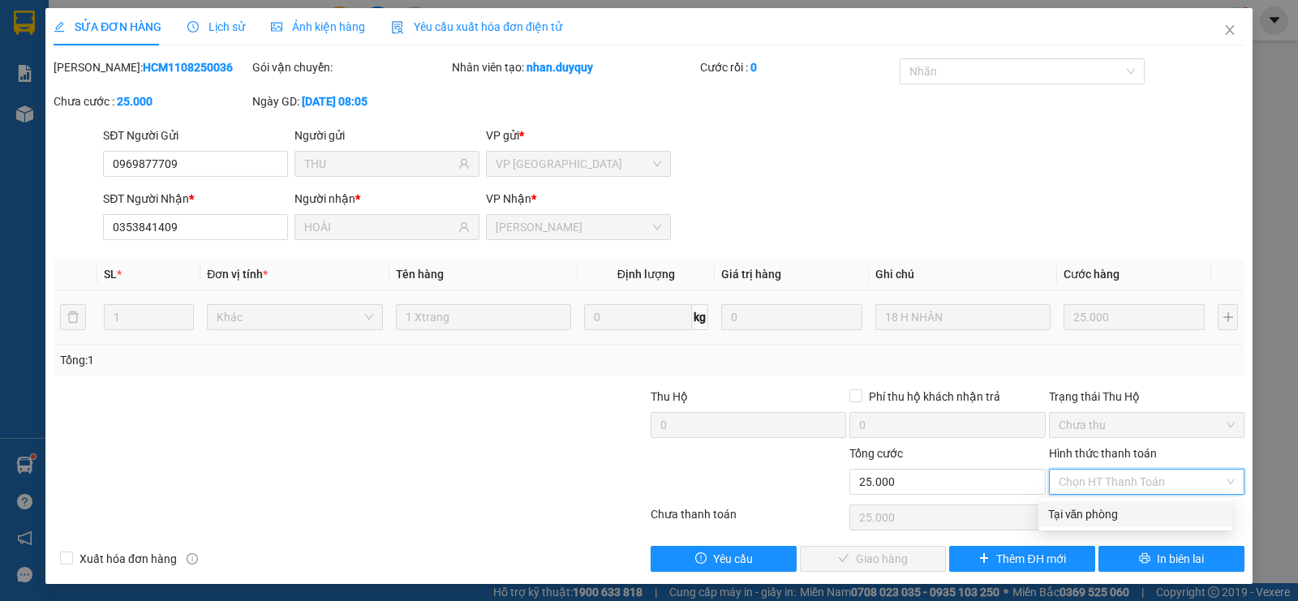
click at [1088, 514] on div "Tại văn phòng" at bounding box center [1135, 514] width 174 height 18
type input "0"
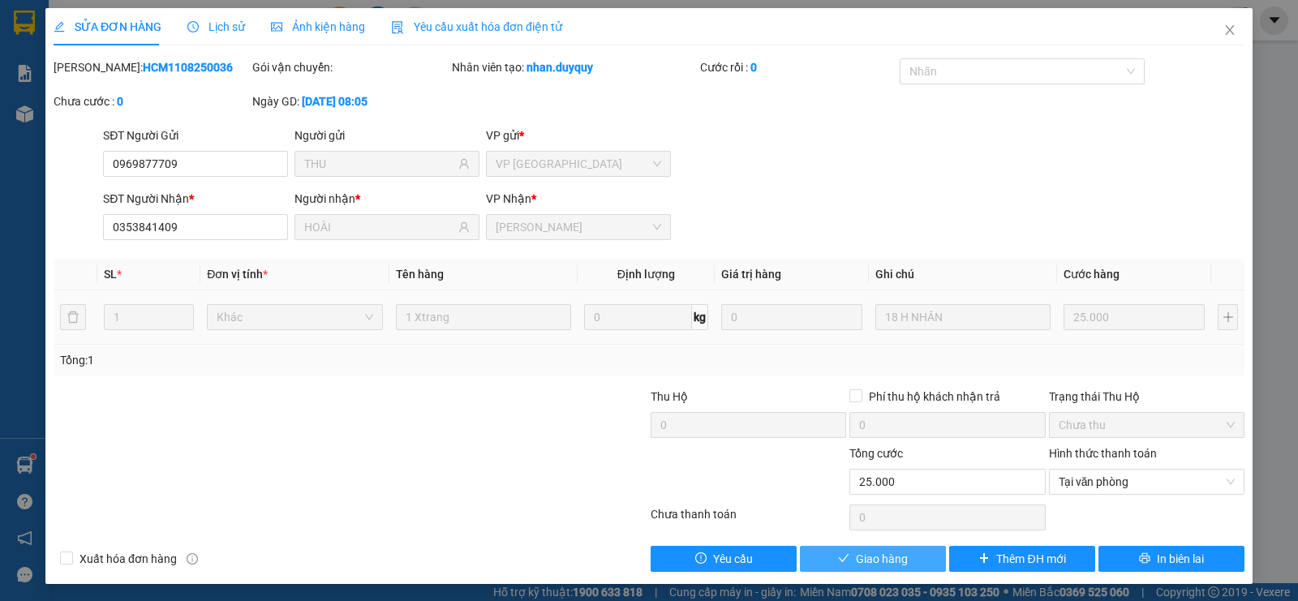
click at [845, 561] on button "Giao hàng" at bounding box center [873, 559] width 146 height 26
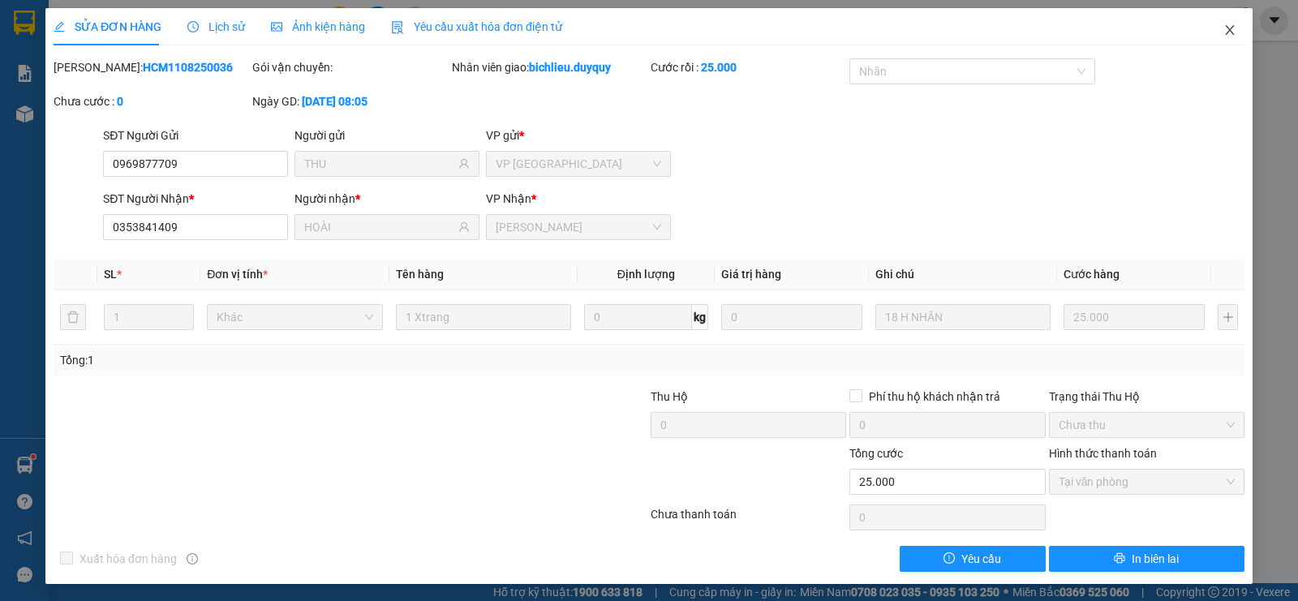
click at [1223, 34] on icon "close" at bounding box center [1229, 30] width 13 height 13
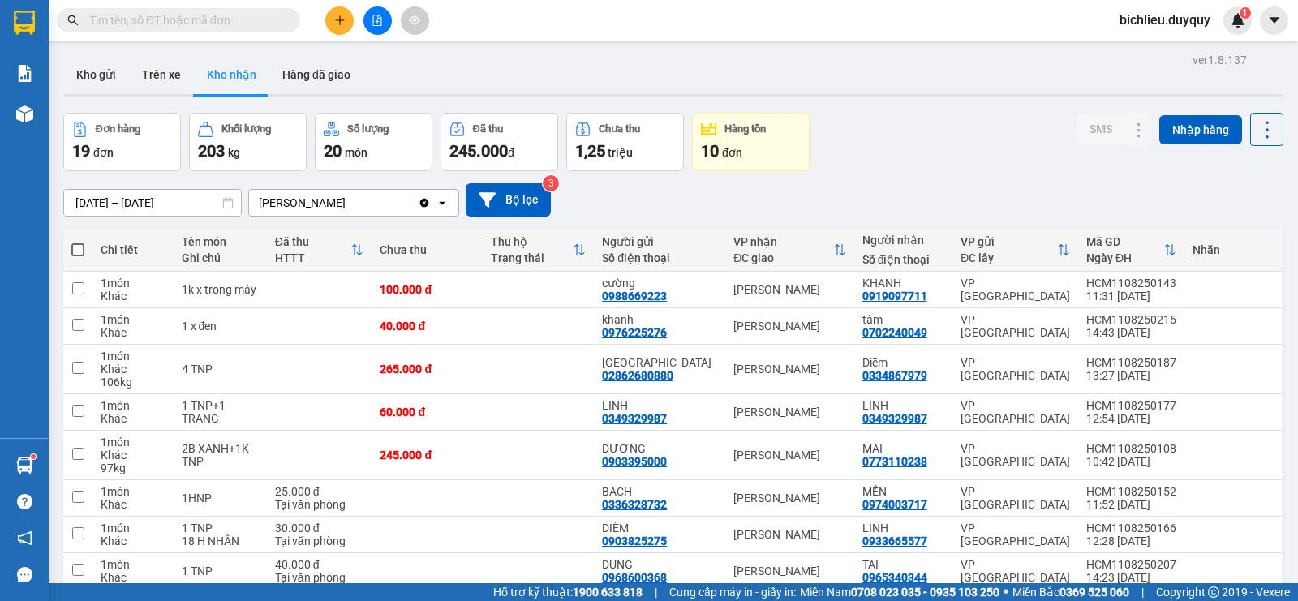
click at [127, 15] on input "text" at bounding box center [184, 20] width 191 height 18
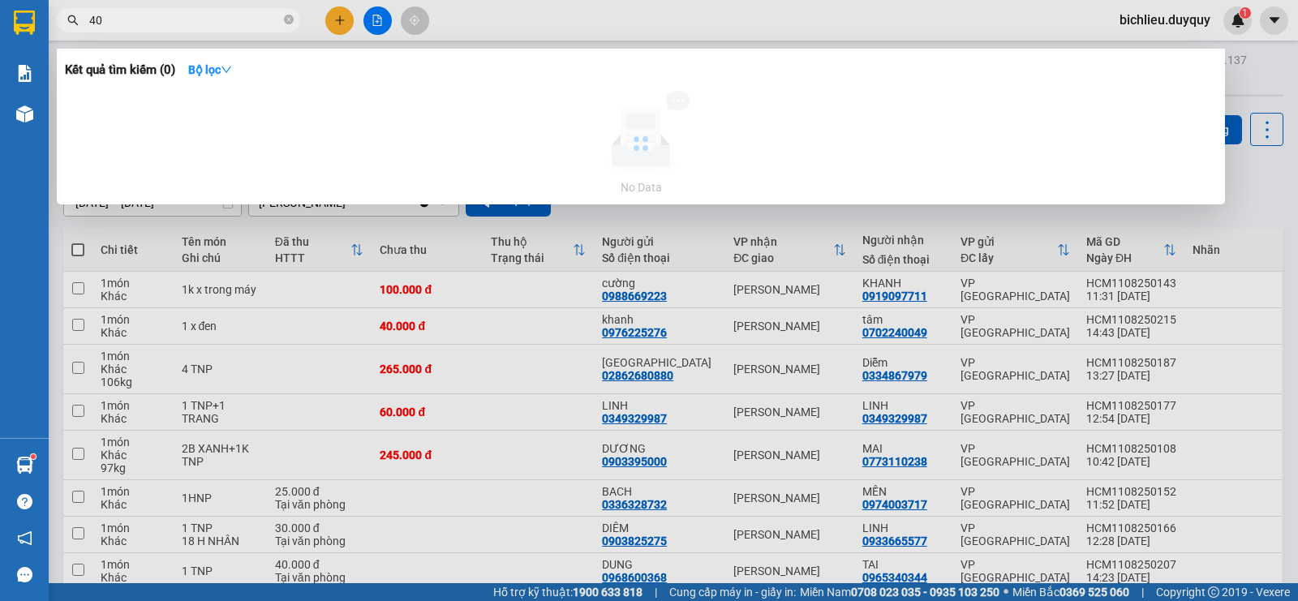
type input "4"
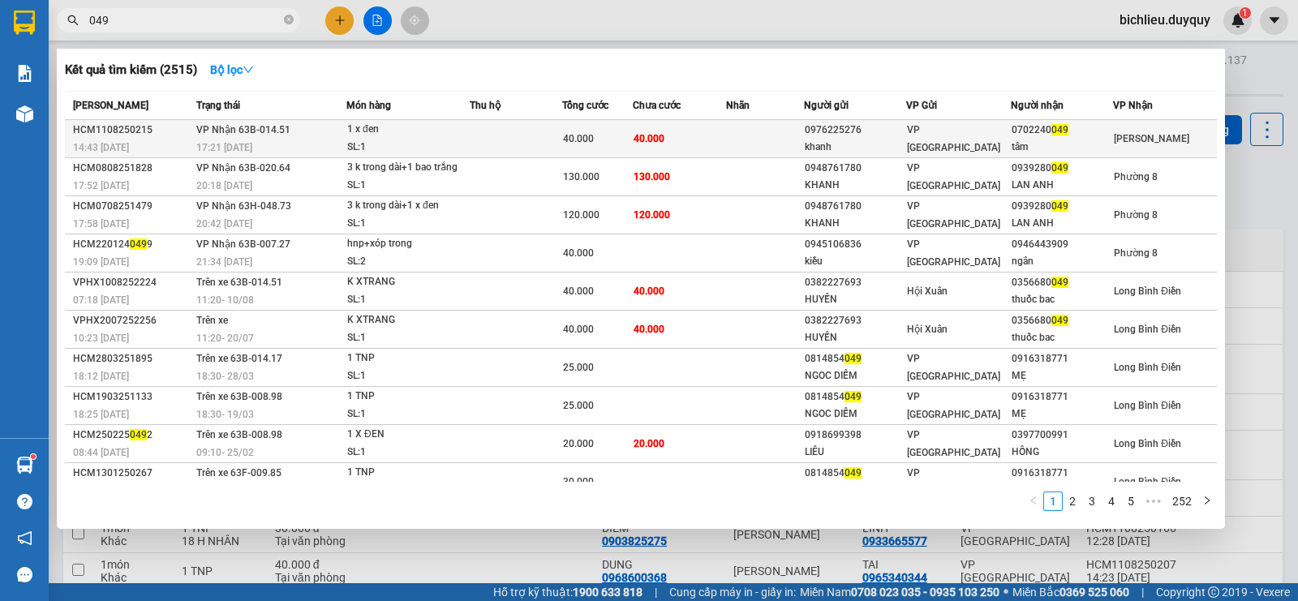
type input "049"
click at [1165, 140] on div "[PERSON_NAME]" at bounding box center [1165, 139] width 102 height 18
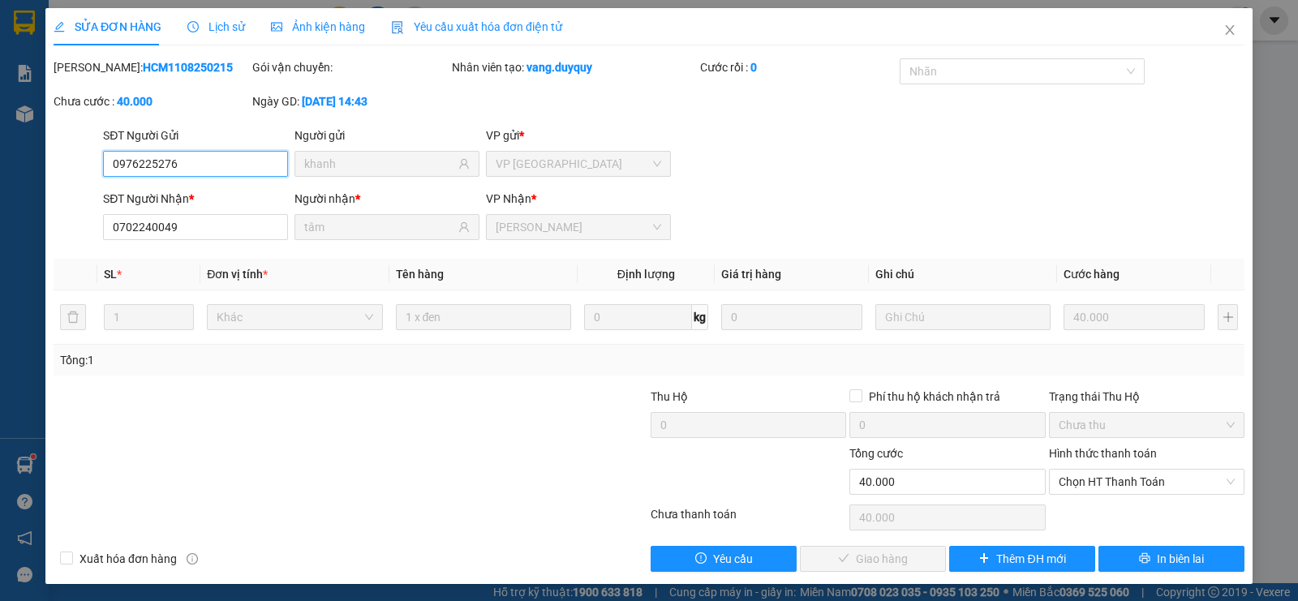
type input "0976225276"
type input "khanh"
type input "0702240049"
type input "tâm"
type input "40.000"
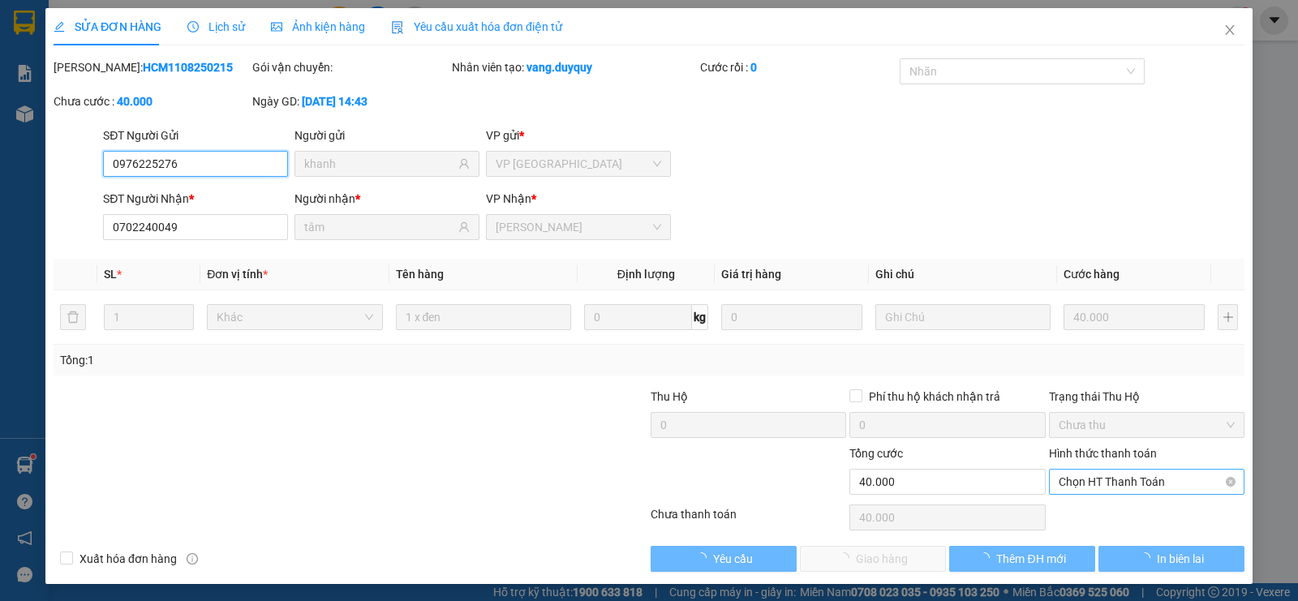
click at [1078, 479] on span "Chọn HT Thanh Toán" at bounding box center [1147, 482] width 176 height 24
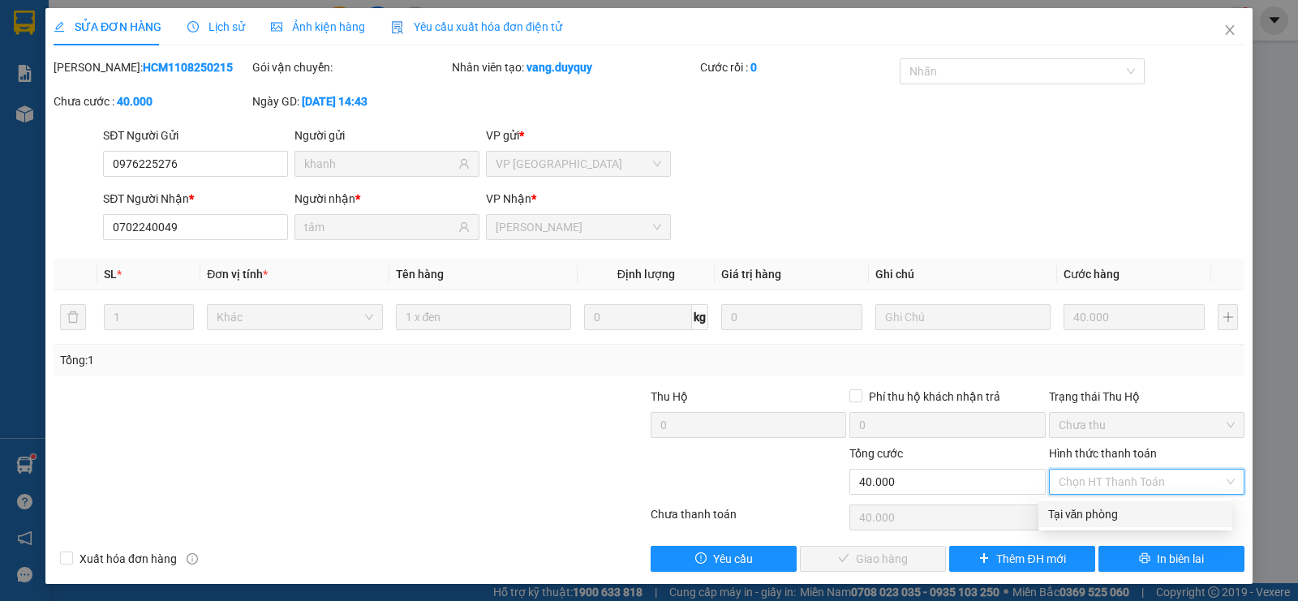
click at [1081, 510] on div "Tại văn phòng" at bounding box center [1135, 514] width 174 height 18
type input "0"
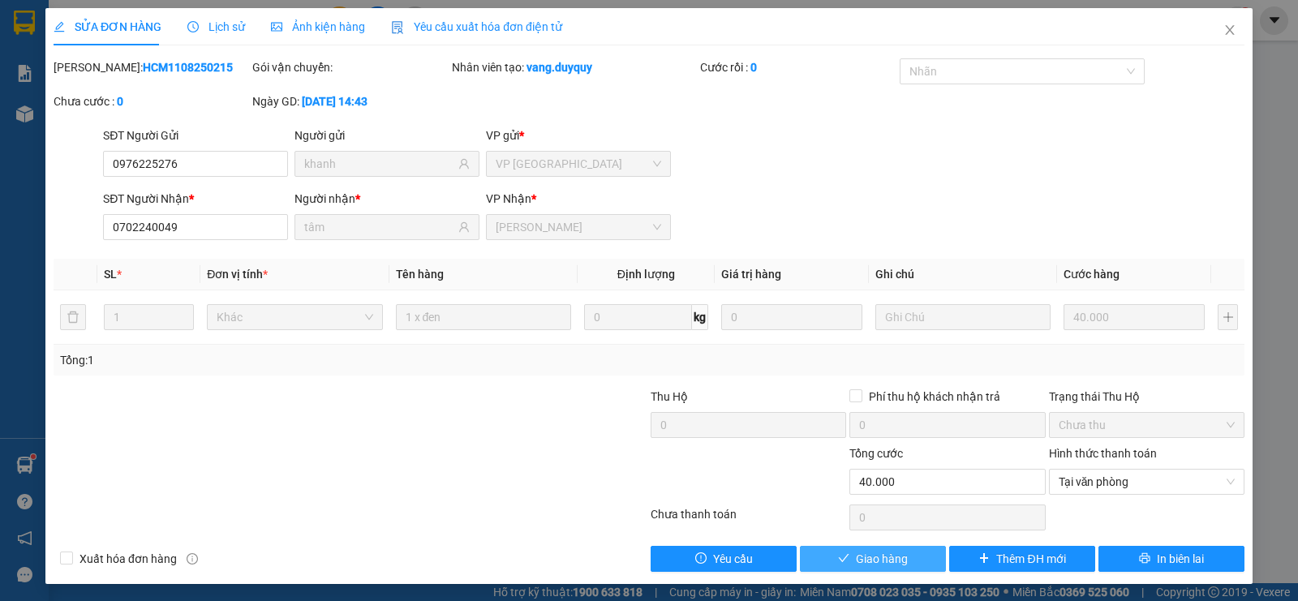
click at [875, 552] on span "Giao hàng" at bounding box center [882, 559] width 52 height 18
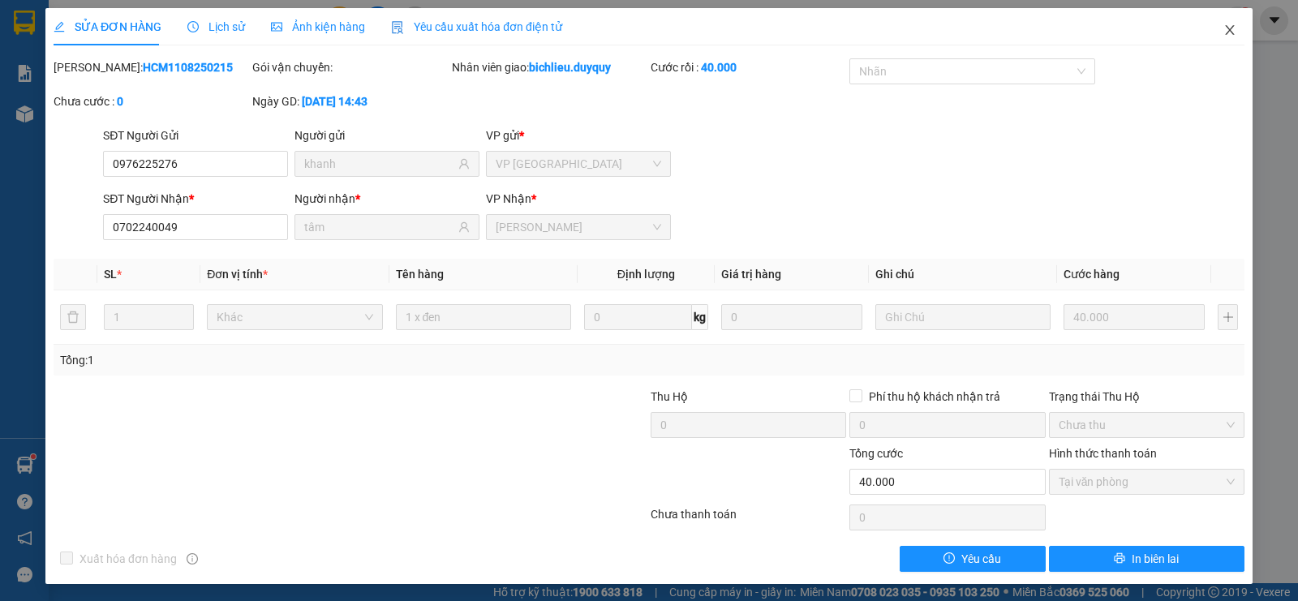
click at [1223, 34] on icon "close" at bounding box center [1229, 30] width 13 height 13
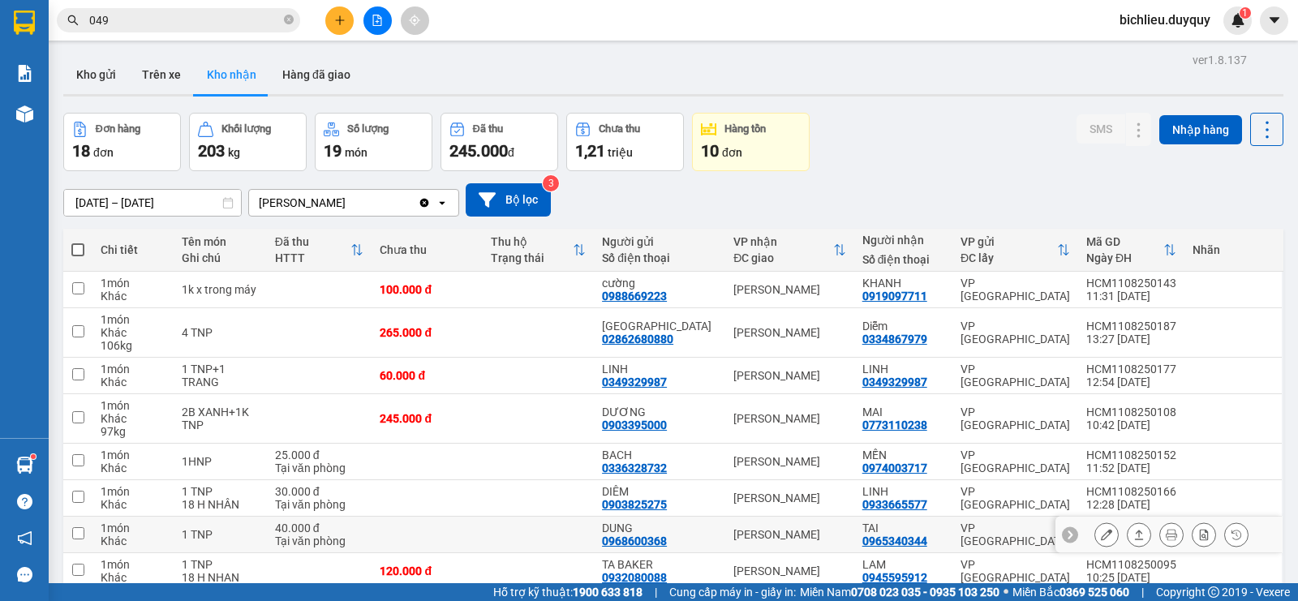
scroll to position [325, 0]
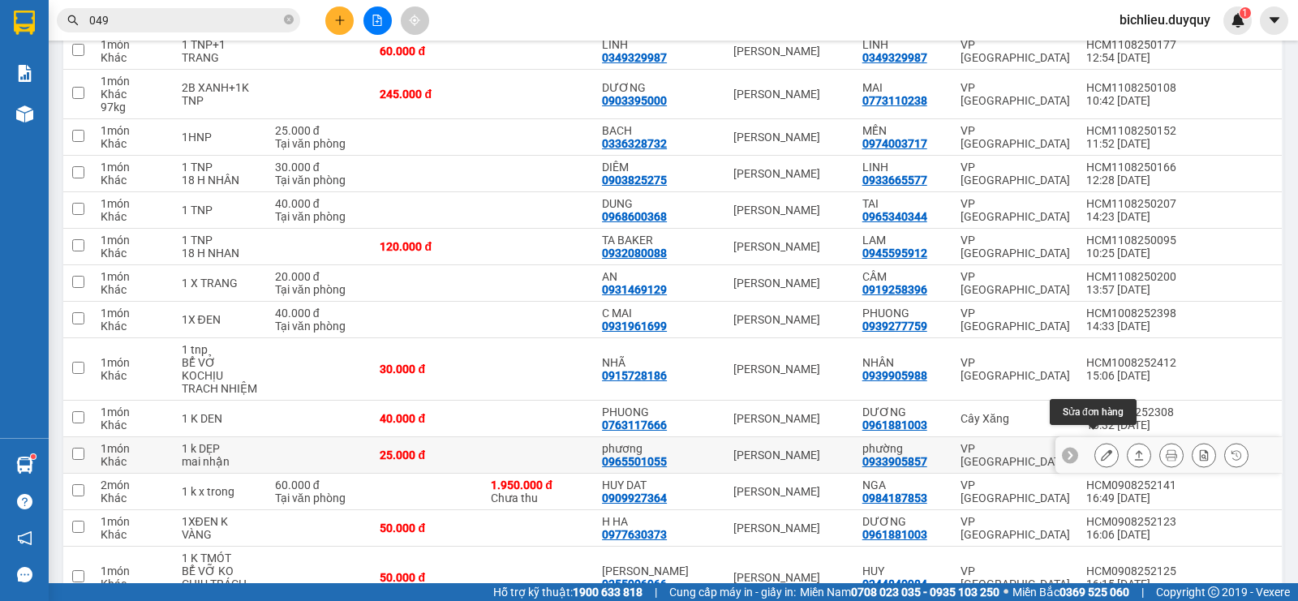
click at [1101, 449] on icon at bounding box center [1106, 454] width 11 height 11
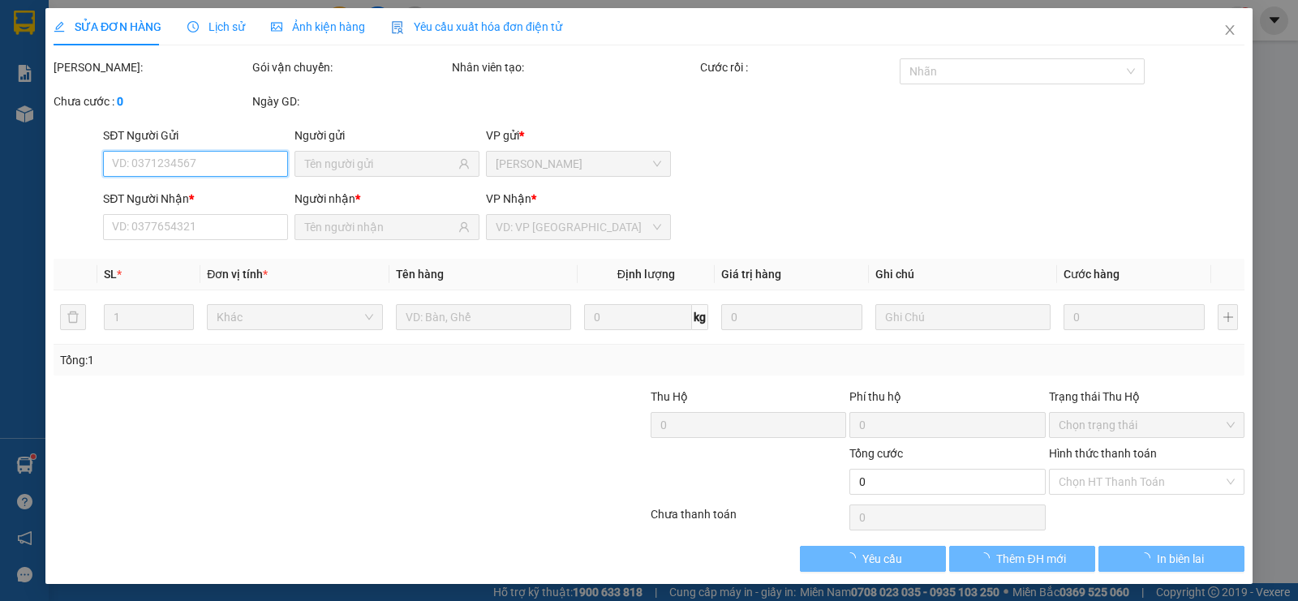
type input "0965501055"
type input "phương"
type input "0933905857"
type input "phường"
type input "25.000"
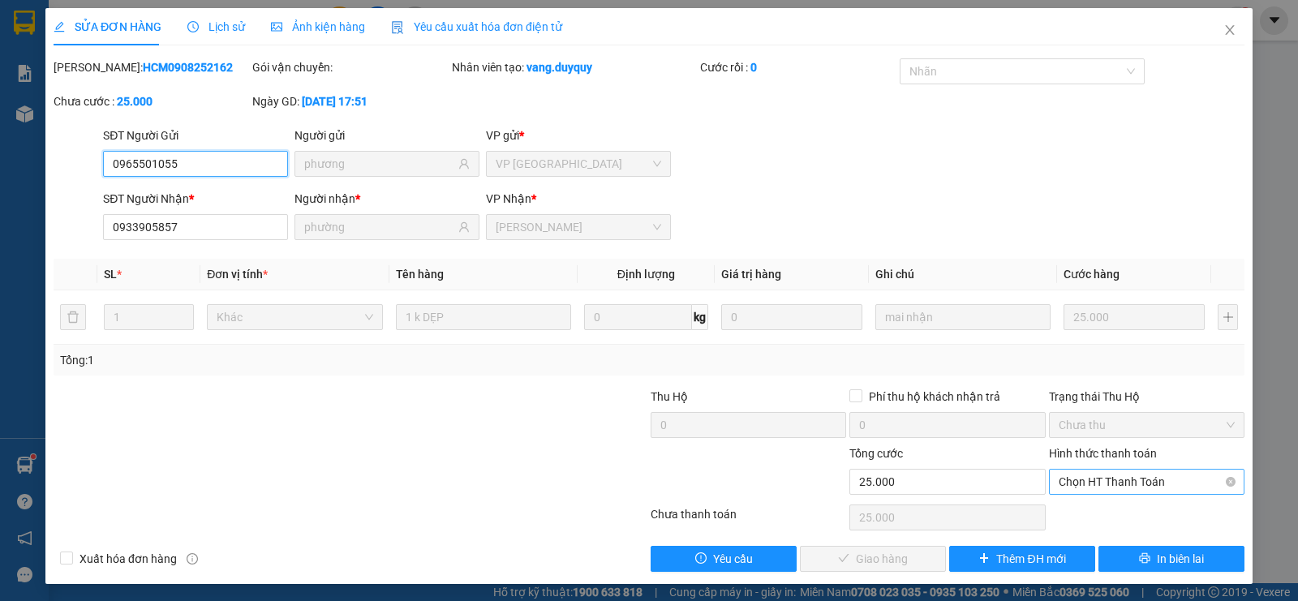
click at [1068, 481] on span "Chọn HT Thanh Toán" at bounding box center [1147, 482] width 176 height 24
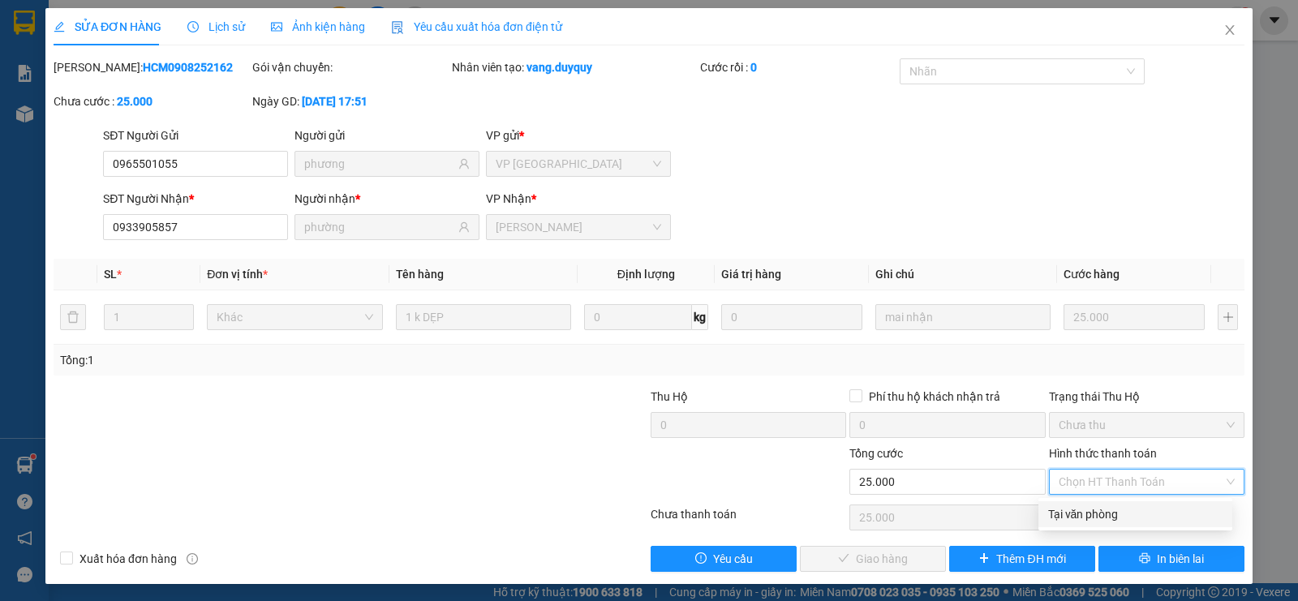
click at [1062, 514] on div "Tại văn phòng" at bounding box center [1135, 514] width 174 height 18
type input "0"
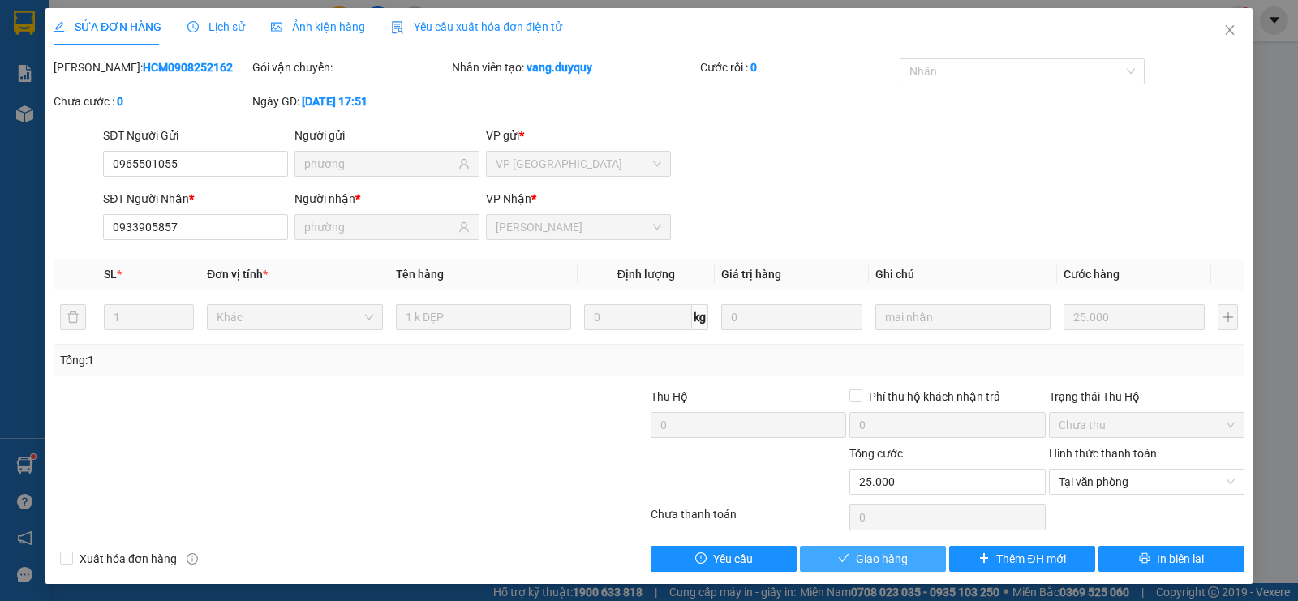
click at [863, 559] on span "Giao hàng" at bounding box center [882, 559] width 52 height 18
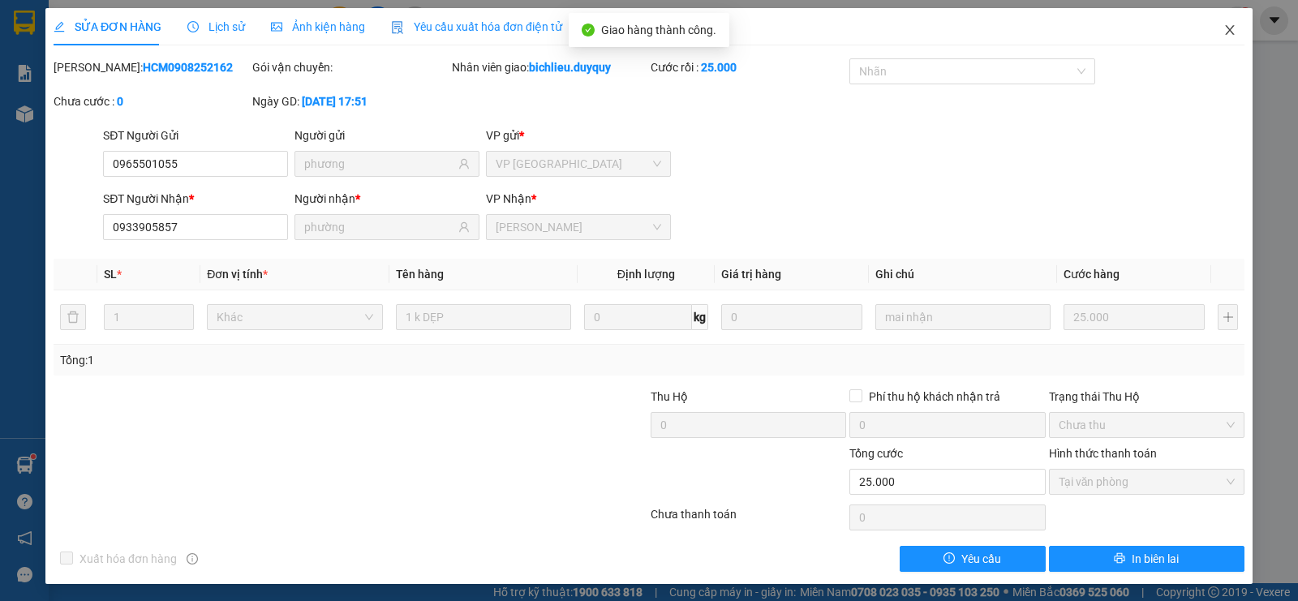
click at [1223, 33] on icon "close" at bounding box center [1229, 30] width 13 height 13
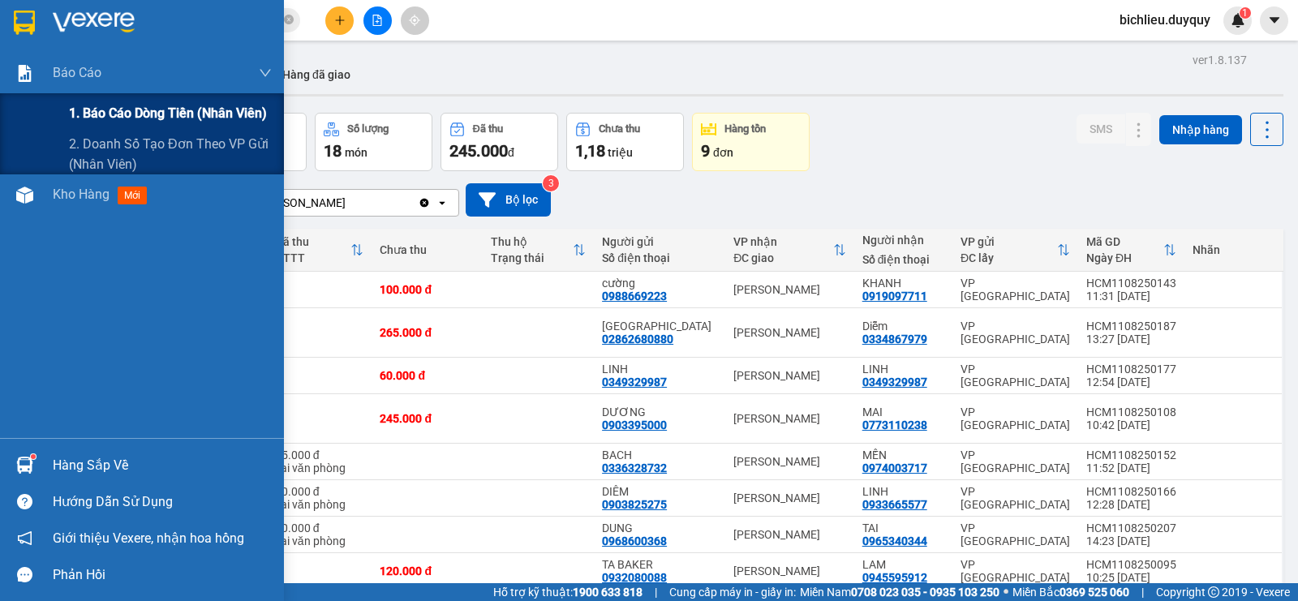
click at [157, 113] on span "1. Báo cáo dòng tiền (nhân viên)" at bounding box center [168, 113] width 198 height 20
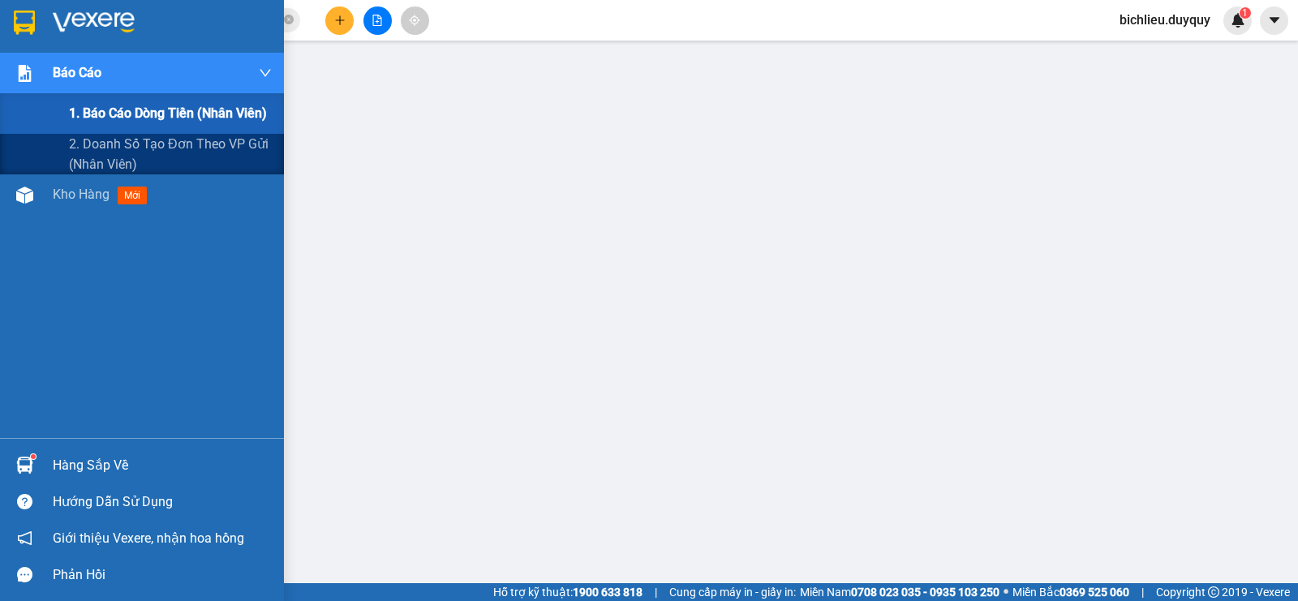
click at [145, 114] on span "1. Báo cáo dòng tiền (nhân viên)" at bounding box center [168, 113] width 198 height 20
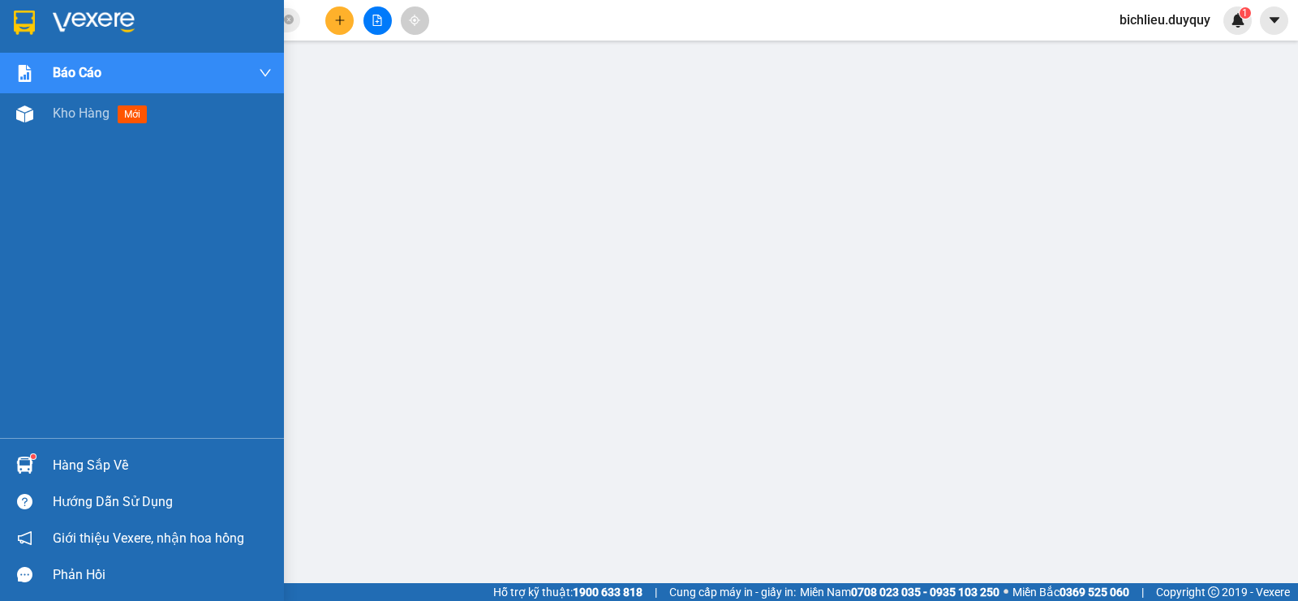
click at [21, 17] on img at bounding box center [24, 23] width 21 height 24
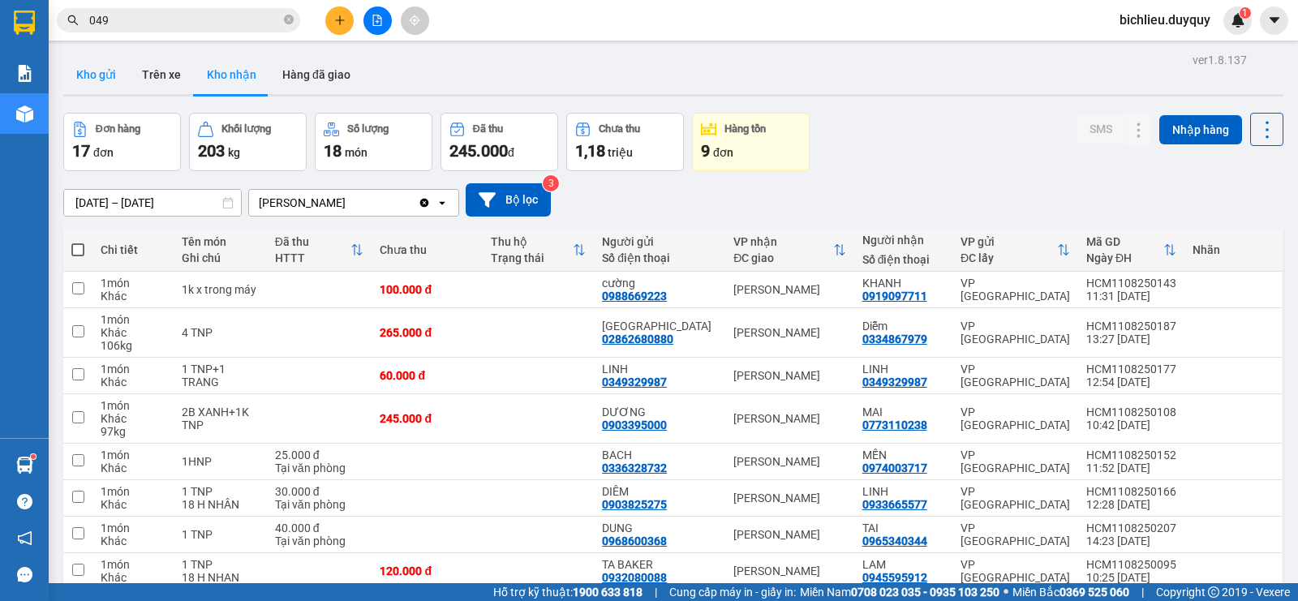
drag, startPoint x: 88, startPoint y: 76, endPoint x: 85, endPoint y: 84, distance: 8.5
click at [85, 79] on button "Kho gửi" at bounding box center [96, 74] width 66 height 39
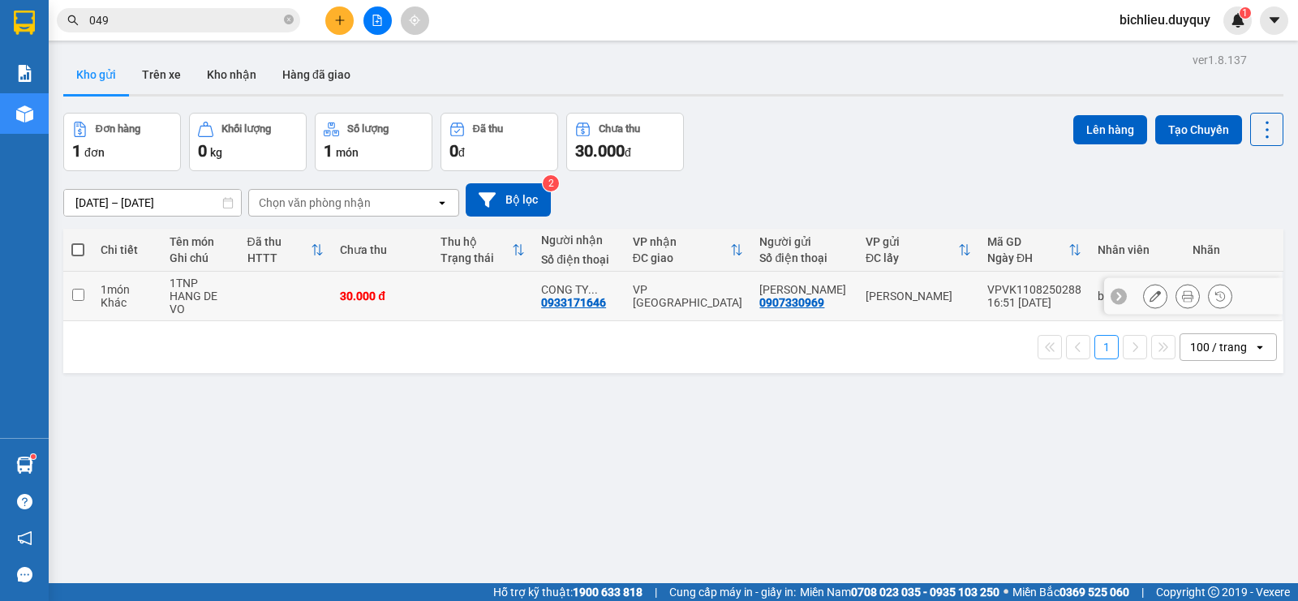
click at [73, 294] on input "checkbox" at bounding box center [78, 295] width 12 height 12
checkbox input "true"
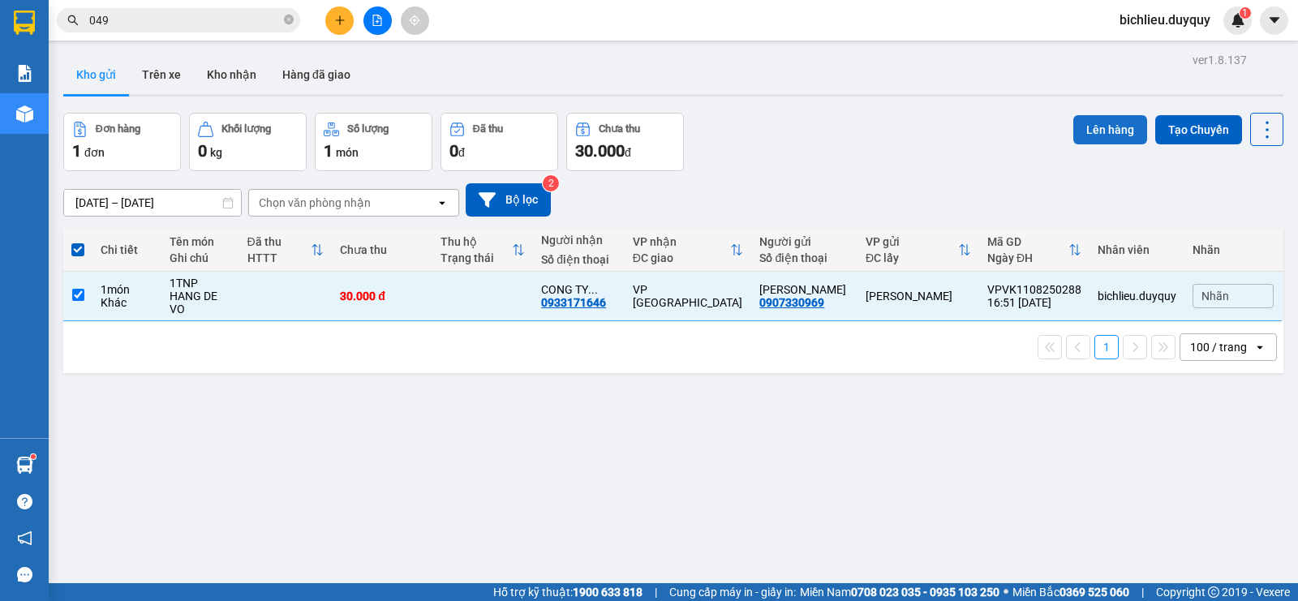
click at [1085, 127] on button "Lên hàng" at bounding box center [1110, 129] width 74 height 29
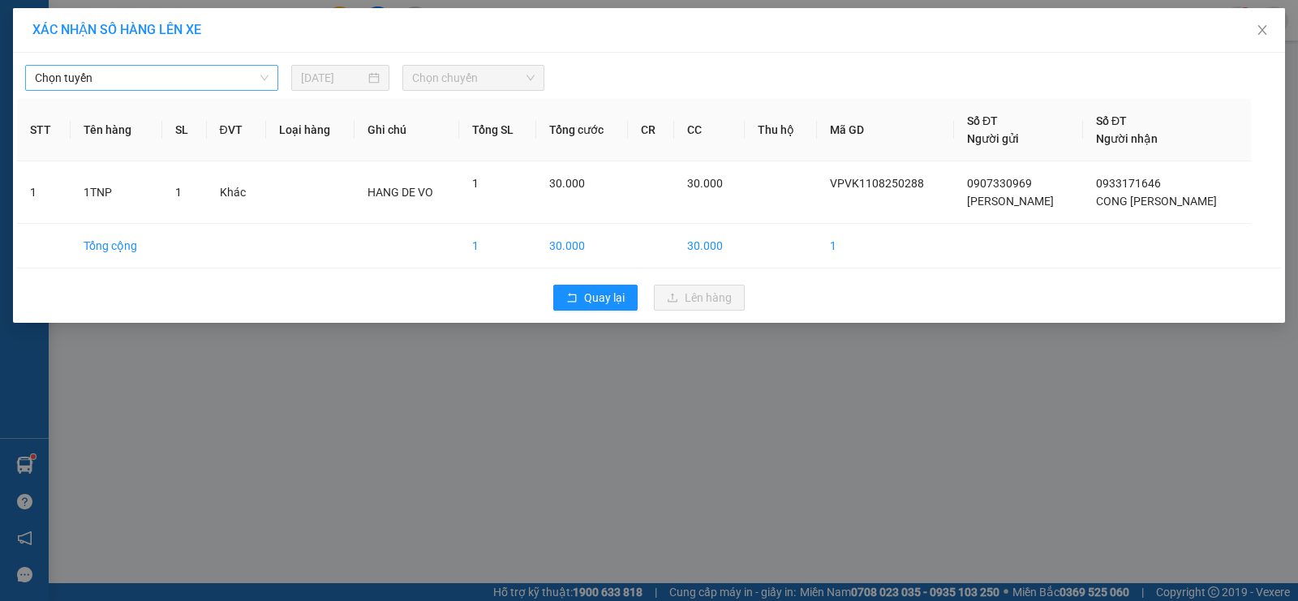
click at [122, 68] on span "Chọn tuyến" at bounding box center [152, 78] width 234 height 24
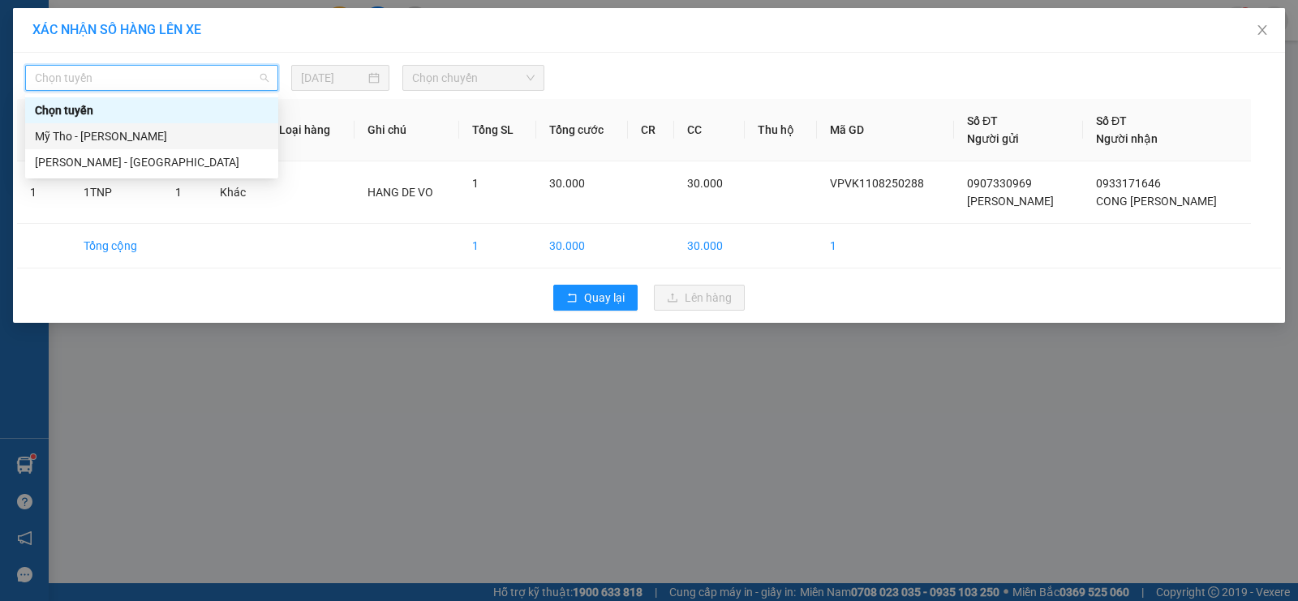
click at [143, 136] on div "Mỹ Tho - [PERSON_NAME]" at bounding box center [152, 136] width 234 height 18
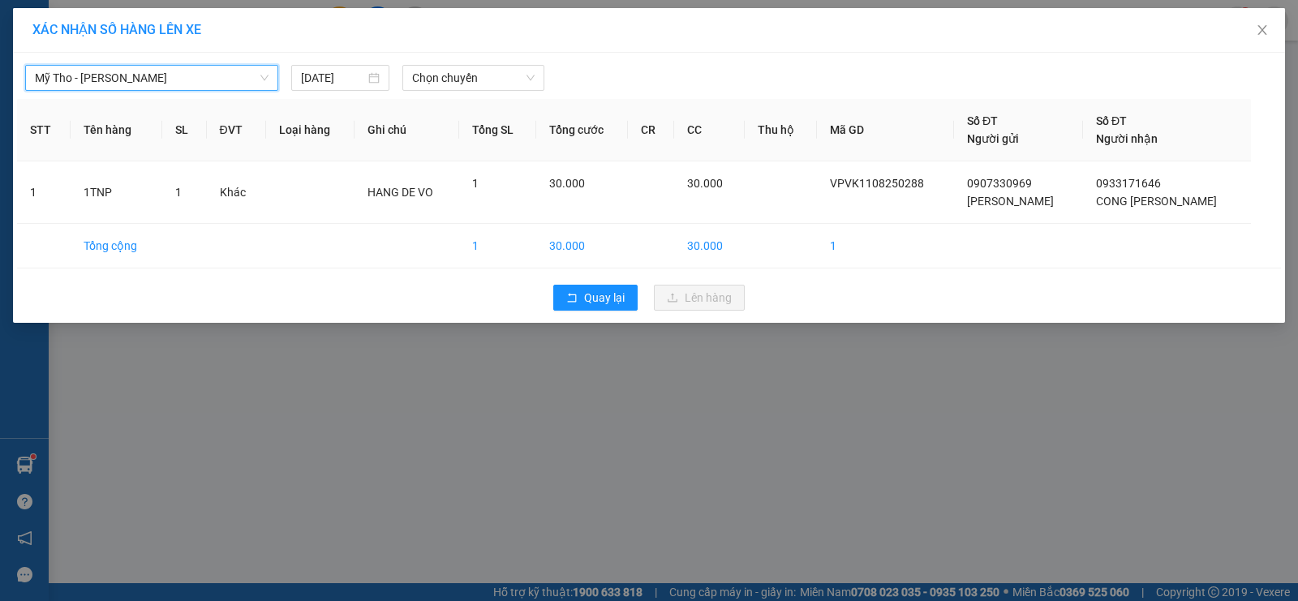
click at [154, 76] on span "Mỹ Tho - [PERSON_NAME]" at bounding box center [152, 78] width 234 height 24
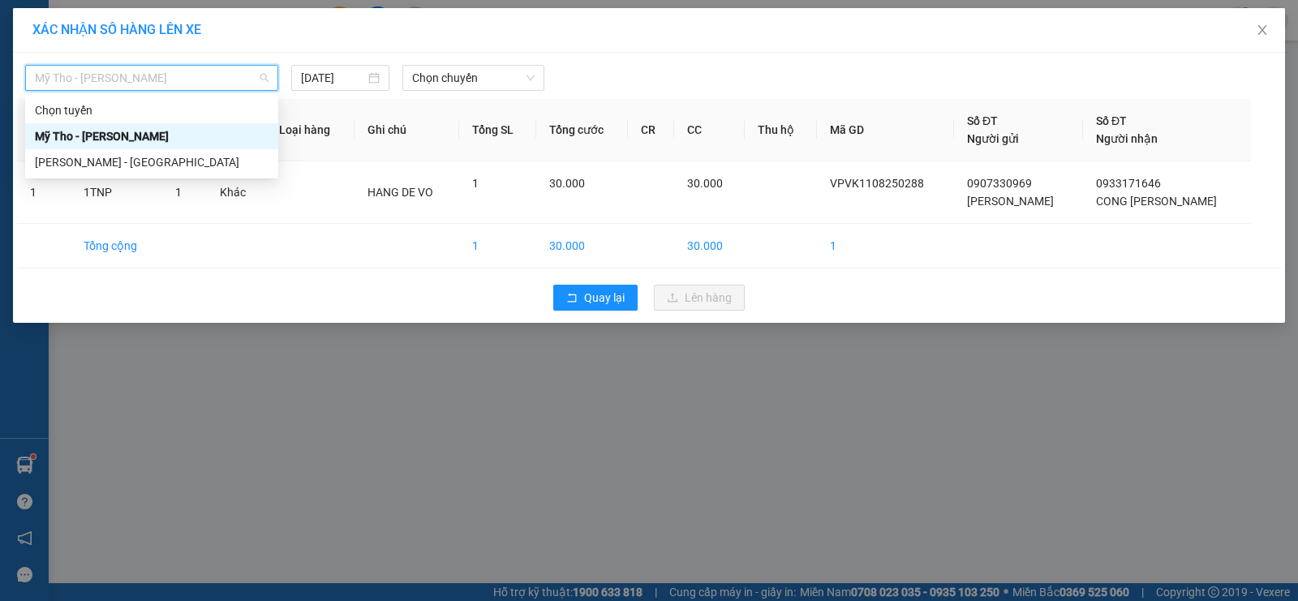
click at [164, 136] on div "Mỹ Tho - [PERSON_NAME]" at bounding box center [152, 136] width 234 height 18
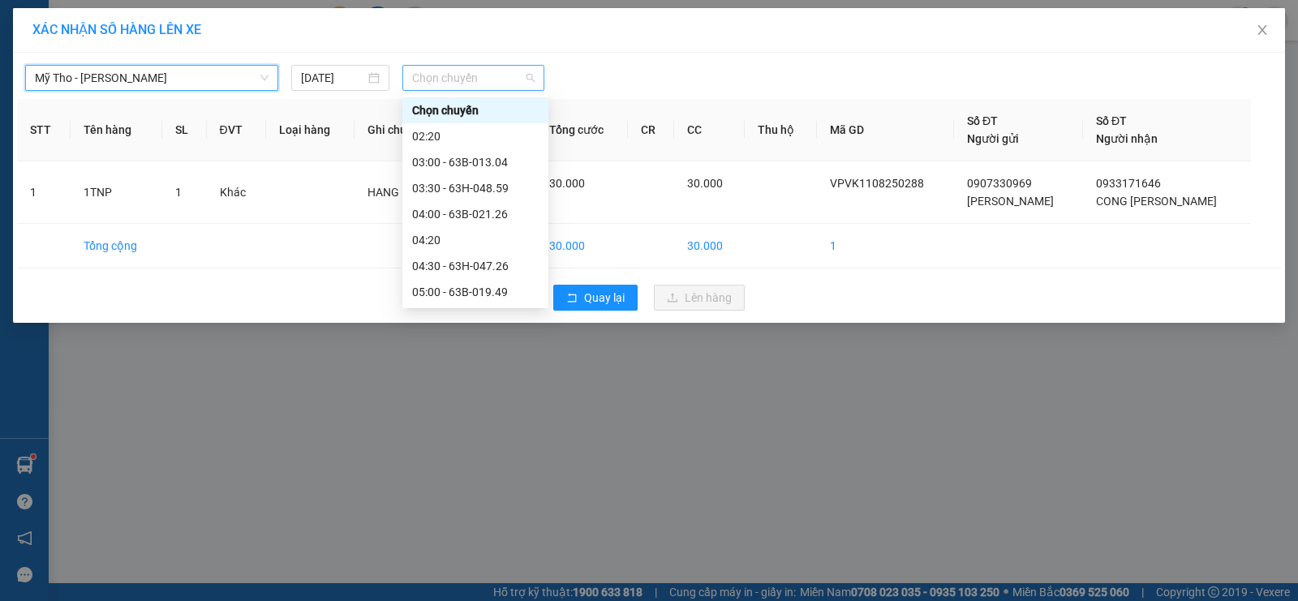
click at [518, 80] on span "Chọn chuyến" at bounding box center [473, 78] width 122 height 24
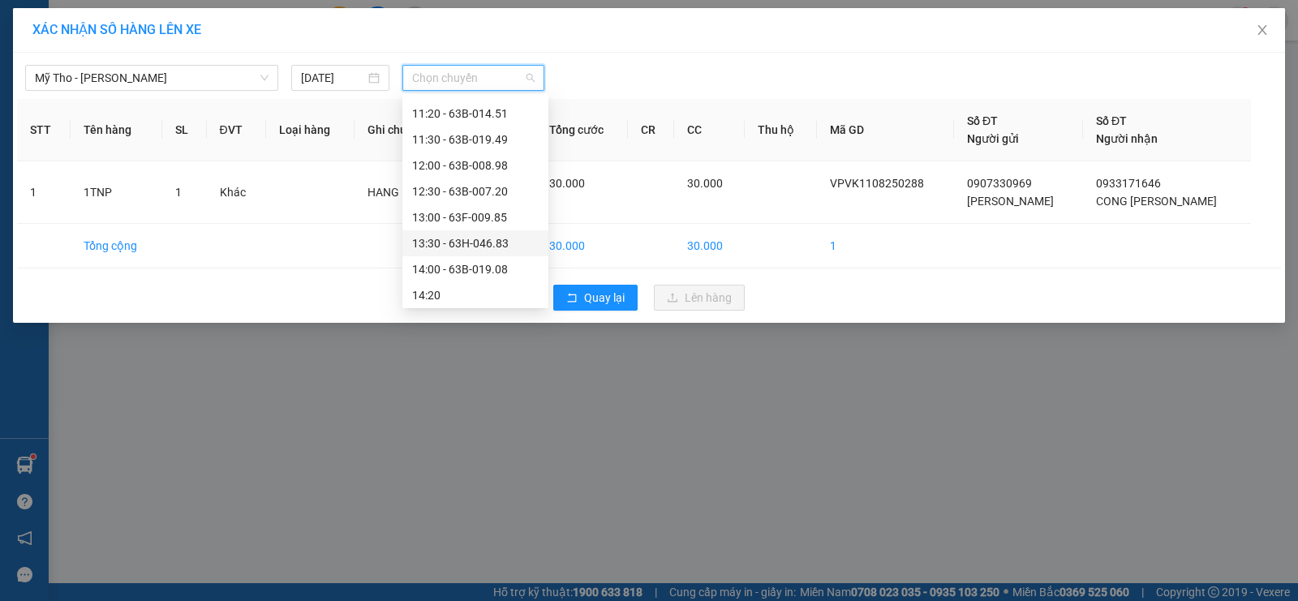
scroll to position [811, 0]
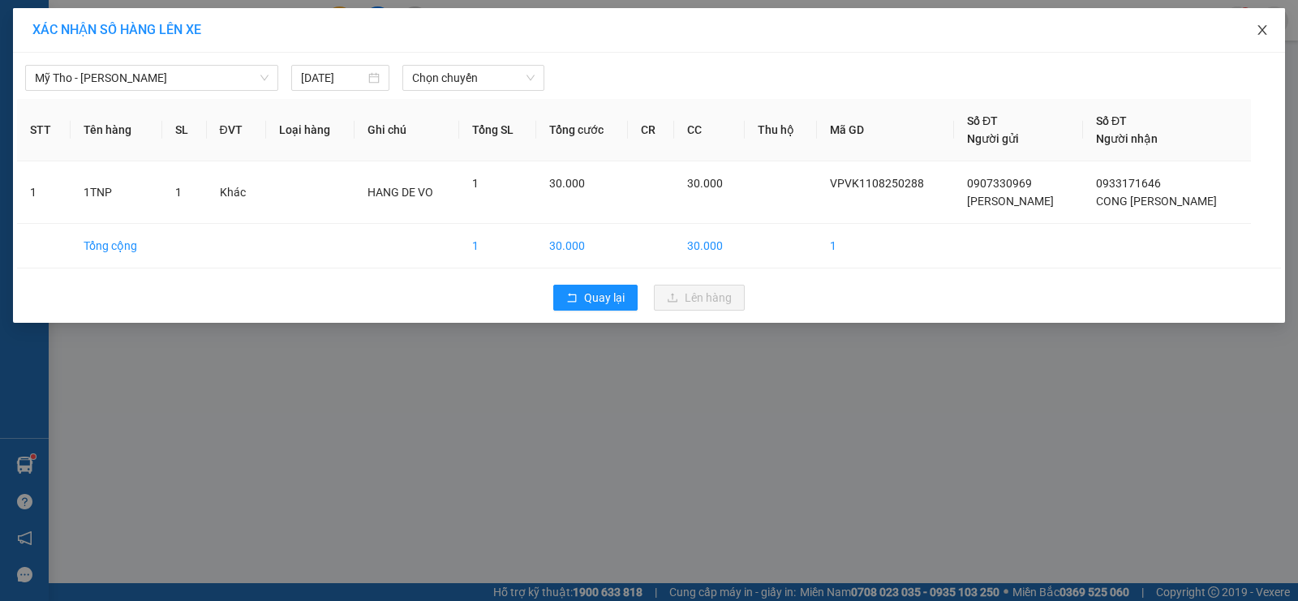
click at [1270, 33] on span "Close" at bounding box center [1262, 30] width 45 height 45
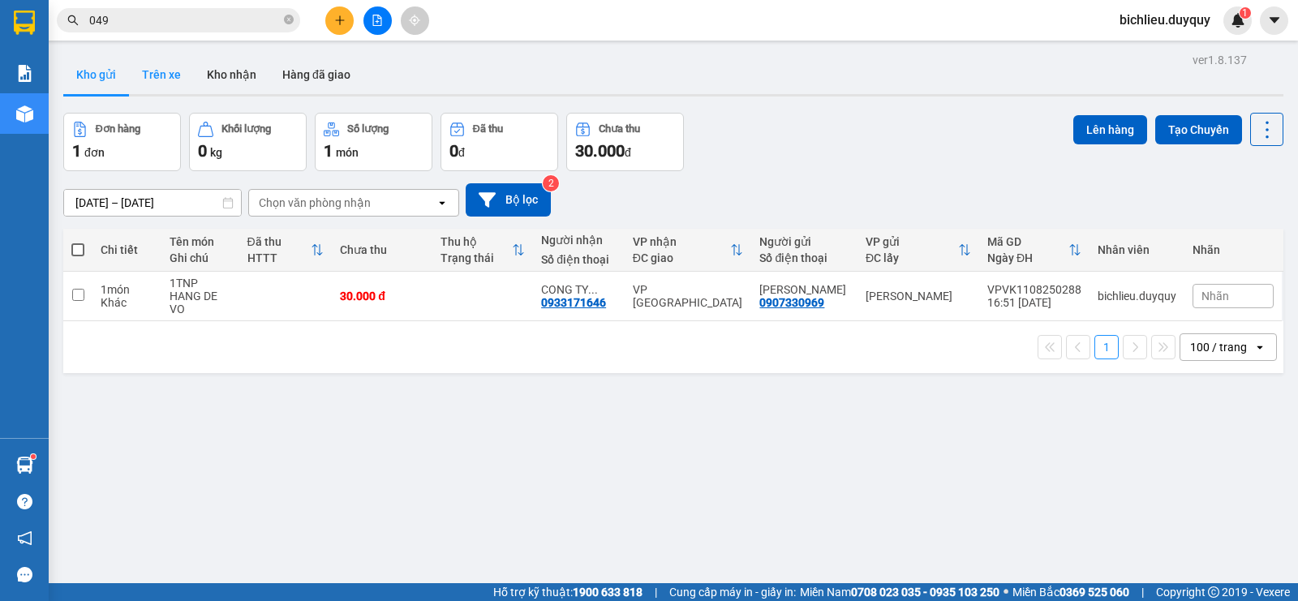
click at [153, 79] on button "Trên xe" at bounding box center [161, 74] width 65 height 39
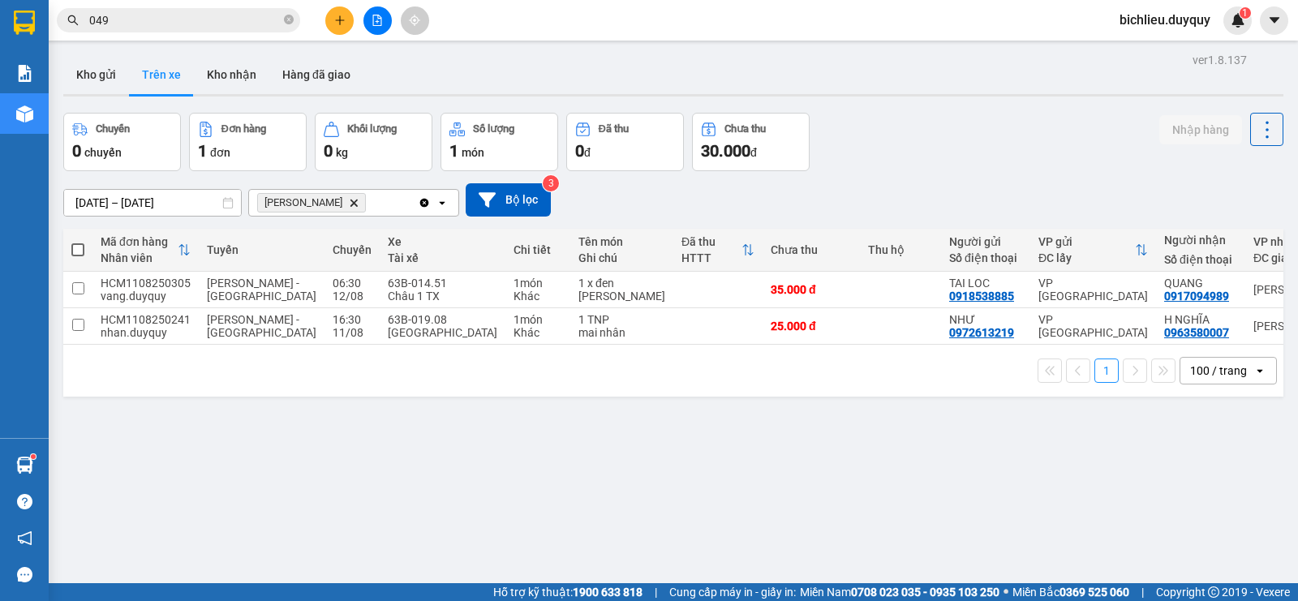
click at [349, 202] on icon "Delete" at bounding box center [354, 203] width 10 height 10
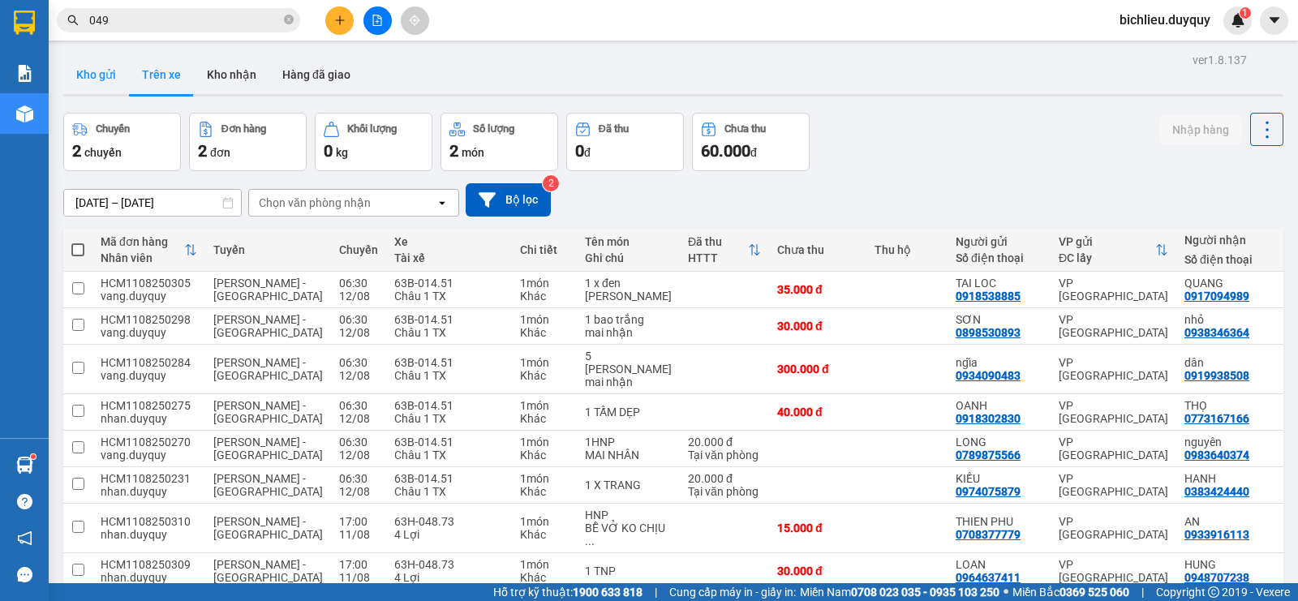
click at [104, 84] on button "Kho gửi" at bounding box center [96, 74] width 66 height 39
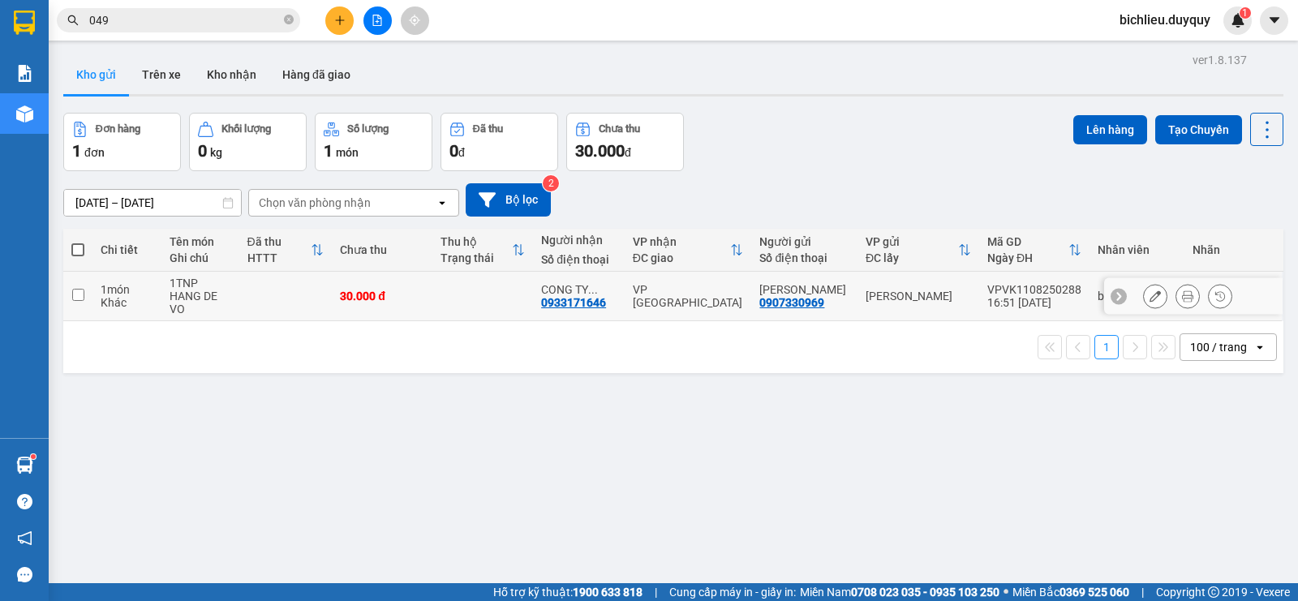
drag, startPoint x: 81, startPoint y: 293, endPoint x: 130, endPoint y: 290, distance: 48.7
click at [80, 293] on input "checkbox" at bounding box center [78, 295] width 12 height 12
checkbox input "true"
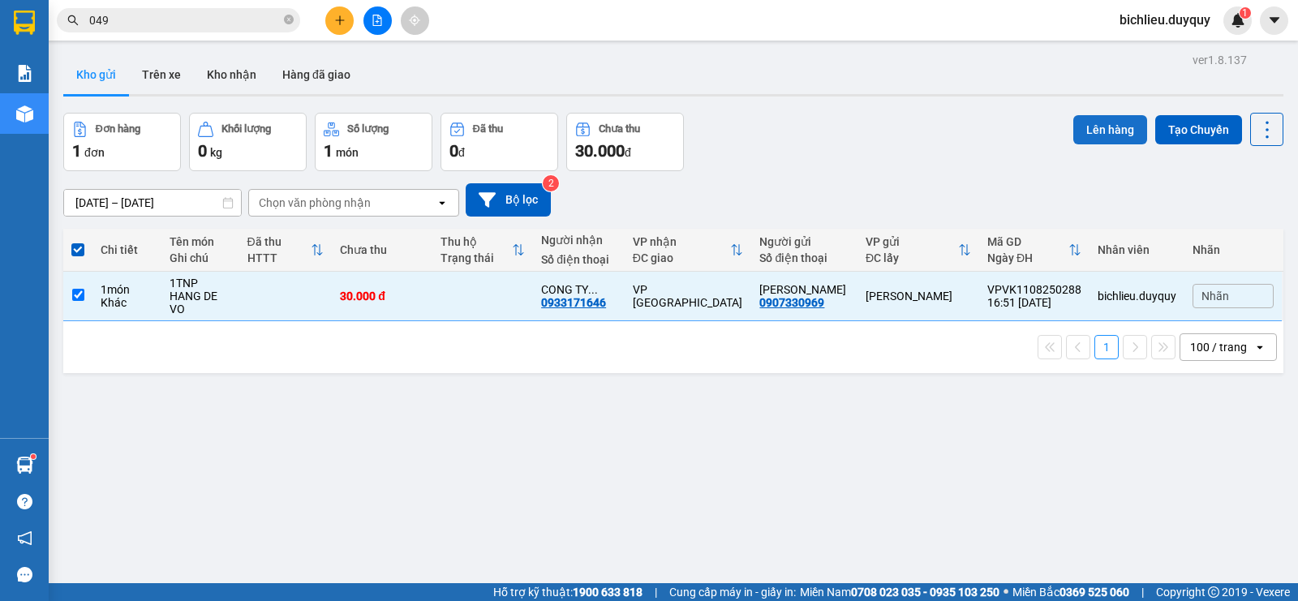
click at [1104, 131] on button "Lên hàng" at bounding box center [1110, 129] width 74 height 29
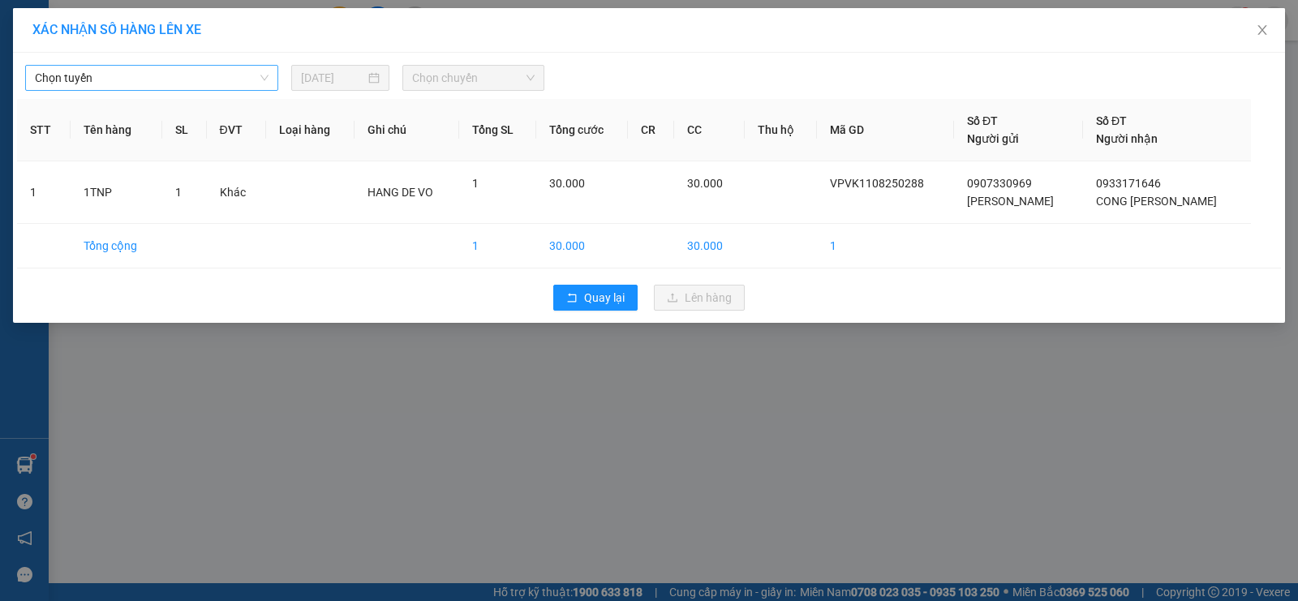
click at [214, 69] on span "Chọn tuyến" at bounding box center [152, 78] width 234 height 24
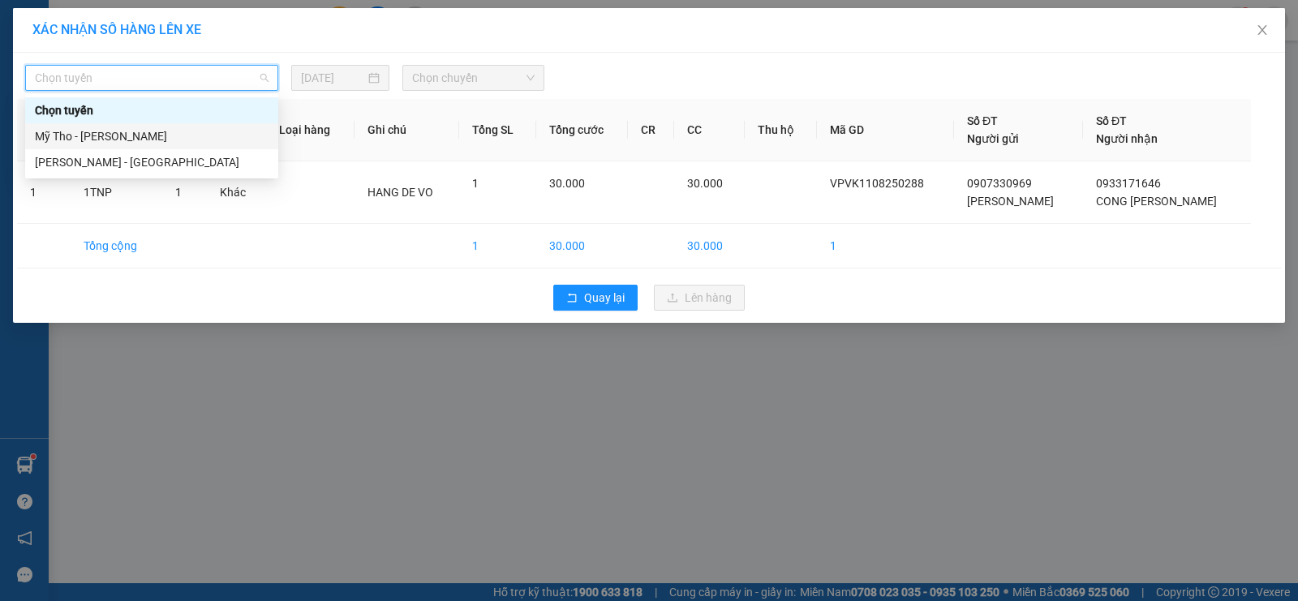
click at [153, 139] on div "Mỹ Tho - [PERSON_NAME]" at bounding box center [152, 136] width 234 height 18
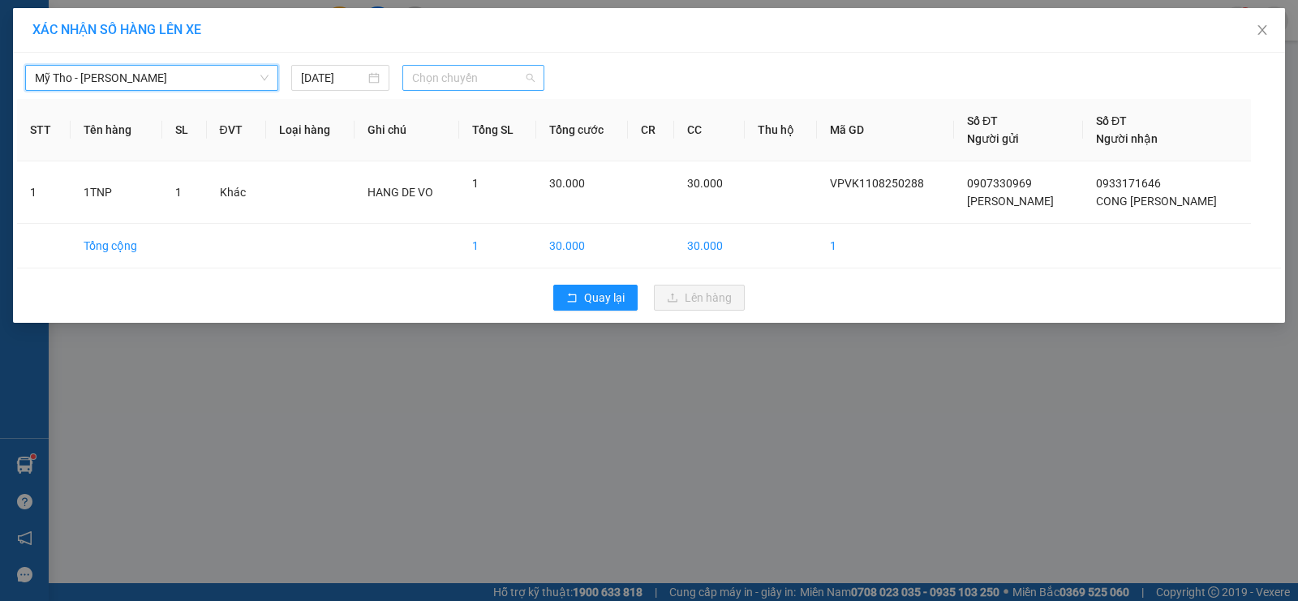
click at [522, 88] on span "Chọn chuyến" at bounding box center [473, 78] width 122 height 24
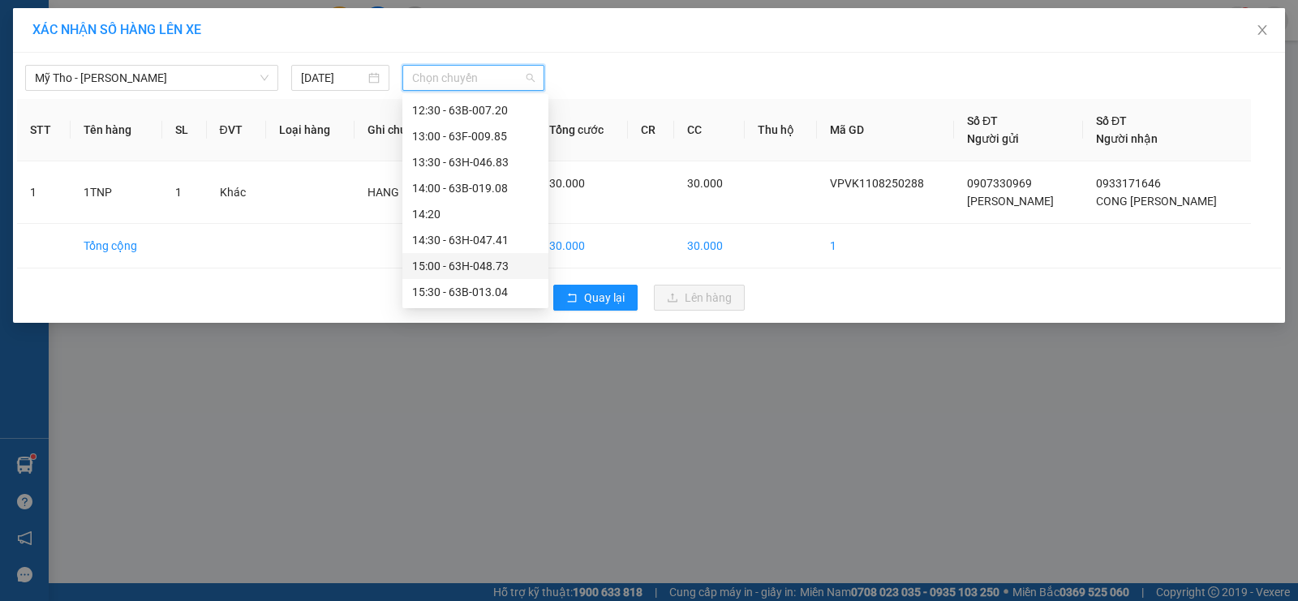
scroll to position [811, 0]
click at [466, 290] on div "18:00" at bounding box center [475, 286] width 127 height 18
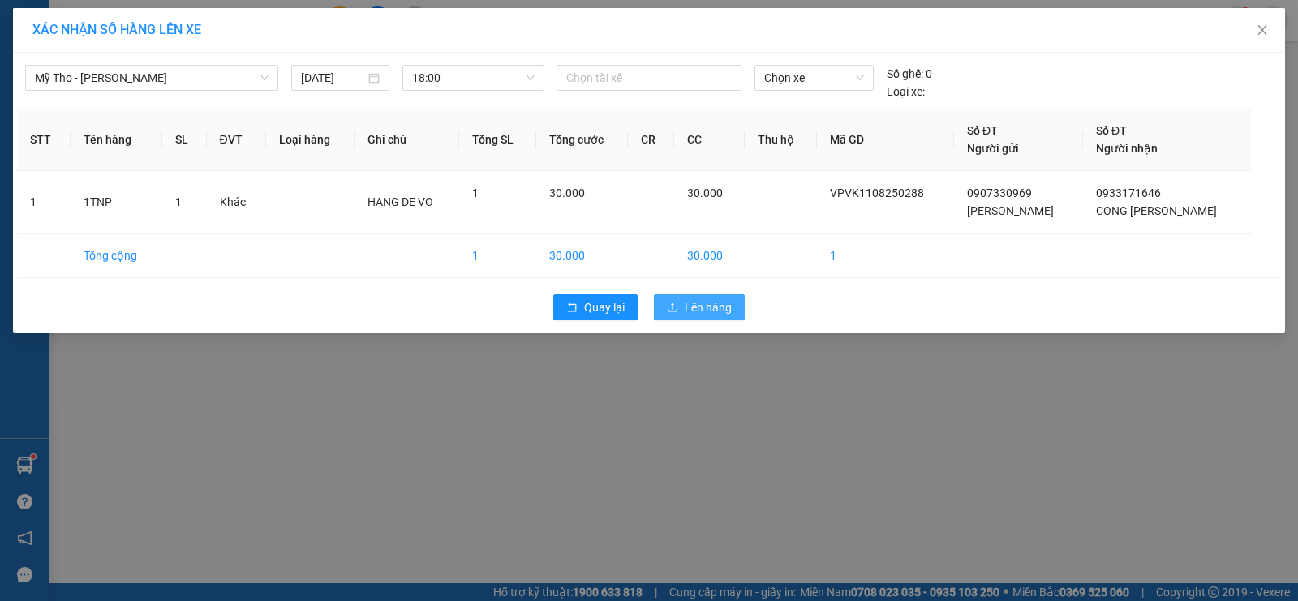
drag, startPoint x: 725, startPoint y: 314, endPoint x: 716, endPoint y: 313, distance: 9.0
click at [724, 314] on span "Lên hàng" at bounding box center [708, 308] width 47 height 18
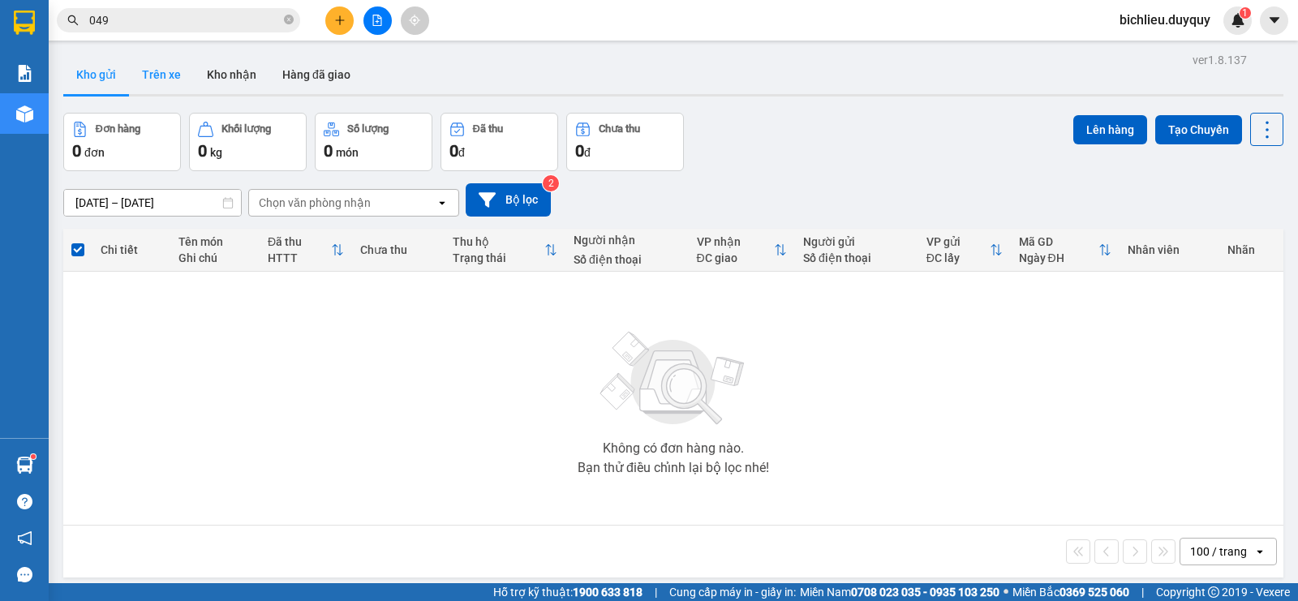
click at [175, 90] on button "Trên xe" at bounding box center [161, 74] width 65 height 39
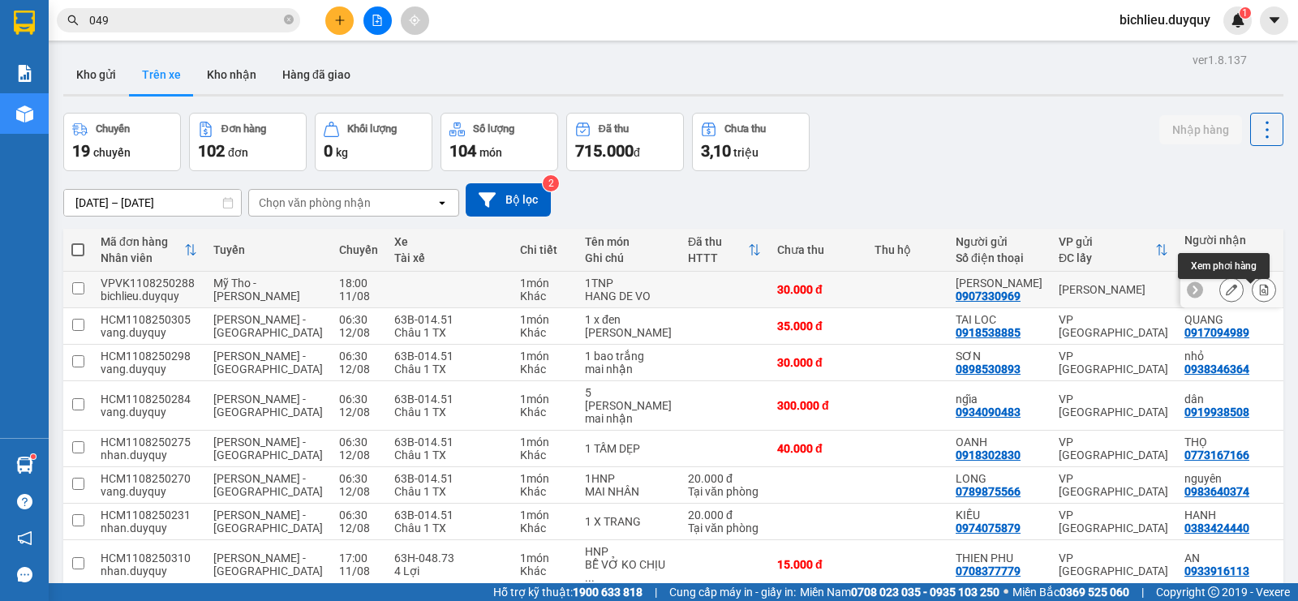
click at [1260, 295] on icon at bounding box center [1264, 289] width 9 height 11
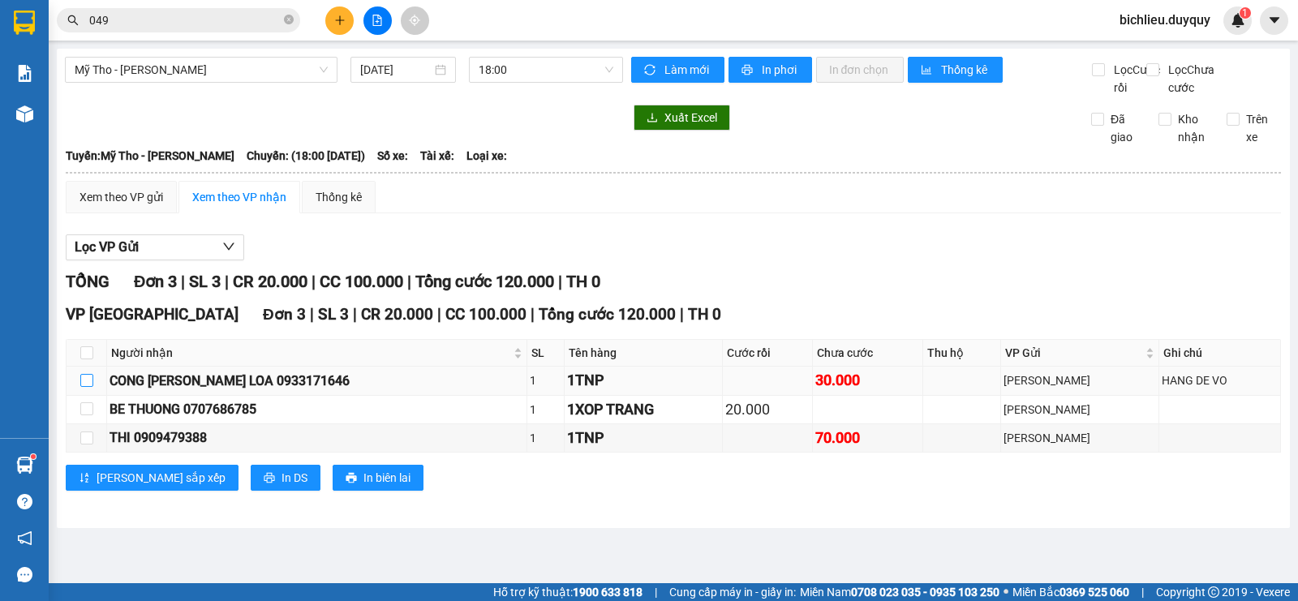
click at [82, 387] on input "checkbox" at bounding box center [86, 380] width 13 height 13
checkbox input "true"
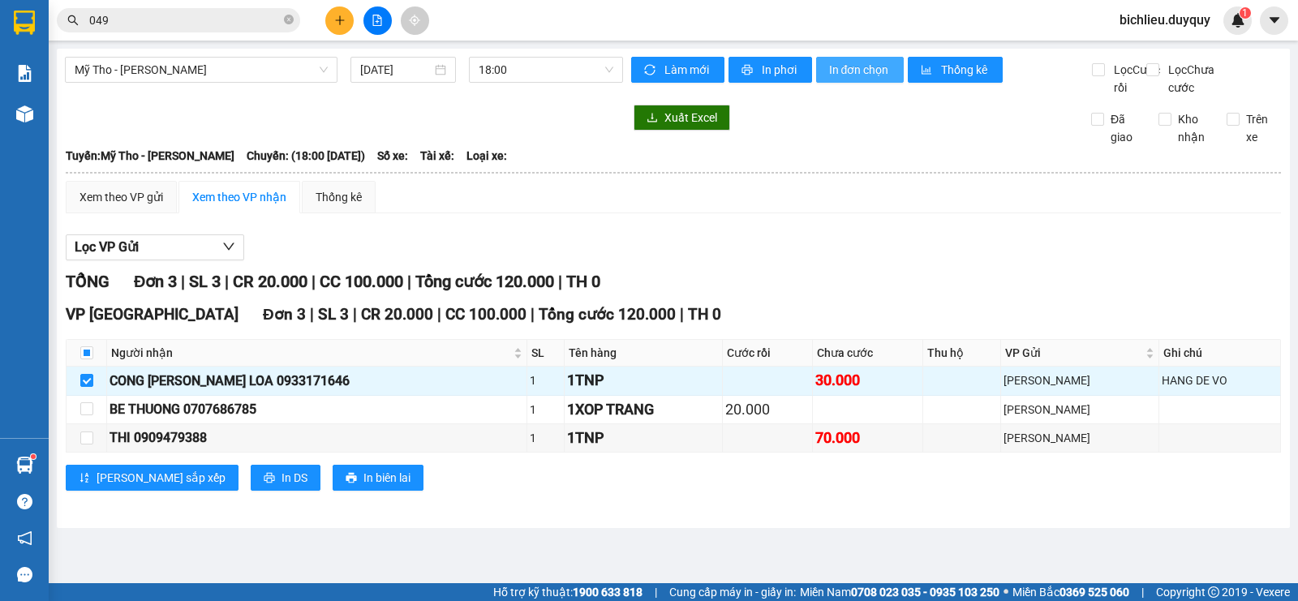
click at [866, 70] on span "In đơn chọn" at bounding box center [860, 70] width 62 height 18
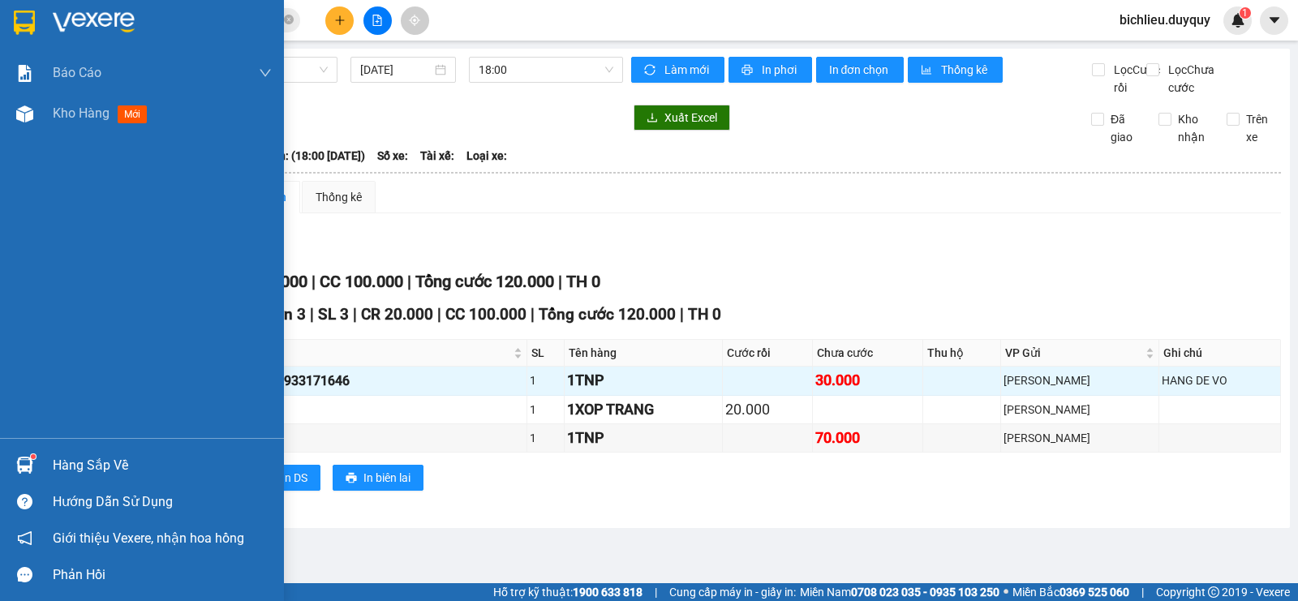
click at [14, 19] on img at bounding box center [24, 23] width 21 height 24
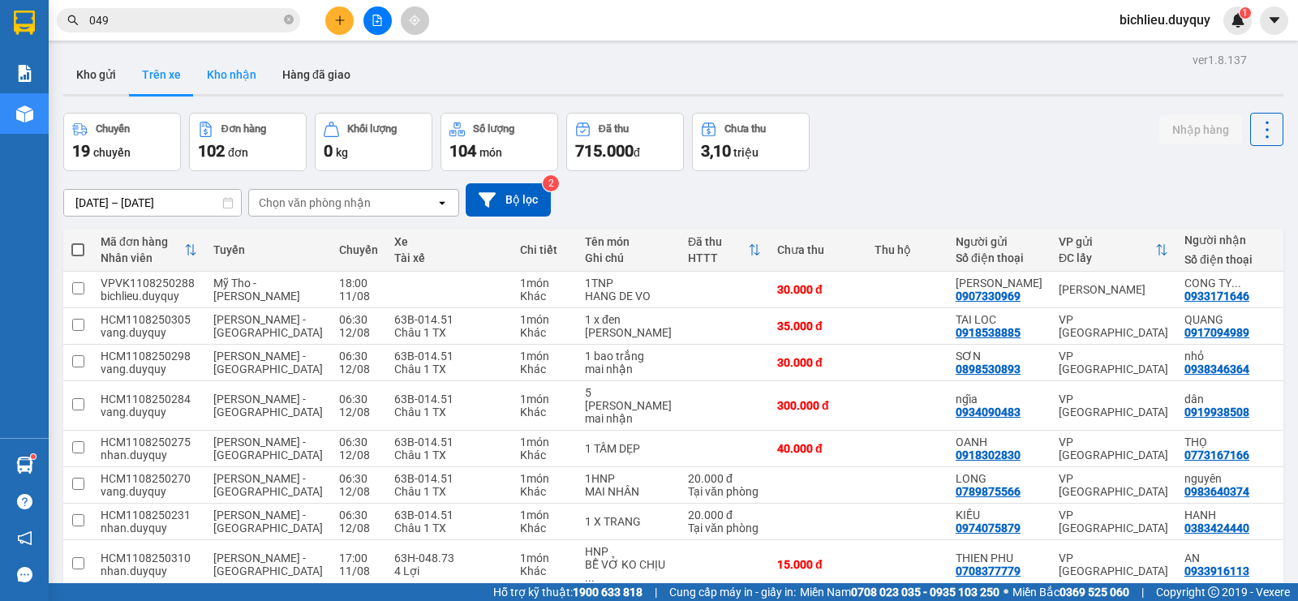
click at [240, 79] on button "Kho nhận" at bounding box center [231, 74] width 75 height 39
type input "[DATE] – [DATE]"
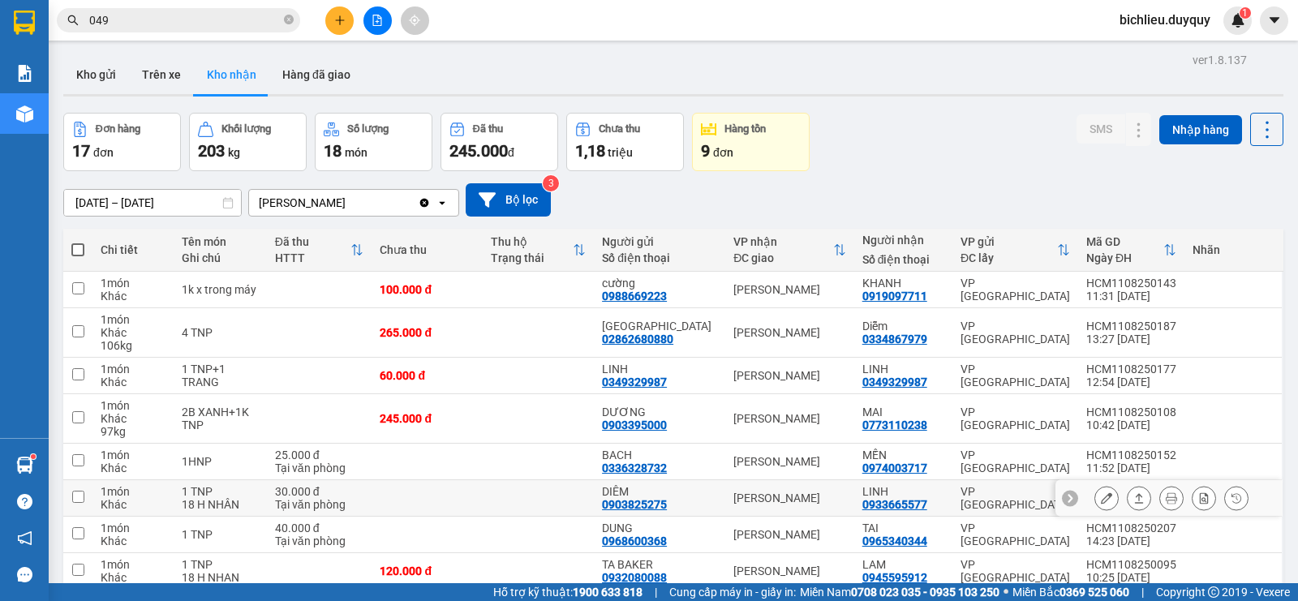
scroll to position [162, 0]
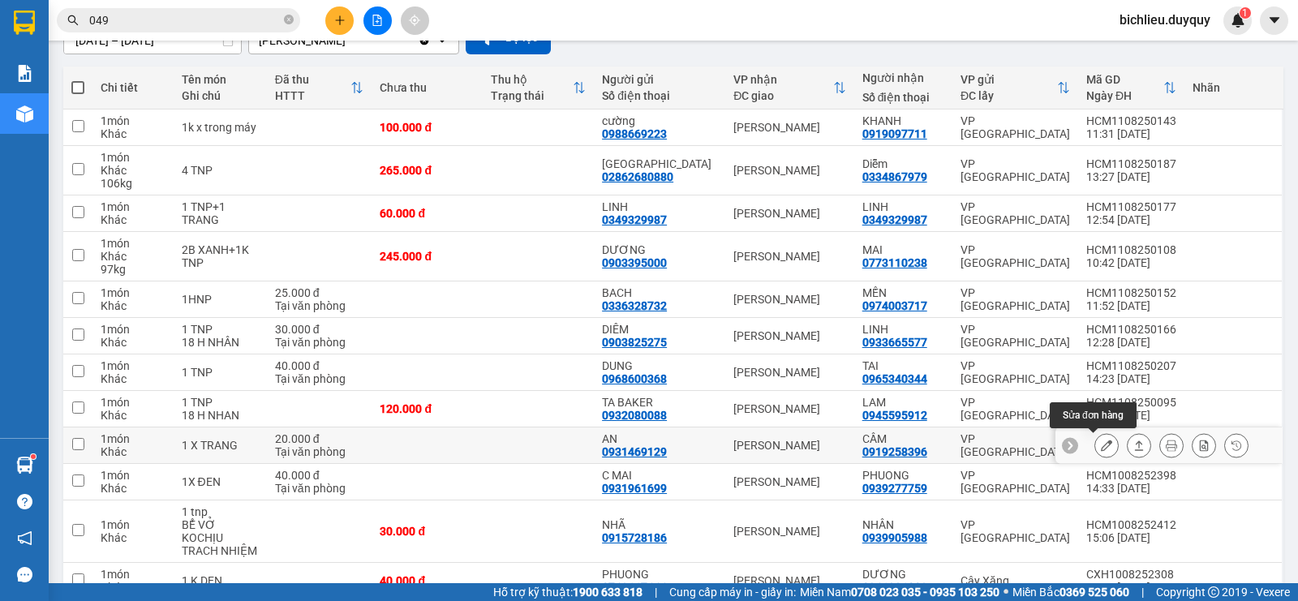
click at [1098, 437] on button at bounding box center [1106, 446] width 23 height 28
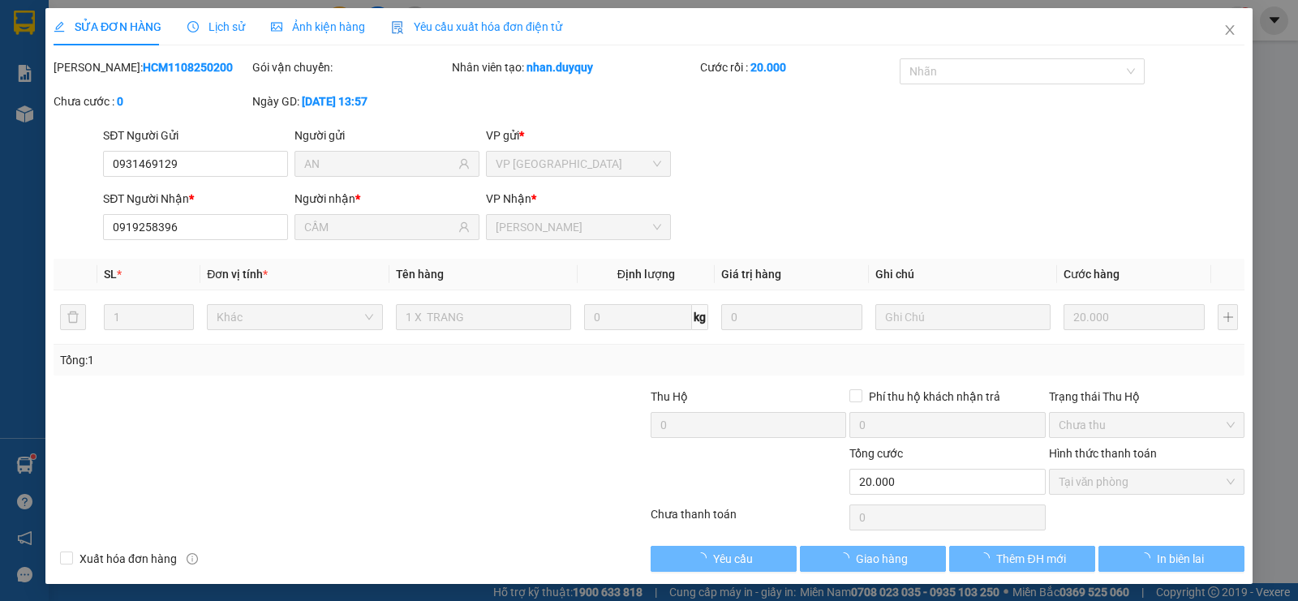
type input "0931469129"
type input "AN"
type input "0919258396"
type input "CẦM"
type input "20.000"
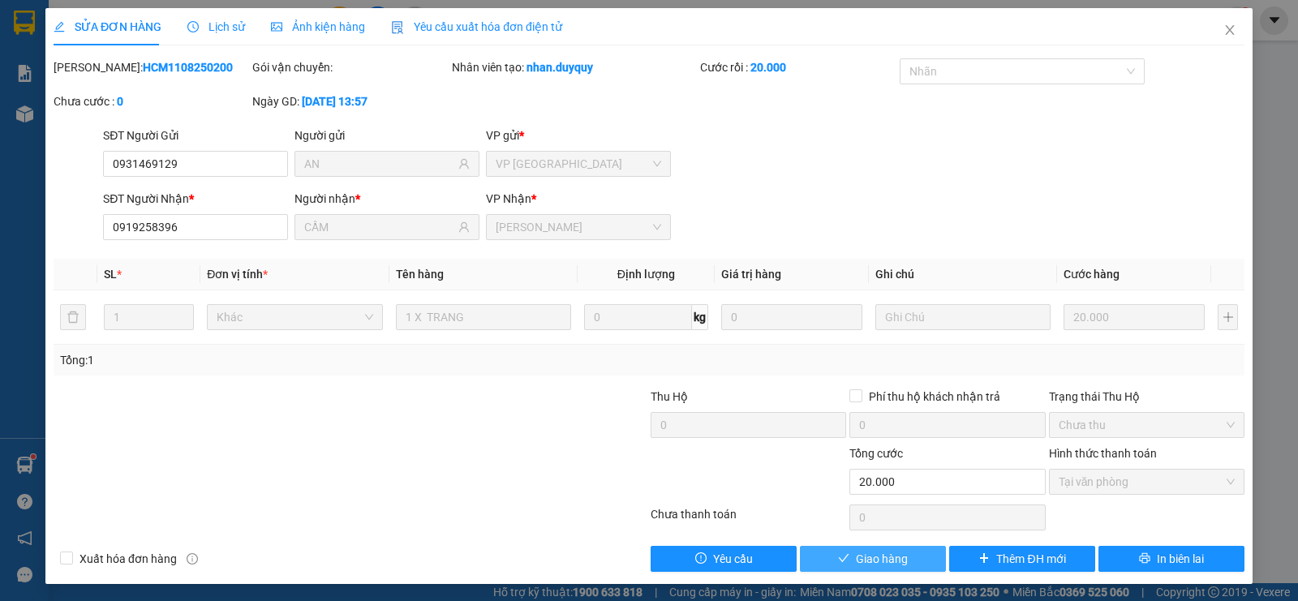
click at [867, 556] on span "Giao hàng" at bounding box center [882, 559] width 52 height 18
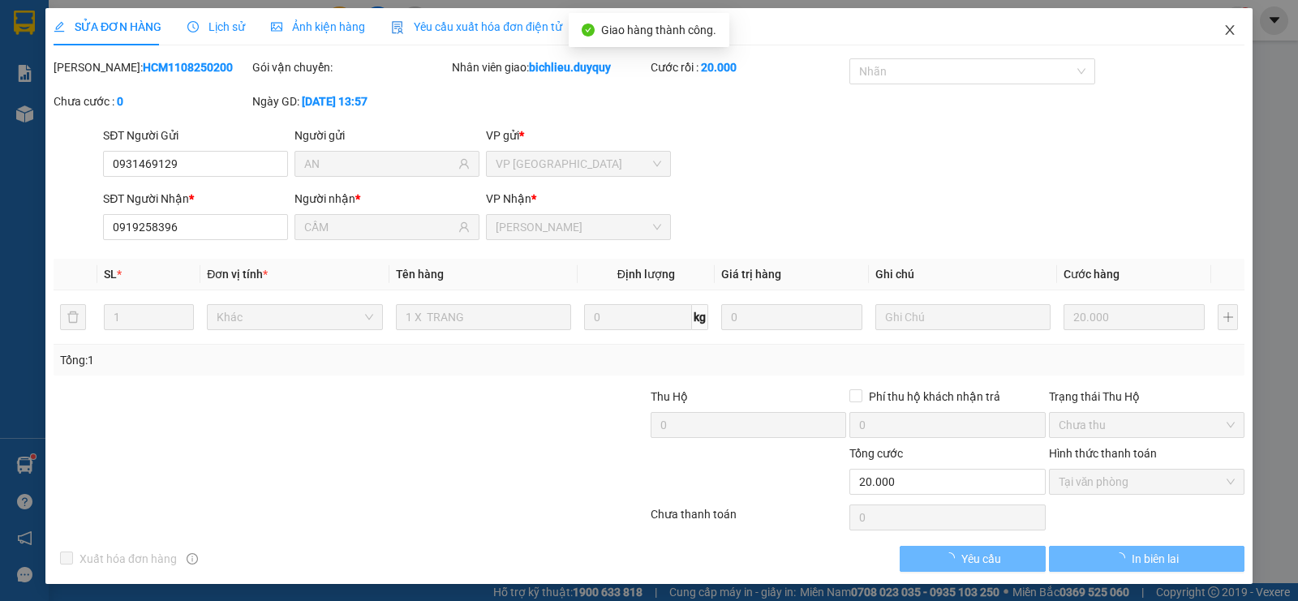
click at [1223, 32] on icon "close" at bounding box center [1229, 30] width 13 height 13
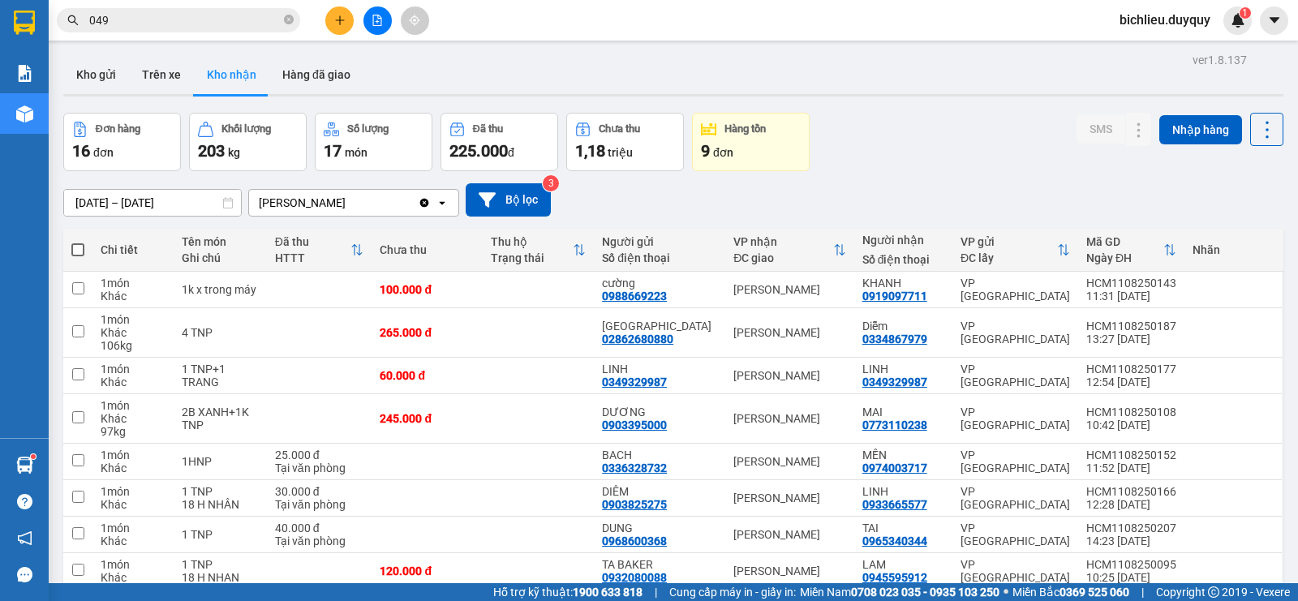
click at [342, 18] on icon "plus" at bounding box center [339, 20] width 11 height 11
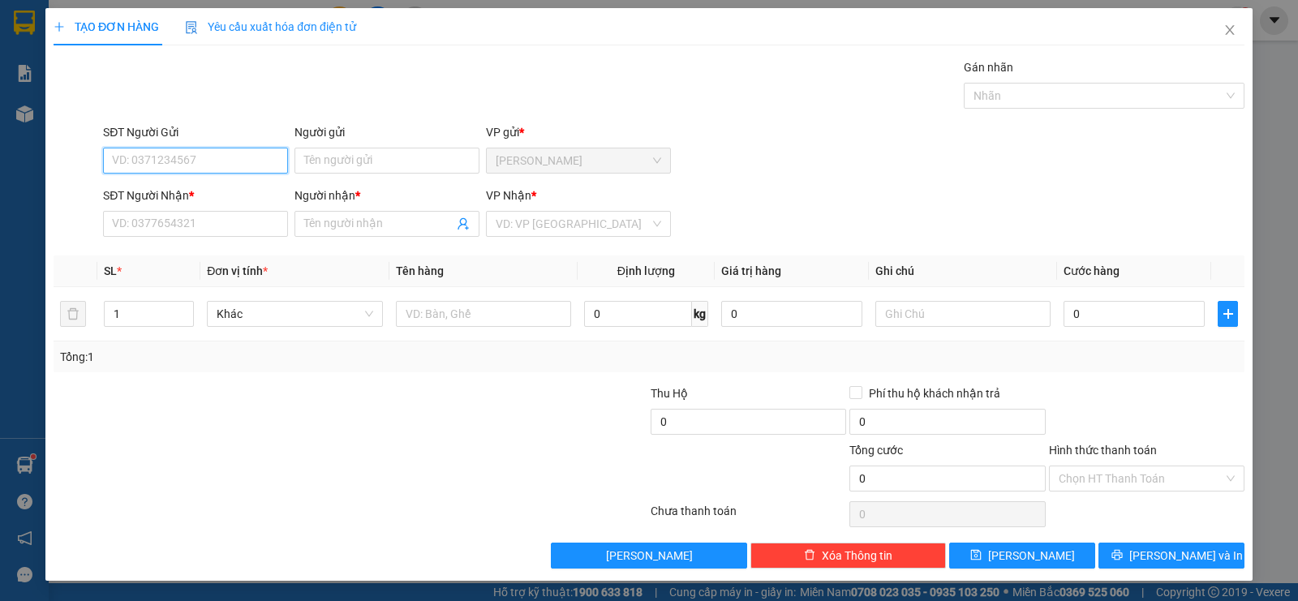
click at [143, 170] on input "SĐT Người Gửi" at bounding box center [195, 161] width 185 height 26
click at [1233, 29] on icon "close" at bounding box center [1229, 30] width 13 height 13
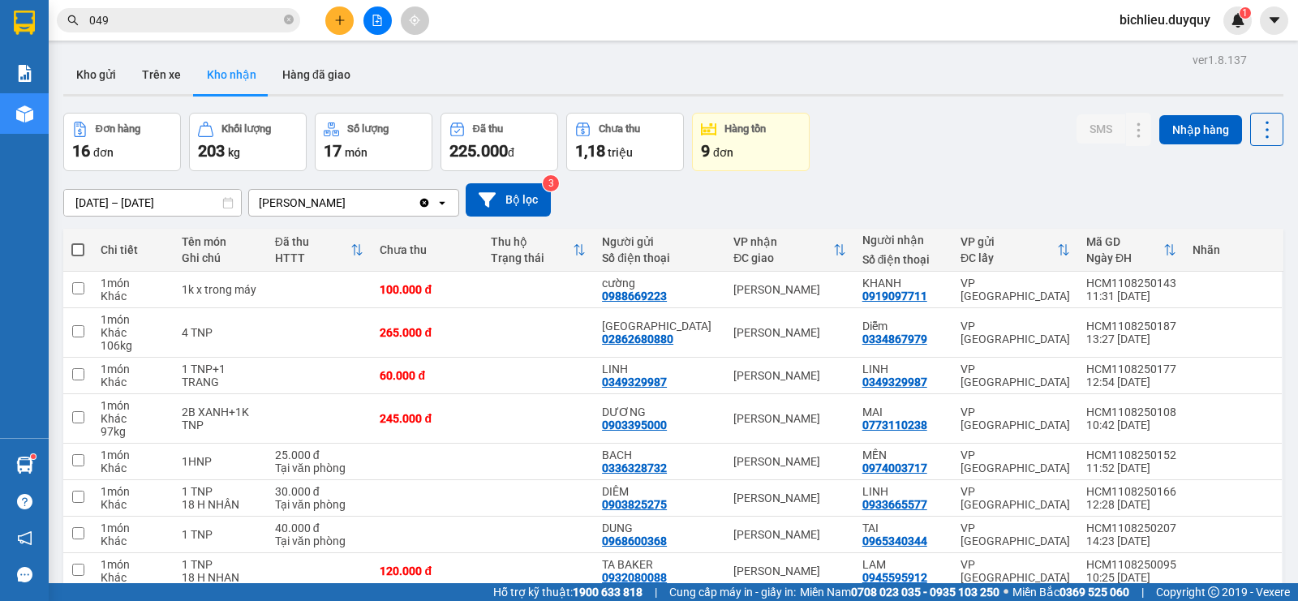
scroll to position [243, 0]
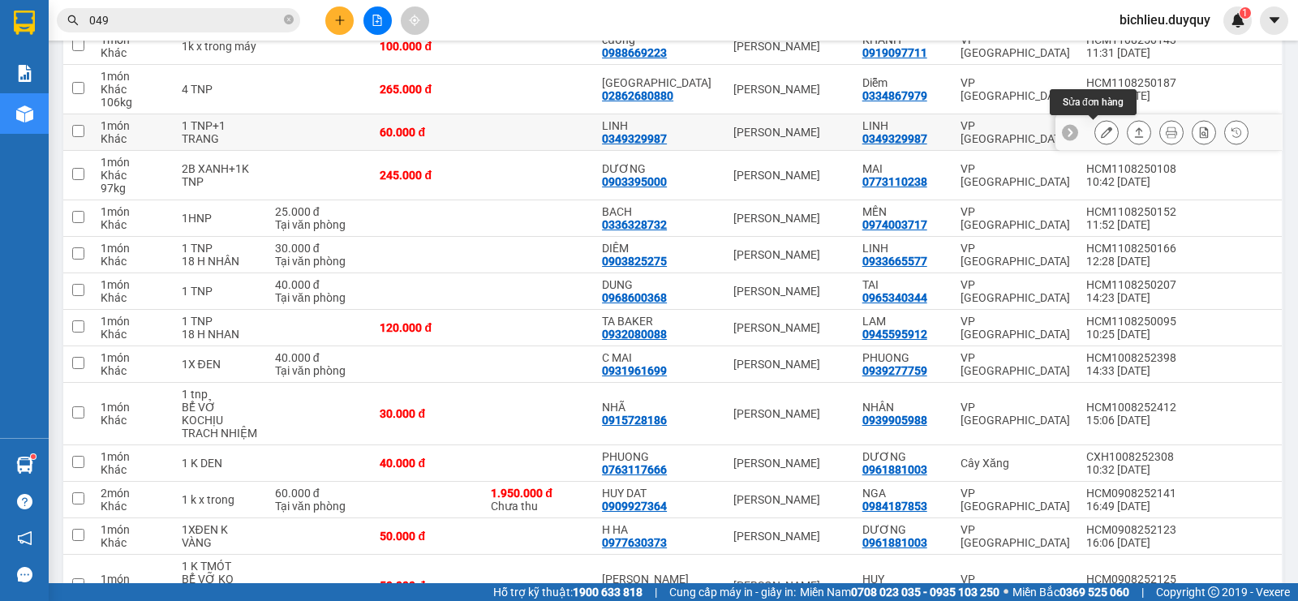
click at [1101, 130] on icon at bounding box center [1106, 132] width 11 height 11
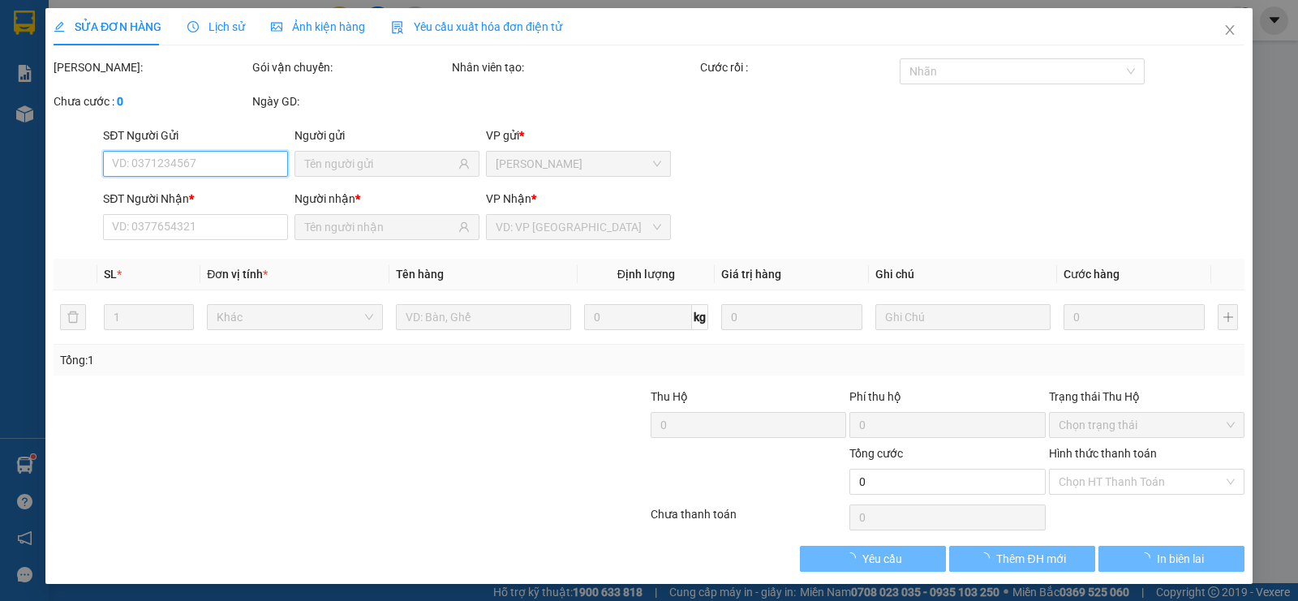
type input "0349329987"
type input "LINH"
type input "0349329987"
type input "LINH"
type input "60.000"
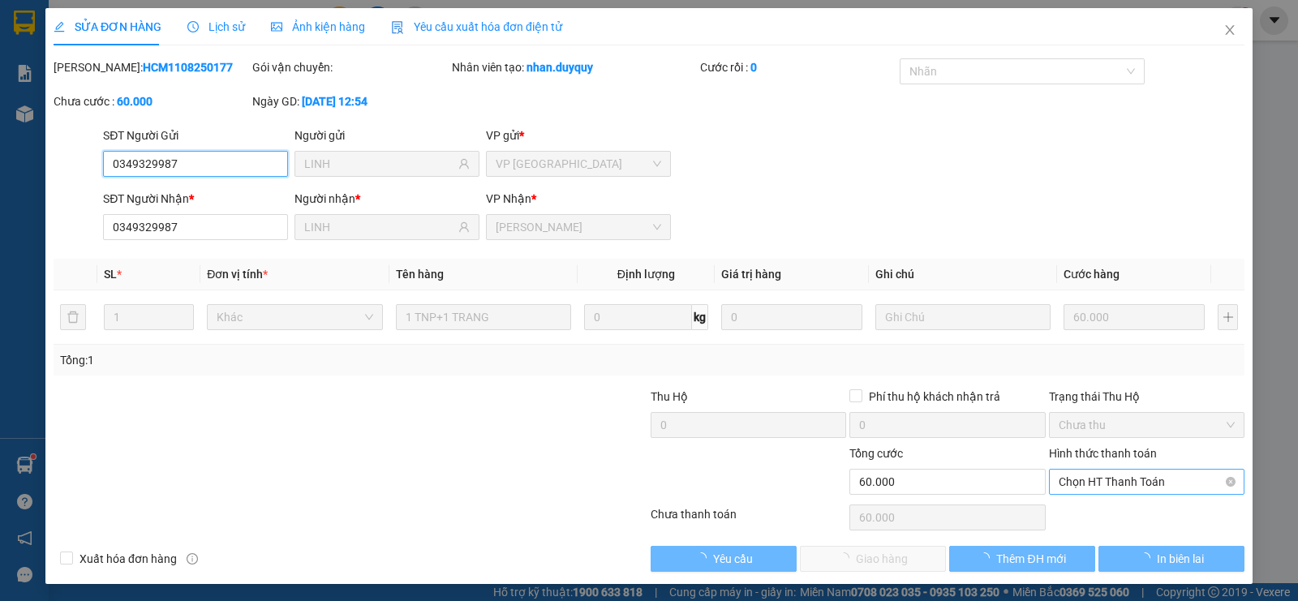
drag, startPoint x: 1087, startPoint y: 476, endPoint x: 1086, endPoint y: 510, distance: 34.1
click at [1087, 476] on span "Chọn HT Thanh Toán" at bounding box center [1147, 482] width 176 height 24
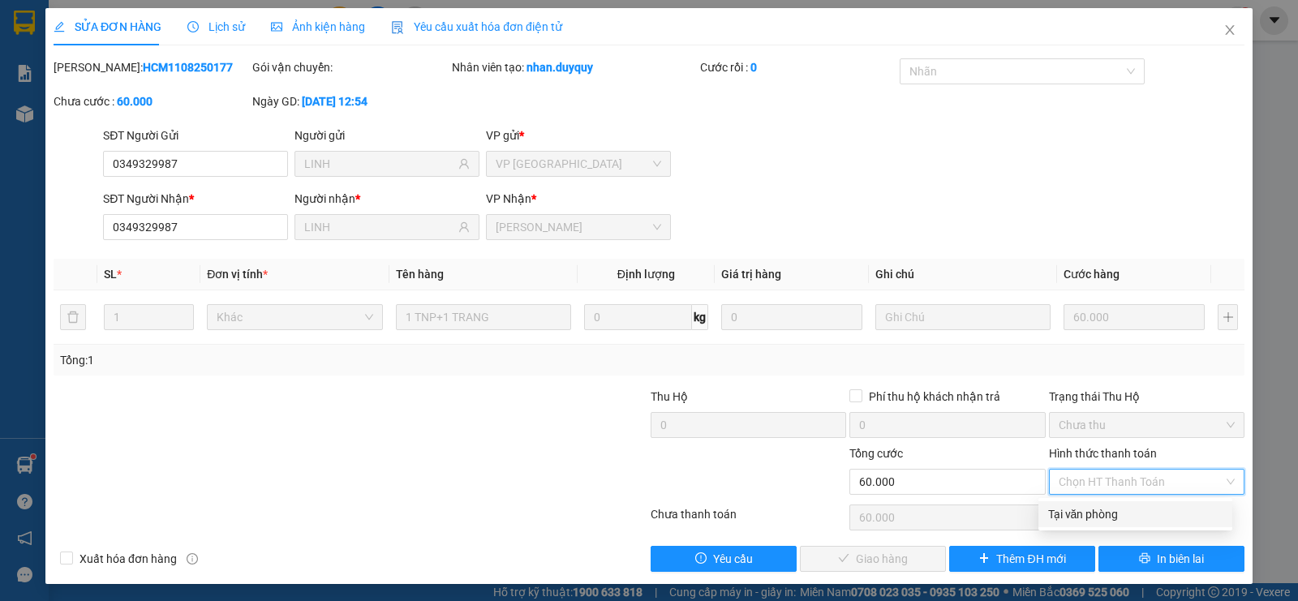
drag, startPoint x: 1072, startPoint y: 502, endPoint x: 1073, endPoint y: 510, distance: 8.2
click at [1073, 505] on div "Tại văn phòng" at bounding box center [1135, 514] width 194 height 26
type input "0"
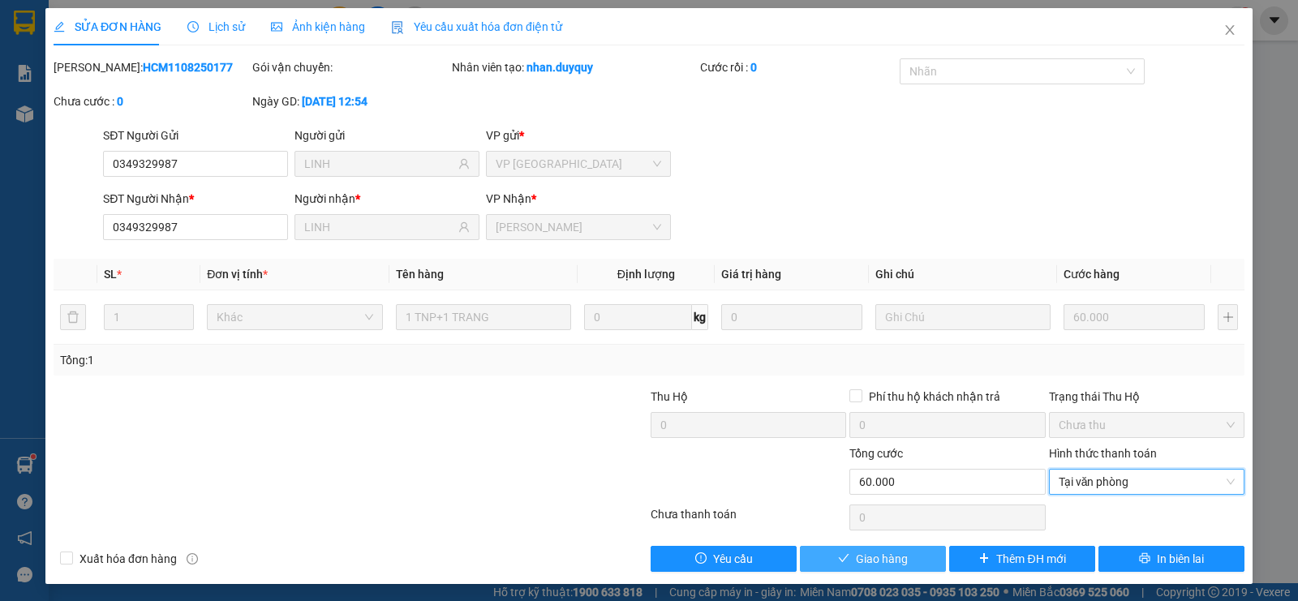
click at [863, 563] on span "Giao hàng" at bounding box center [882, 559] width 52 height 18
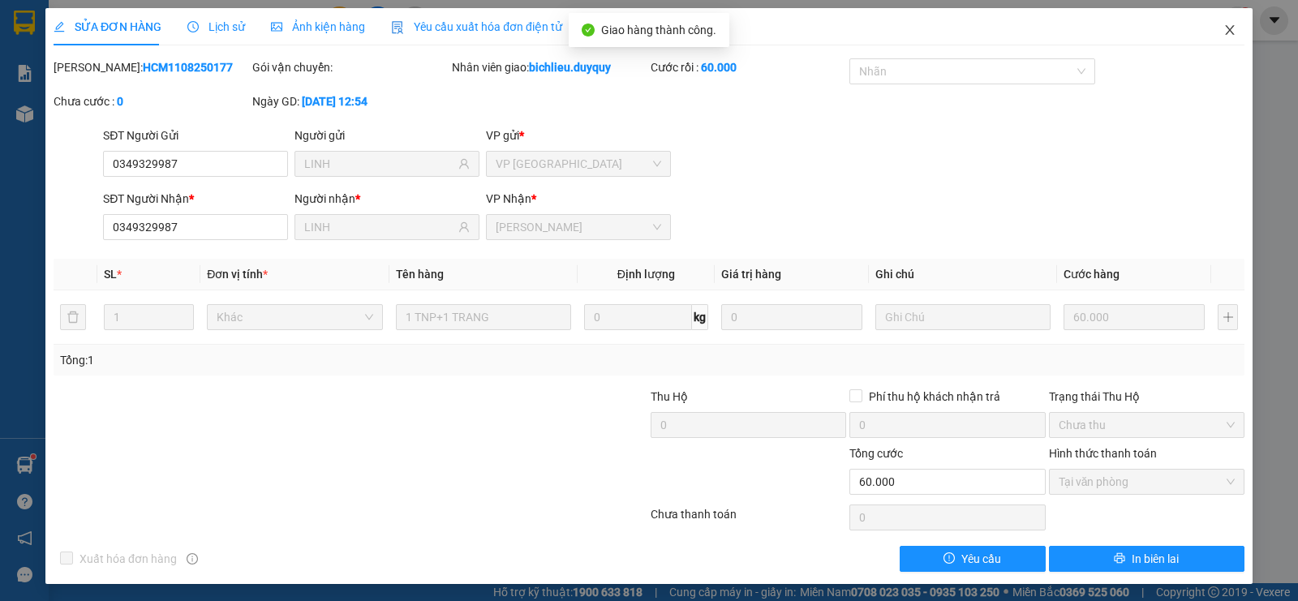
click at [1223, 32] on icon "close" at bounding box center [1229, 30] width 13 height 13
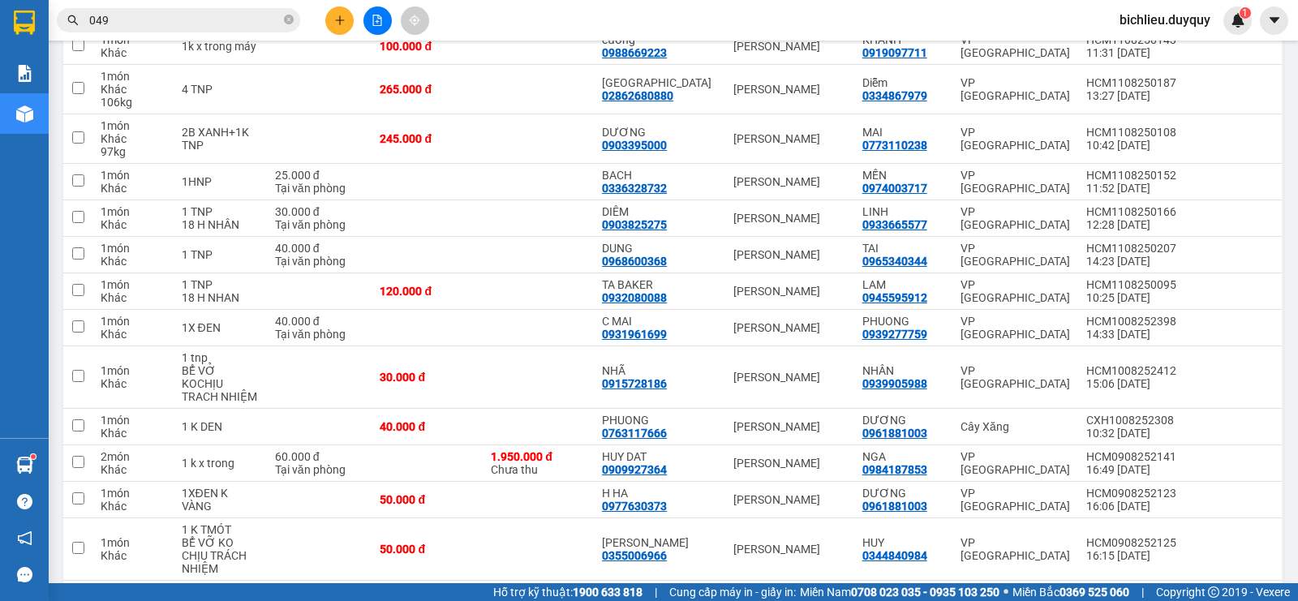
scroll to position [355, 0]
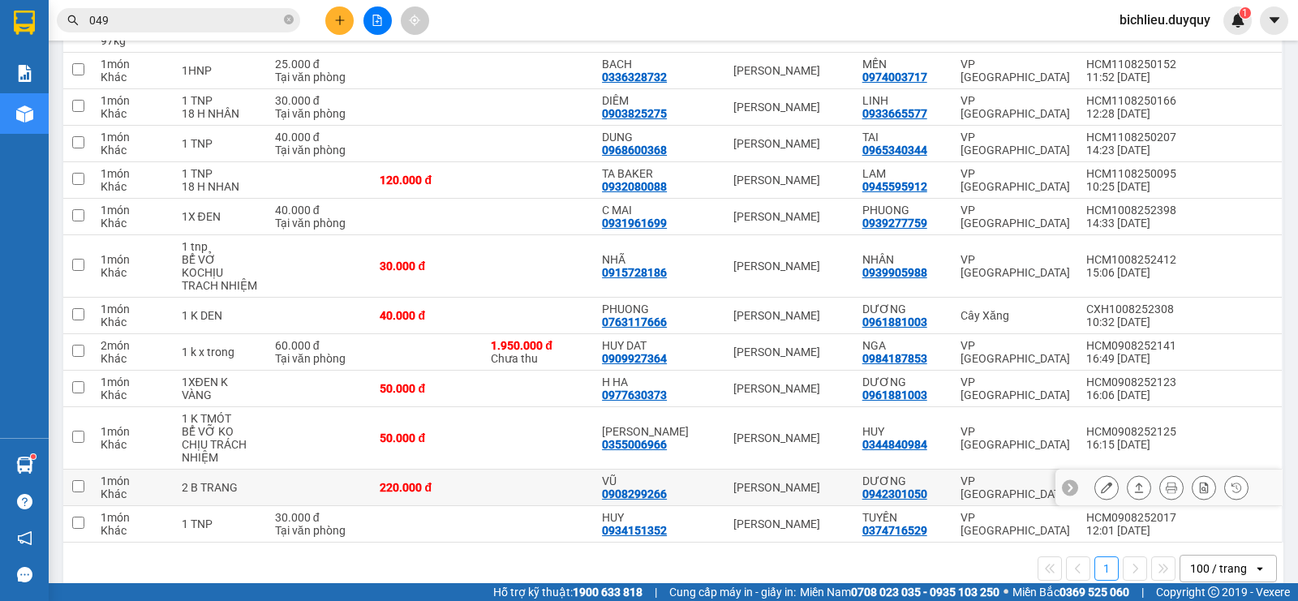
click at [1101, 482] on icon at bounding box center [1106, 487] width 11 height 11
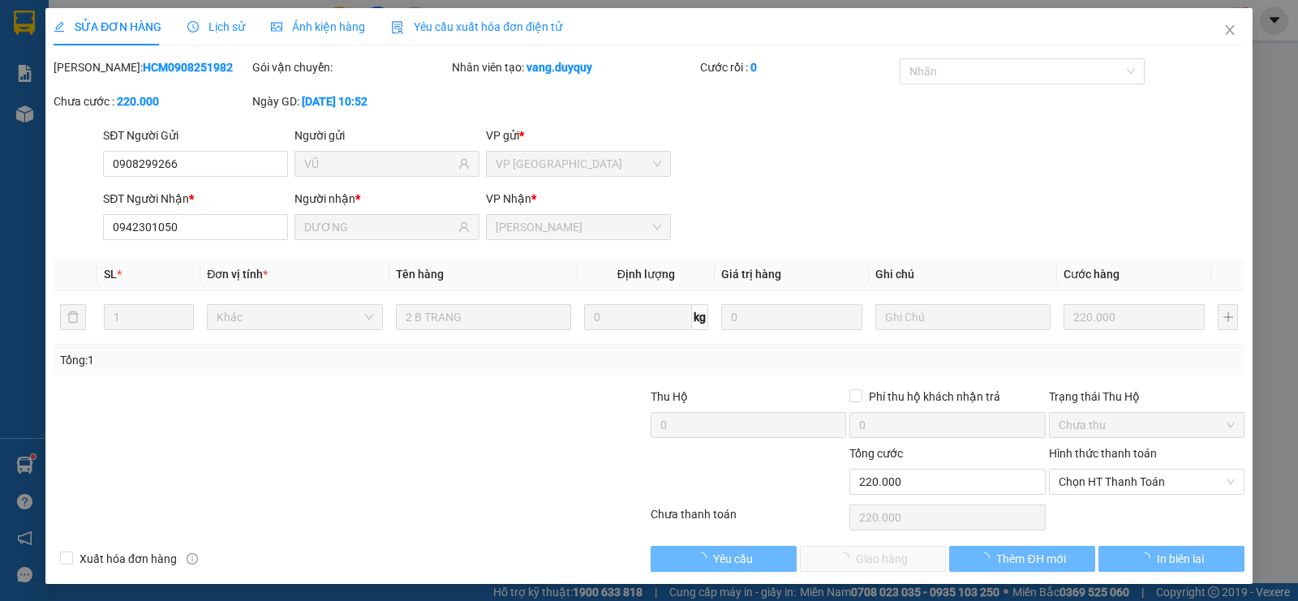
type input "0908299266"
type input "VŨ"
type input "0942301050"
type input "DƯƠNG"
type input "220.000"
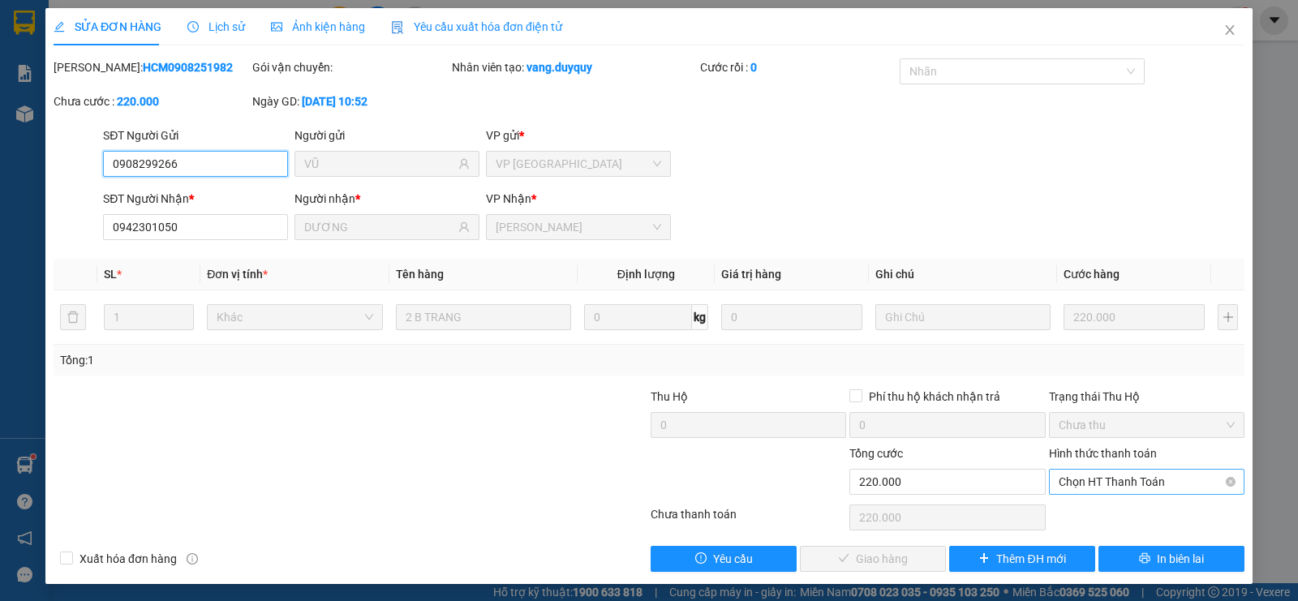
click at [1077, 479] on span "Chọn HT Thanh Toán" at bounding box center [1147, 482] width 176 height 24
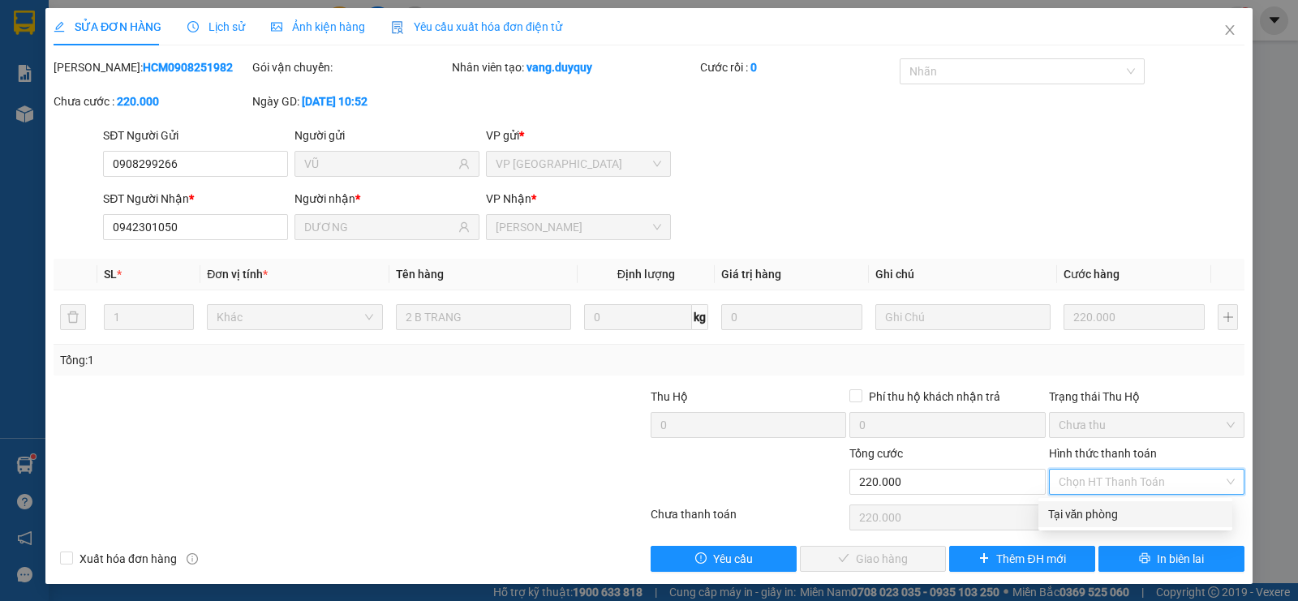
click at [1078, 515] on div "Tại văn phòng" at bounding box center [1135, 514] width 174 height 18
type input "0"
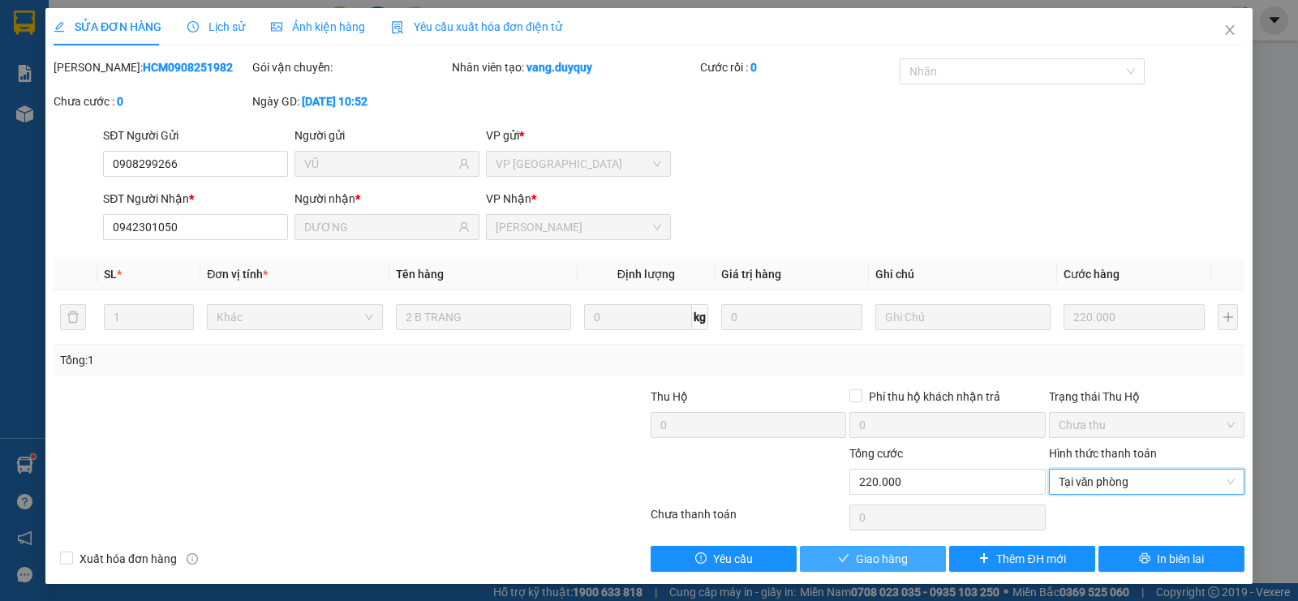
click at [862, 556] on span "Giao hàng" at bounding box center [882, 559] width 52 height 18
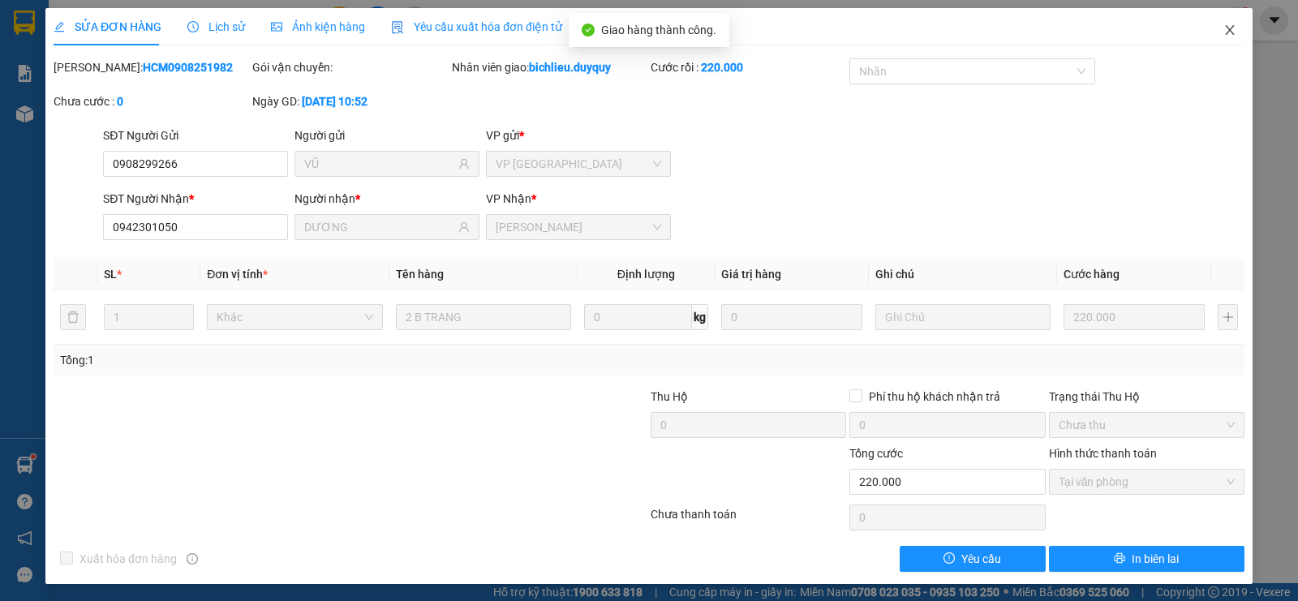
click at [1223, 32] on icon "close" at bounding box center [1229, 30] width 13 height 13
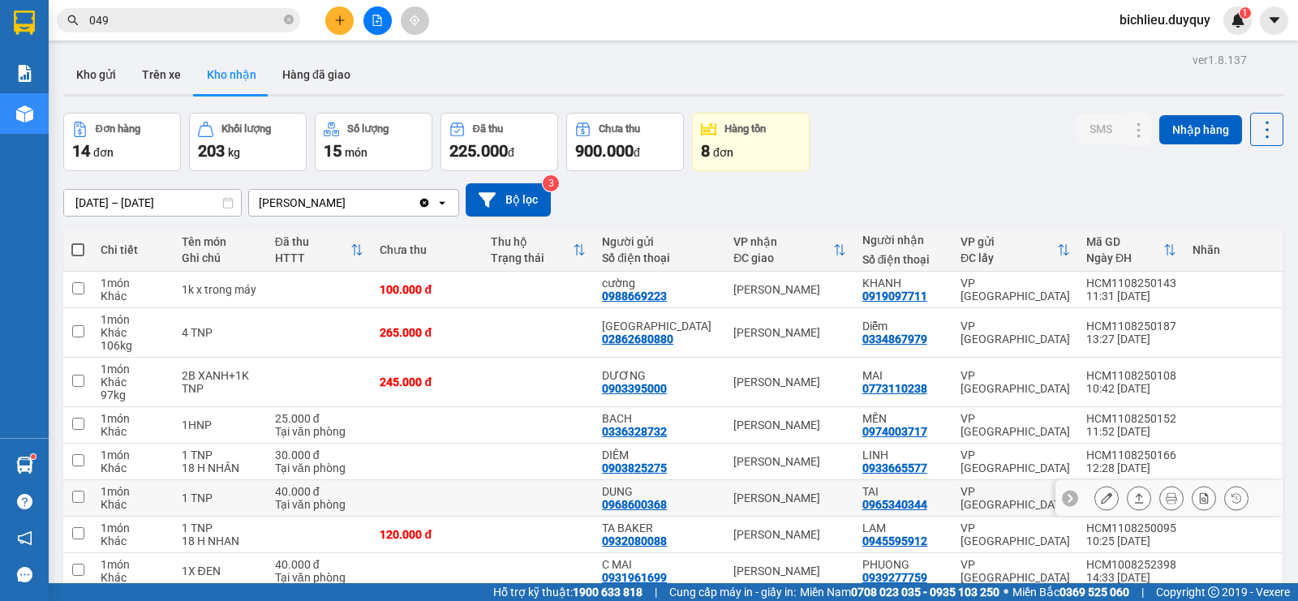
scroll to position [318, 0]
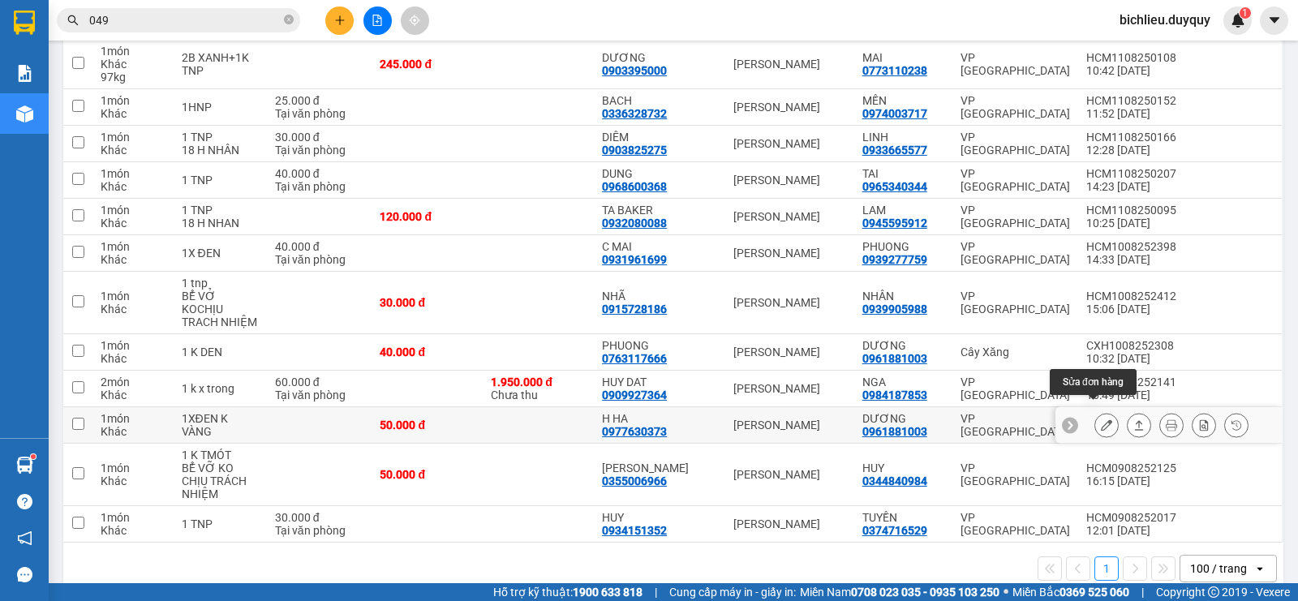
click at [1101, 419] on icon at bounding box center [1106, 424] width 11 height 11
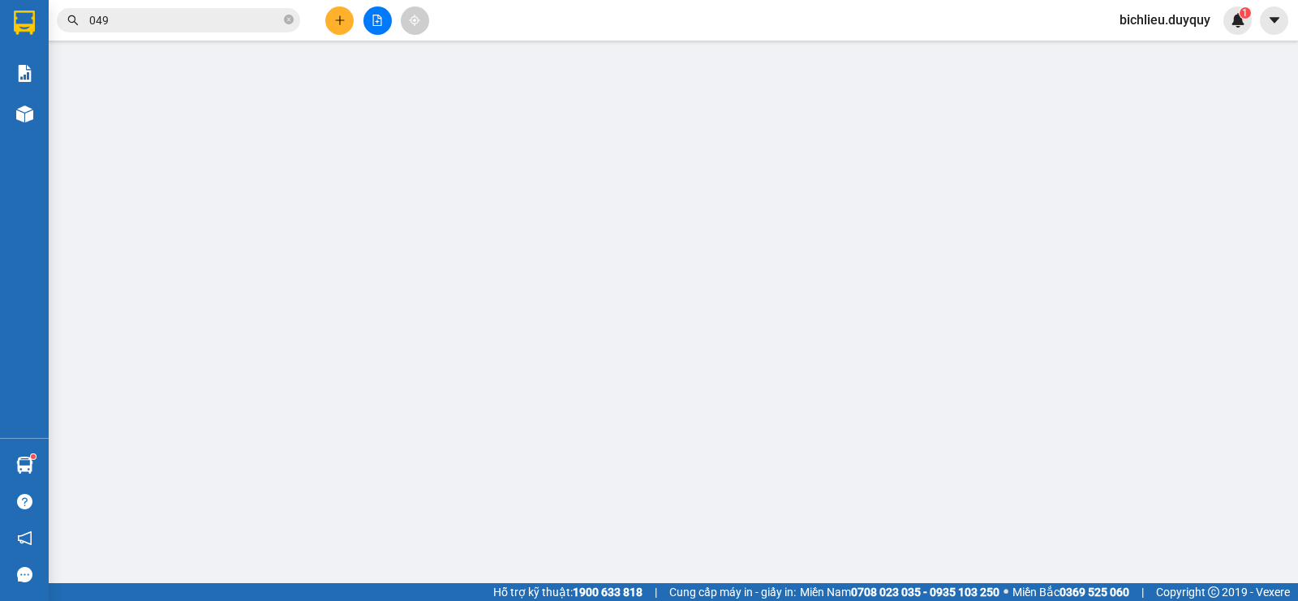
type input "0977630373"
type input "H HA"
type input "0961881003"
type input "DƯƠNG"
type input "50.000"
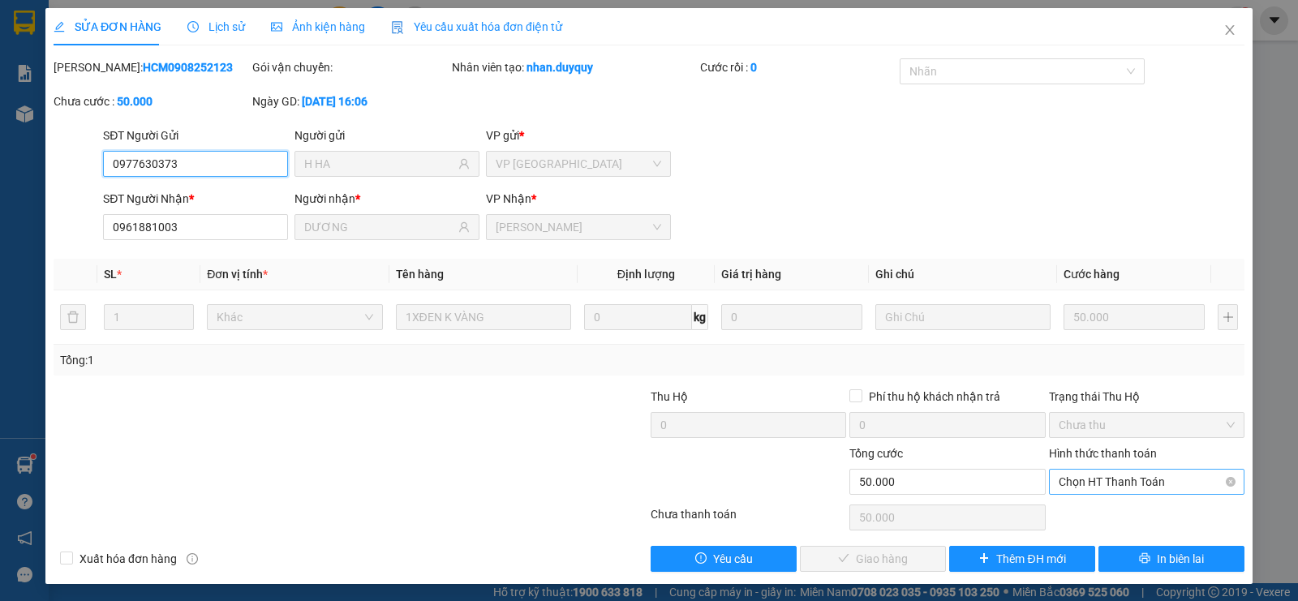
drag, startPoint x: 1090, startPoint y: 479, endPoint x: 1075, endPoint y: 492, distance: 20.2
click at [1089, 480] on span "Chọn HT Thanh Toán" at bounding box center [1147, 482] width 176 height 24
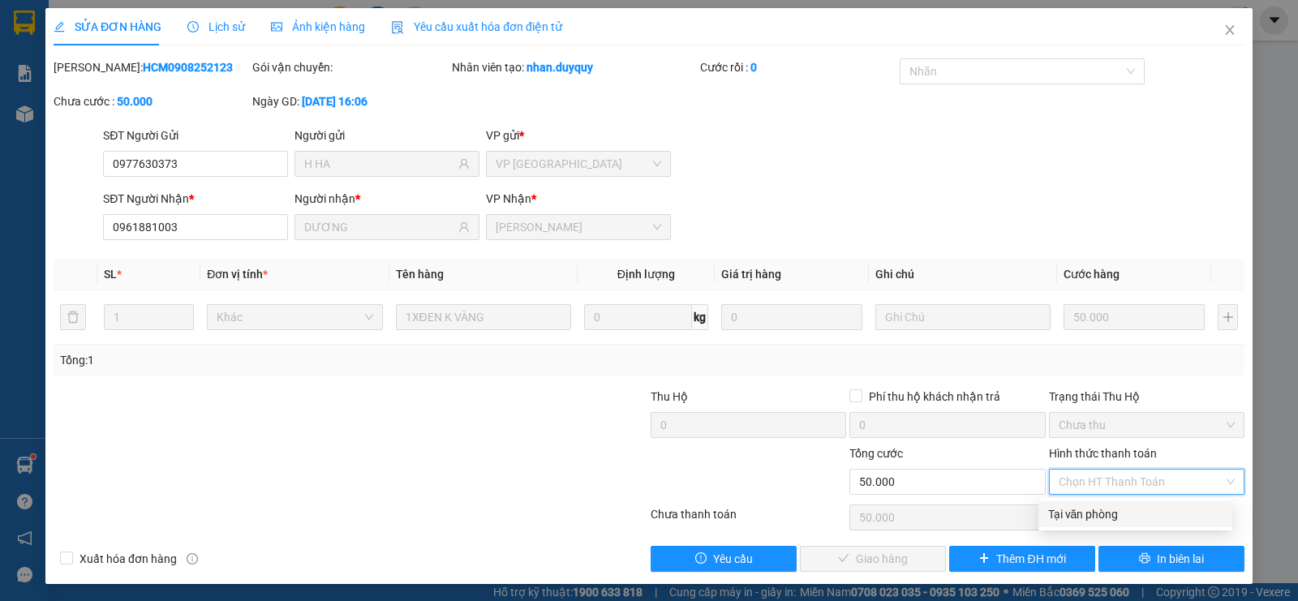
click at [1063, 516] on div "Tại văn phòng" at bounding box center [1135, 514] width 174 height 18
type input "0"
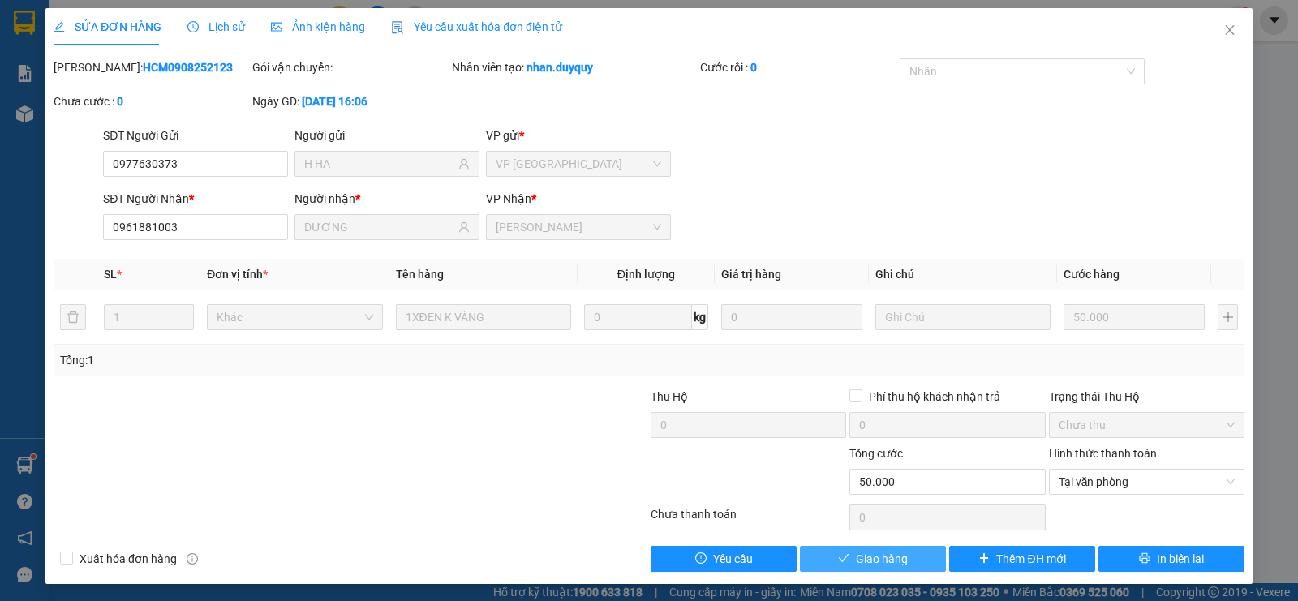
click at [845, 566] on button "Giao hàng" at bounding box center [873, 559] width 146 height 26
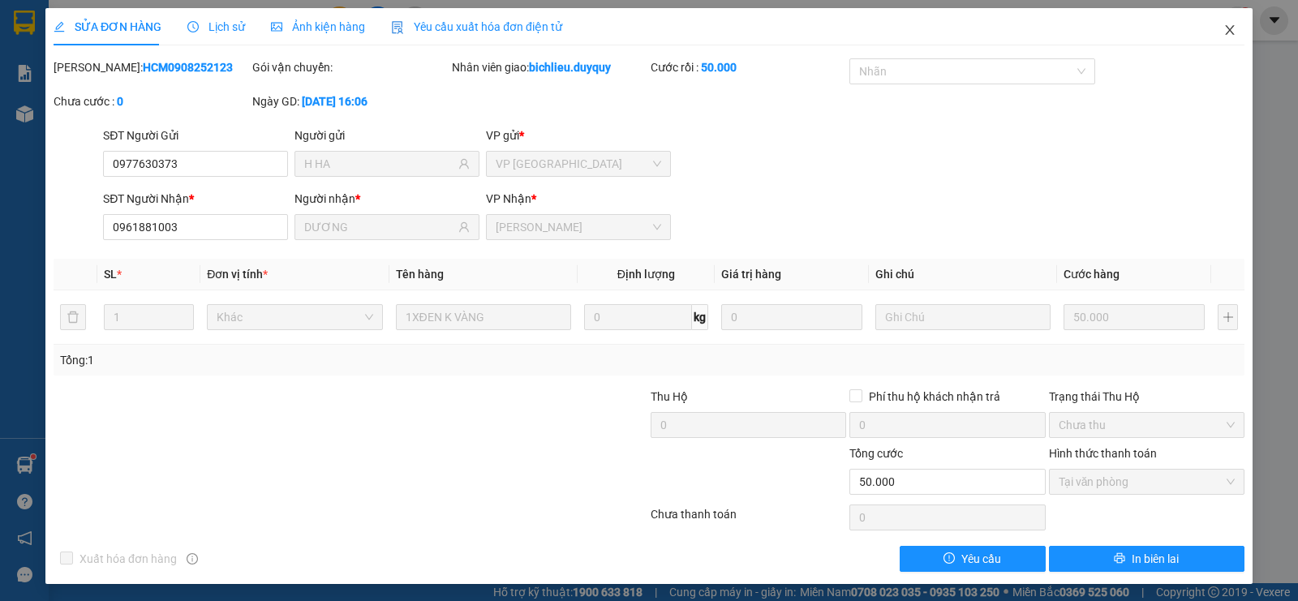
click at [1223, 32] on icon "close" at bounding box center [1229, 30] width 13 height 13
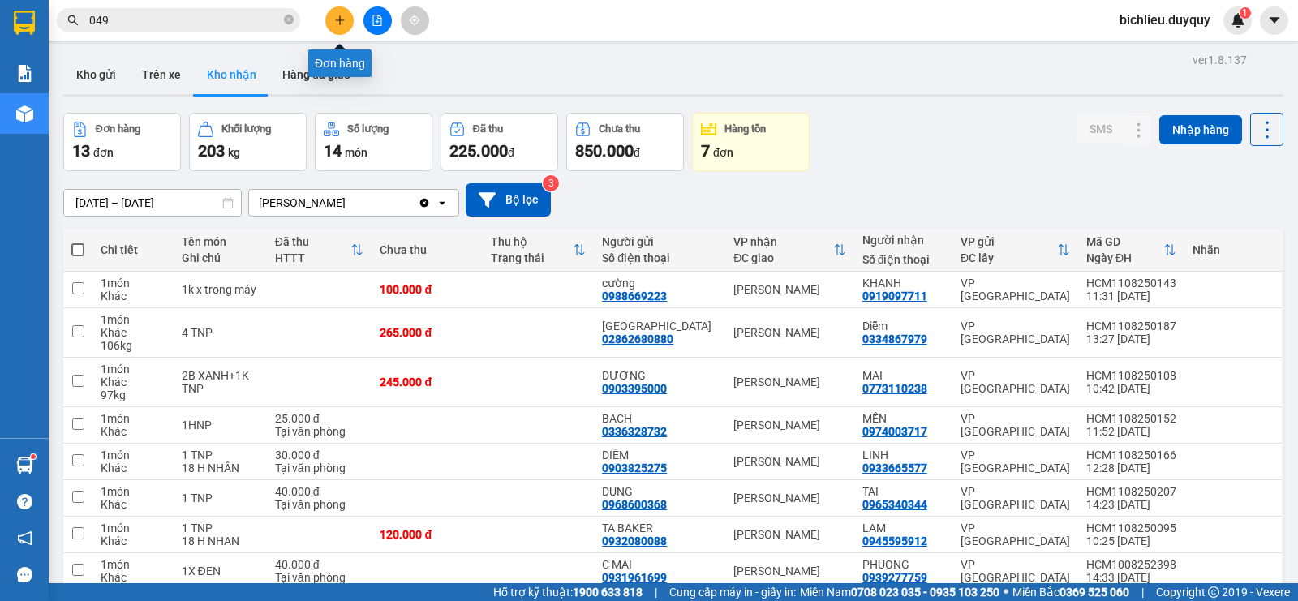
click at [332, 24] on button at bounding box center [339, 20] width 28 height 28
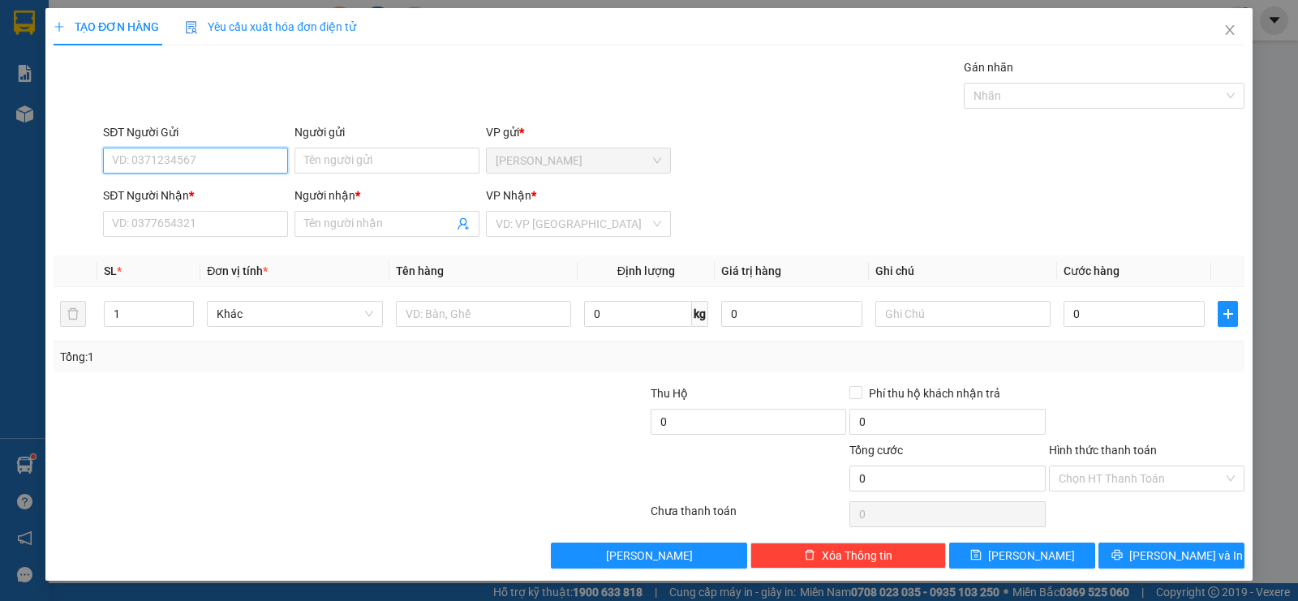
click at [137, 161] on input "SĐT Người Gửi" at bounding box center [195, 161] width 185 height 26
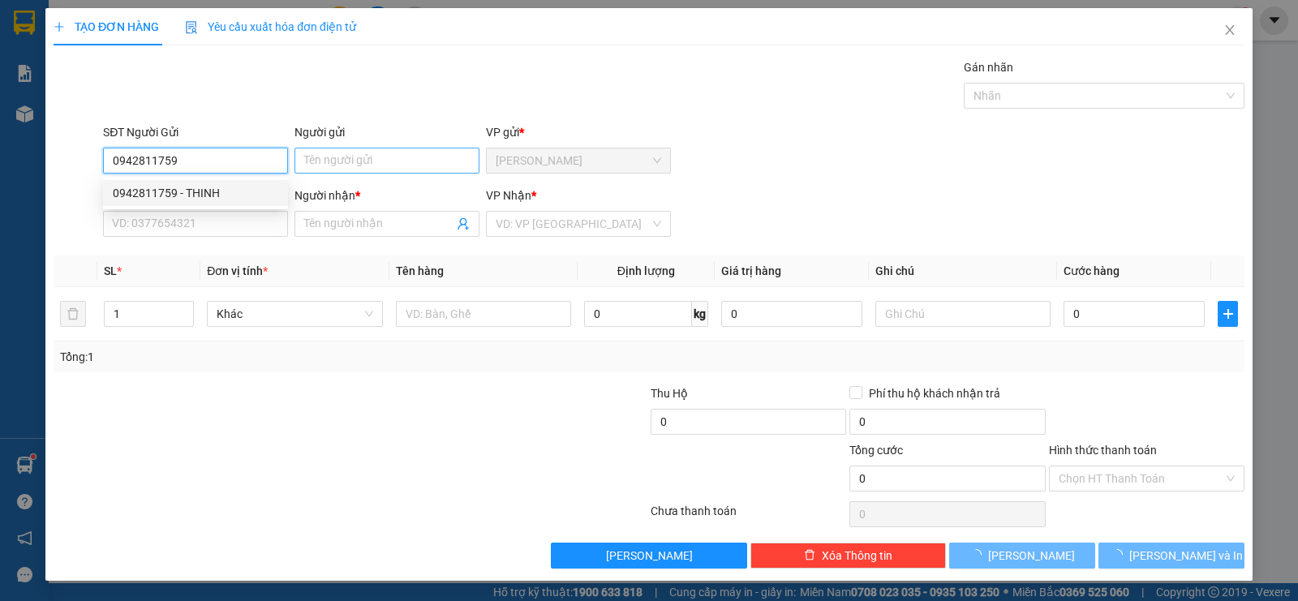
type input "0942811759"
click at [337, 155] on input "Người gửi" at bounding box center [386, 161] width 185 height 26
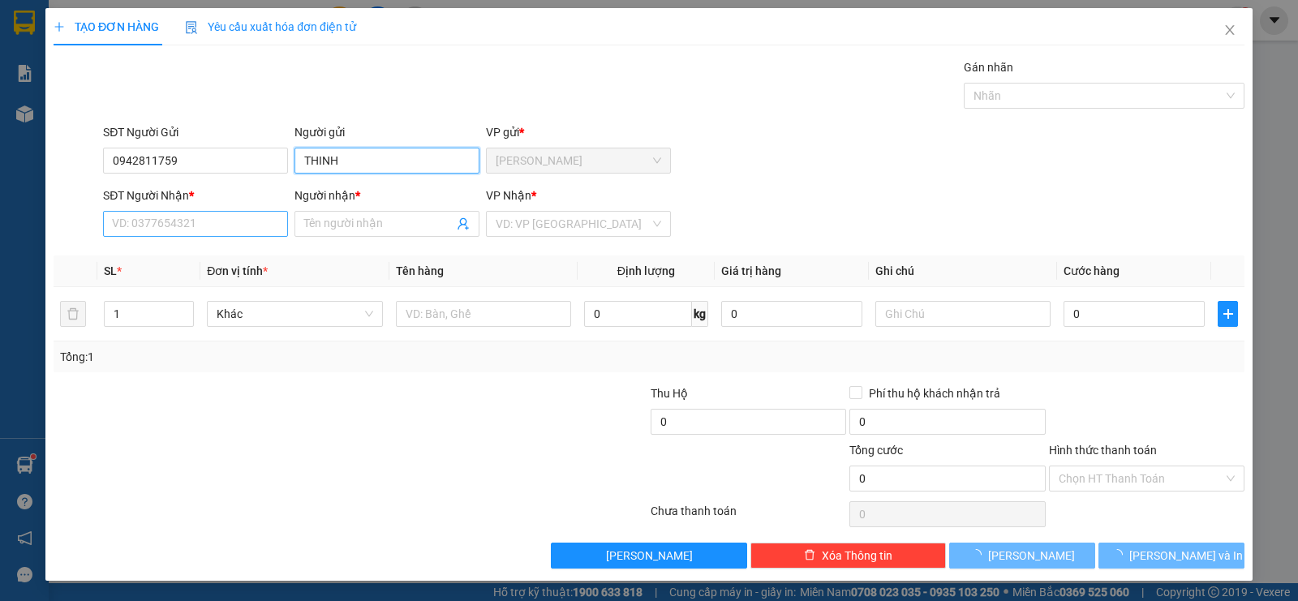
type input "THINH"
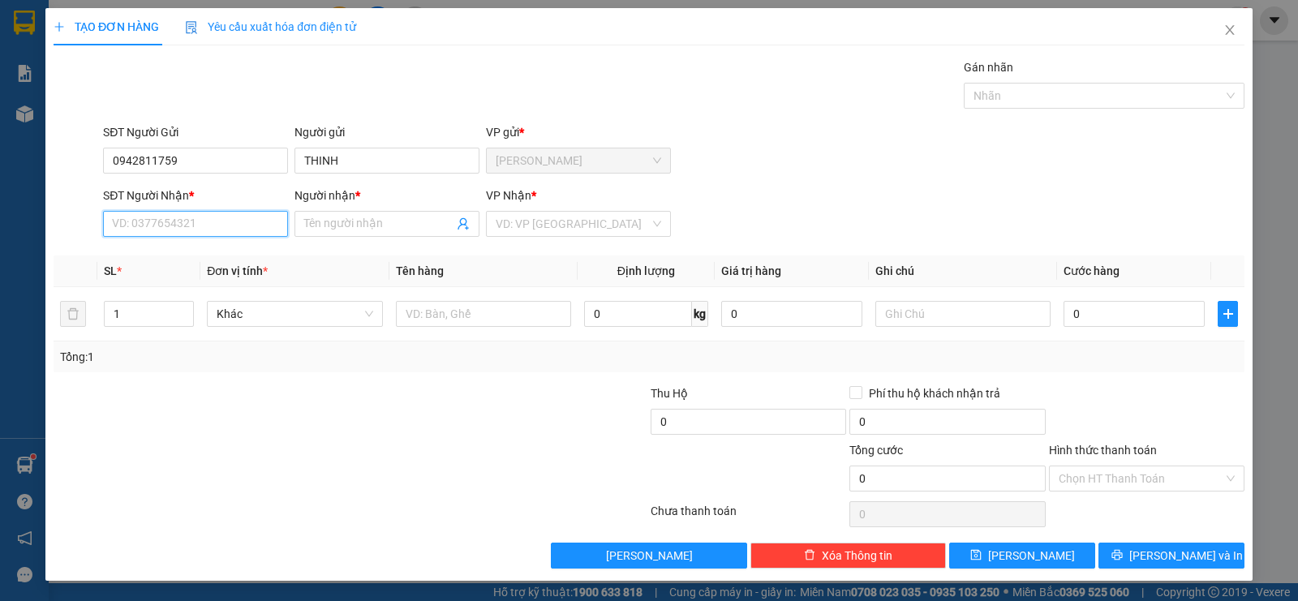
click at [119, 230] on input "SĐT Người Nhận *" at bounding box center [195, 224] width 185 height 26
type input "0399697792"
click at [337, 217] on input "Người nhận *" at bounding box center [378, 224] width 149 height 18
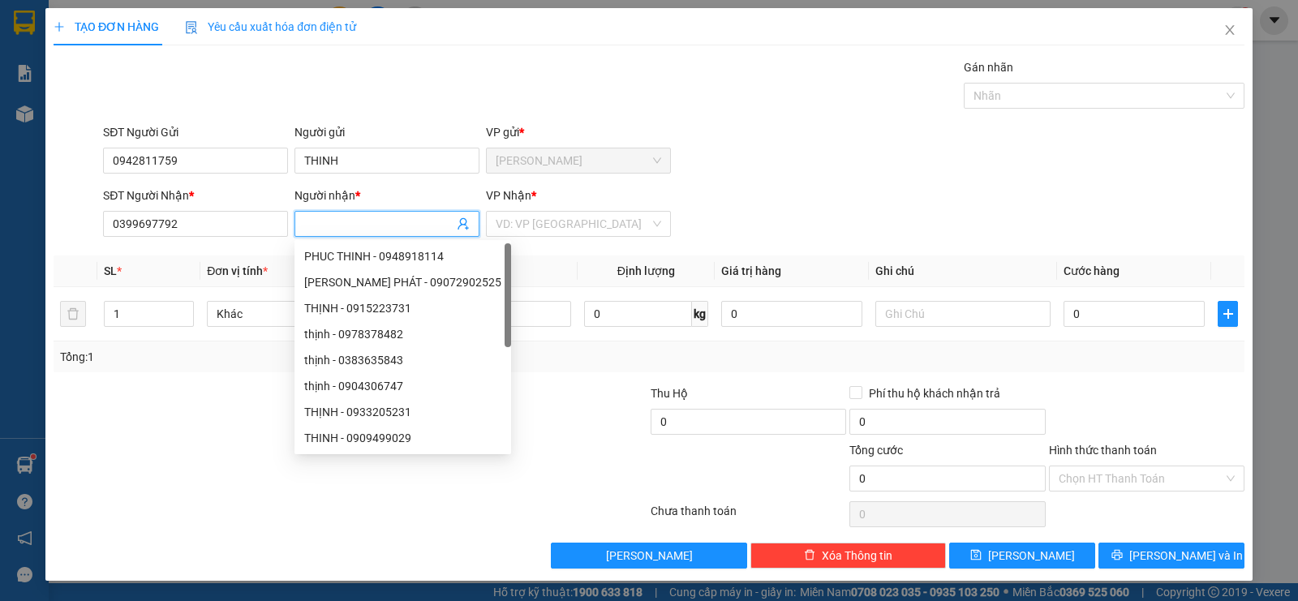
type input "H"
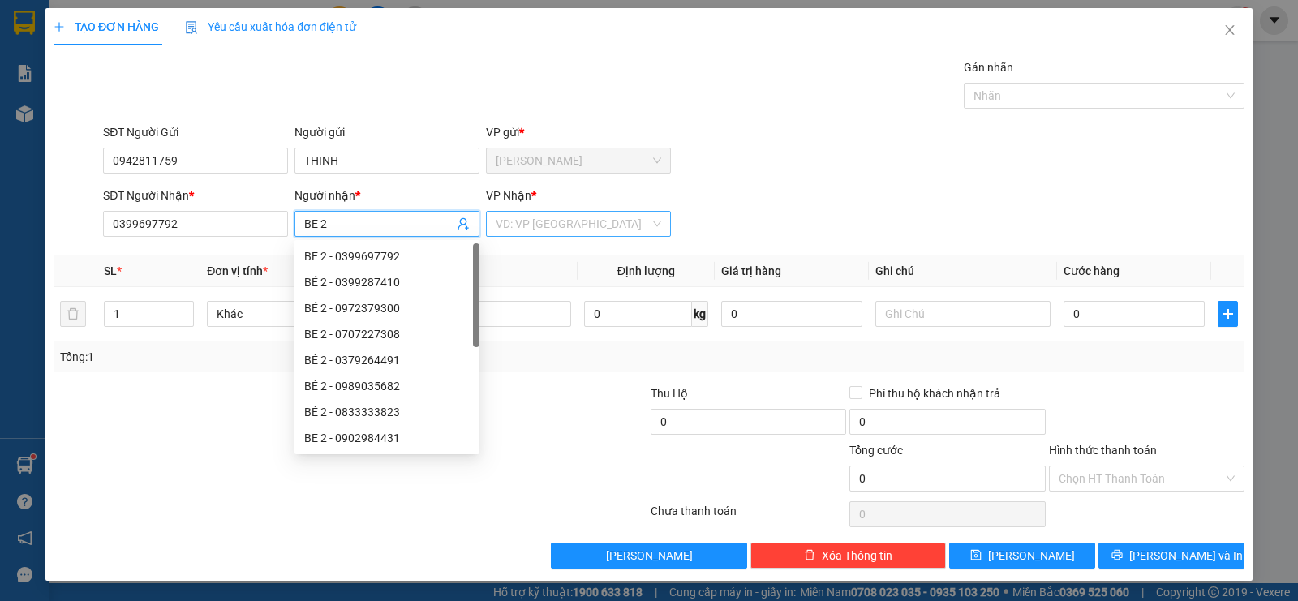
type input "BE 2"
click at [566, 227] on input "search" at bounding box center [573, 224] width 154 height 24
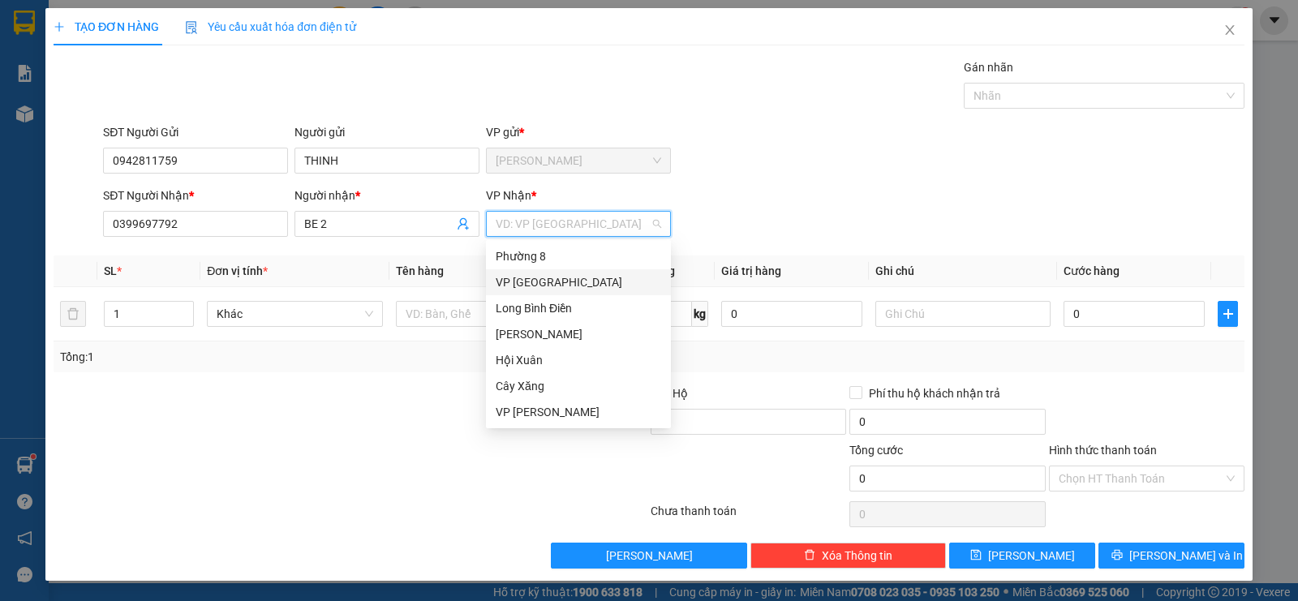
click at [539, 282] on div "VP [GEOGRAPHIC_DATA]" at bounding box center [578, 282] width 165 height 18
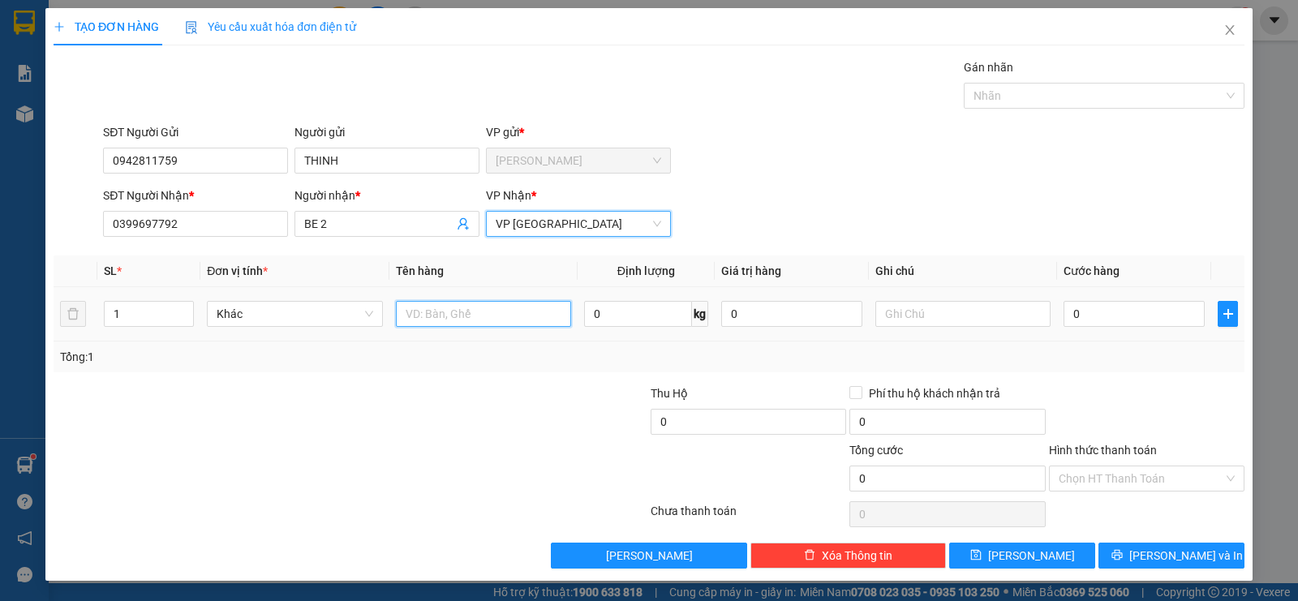
click at [505, 304] on input "text" at bounding box center [483, 314] width 175 height 26
type input "1TNP"
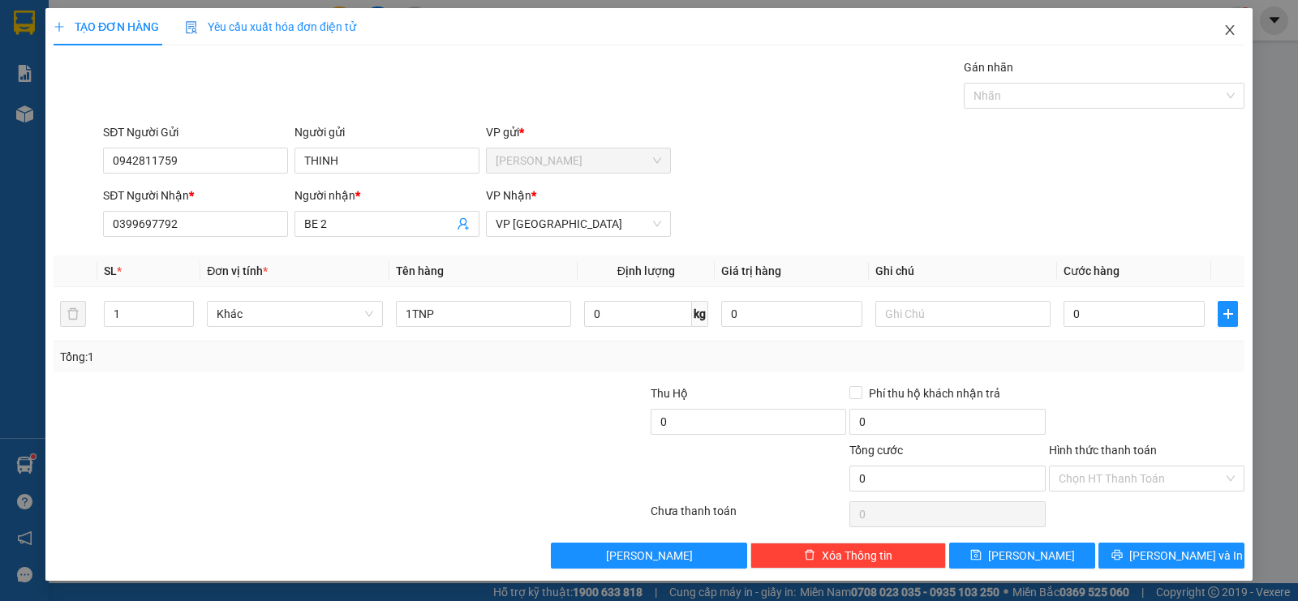
click at [1227, 37] on icon "close" at bounding box center [1229, 30] width 13 height 13
